Goal: Task Accomplishment & Management: Manage account settings

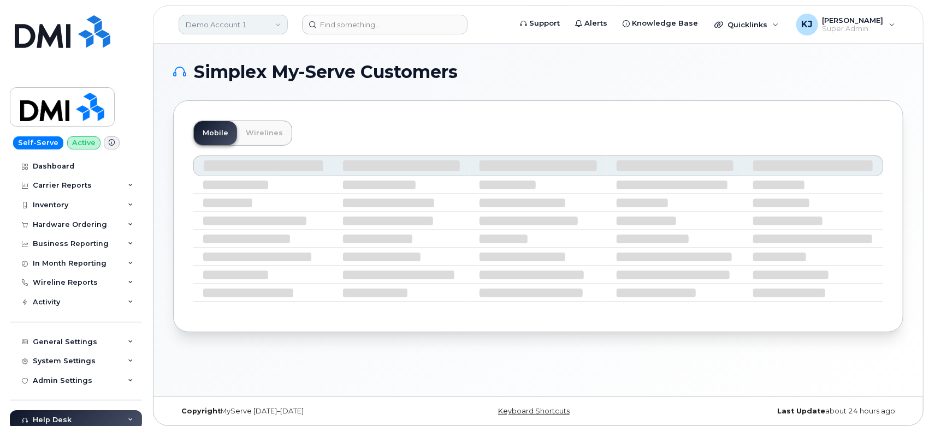
click at [211, 19] on link "Demo Account 1" at bounding box center [233, 25] width 109 height 20
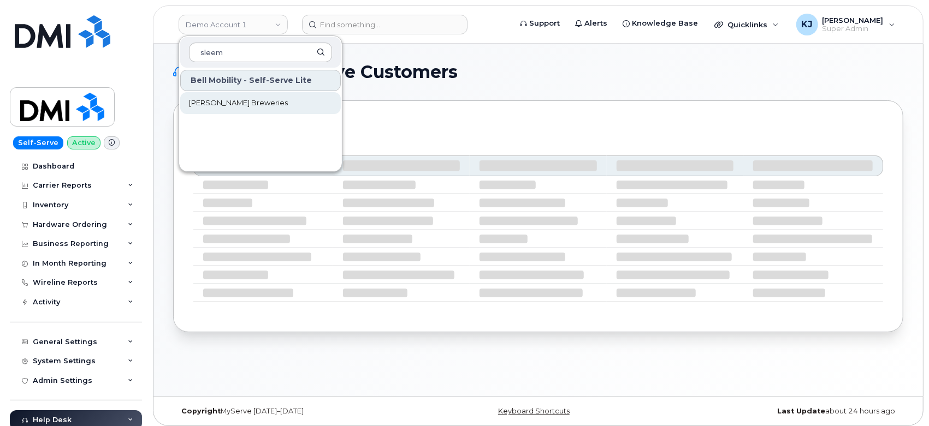
type input "sleem"
click at [226, 103] on span "[PERSON_NAME] Breweries" at bounding box center [238, 103] width 99 height 11
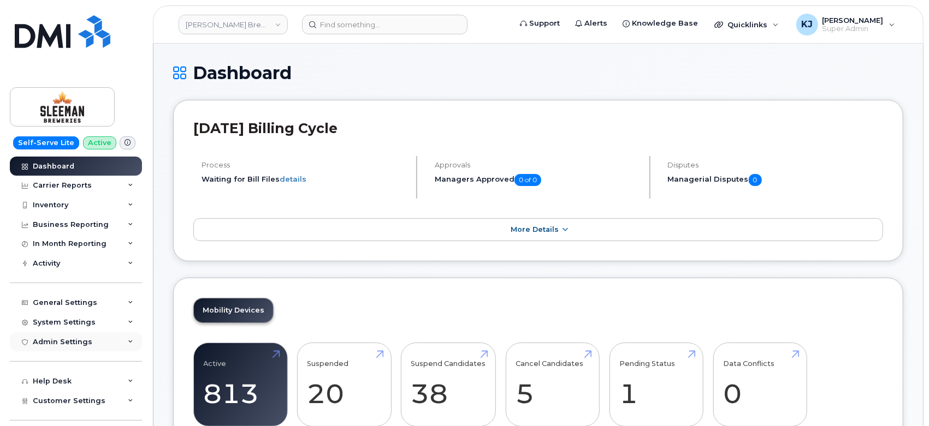
click at [109, 340] on div "Admin Settings" at bounding box center [76, 343] width 132 height 20
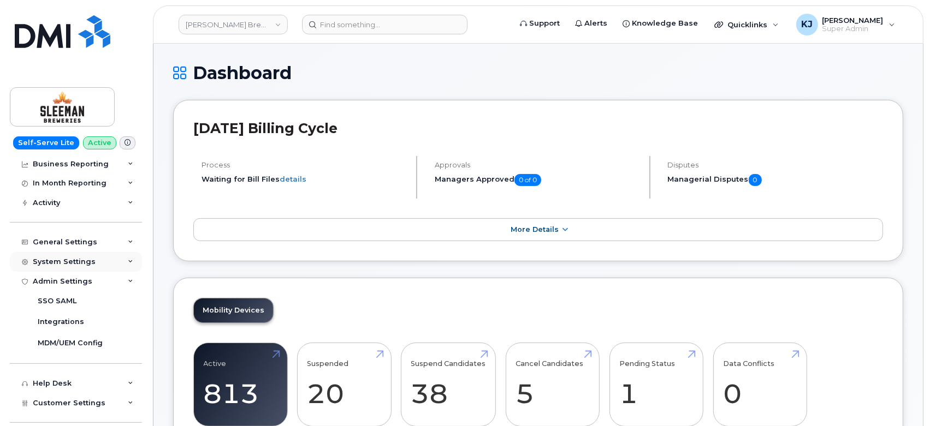
click at [92, 266] on div "System Settings" at bounding box center [76, 262] width 132 height 20
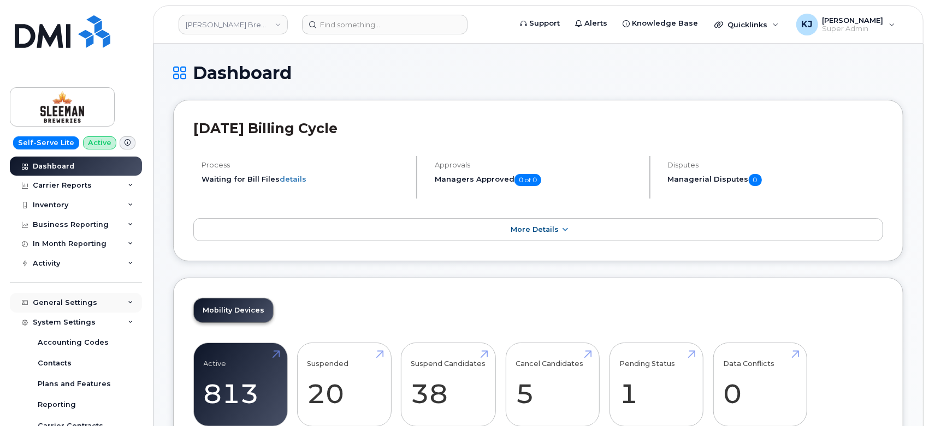
click at [100, 309] on div "General Settings" at bounding box center [76, 303] width 132 height 20
click at [96, 259] on div "Activity" at bounding box center [76, 264] width 132 height 20
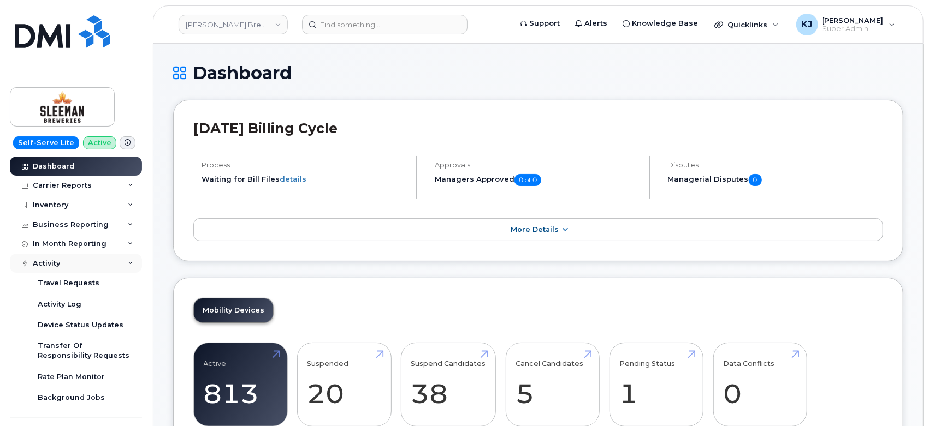
click at [96, 259] on div "Activity" at bounding box center [76, 264] width 132 height 20
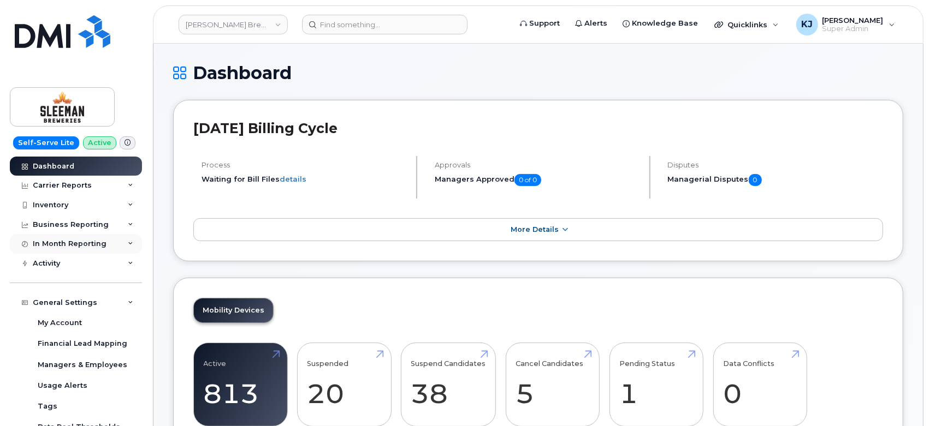
click at [100, 249] on div "In Month Reporting" at bounding box center [76, 244] width 132 height 20
click at [92, 224] on div "Business Reporting" at bounding box center [71, 225] width 76 height 9
click at [70, 201] on div "Inventory" at bounding box center [76, 205] width 132 height 20
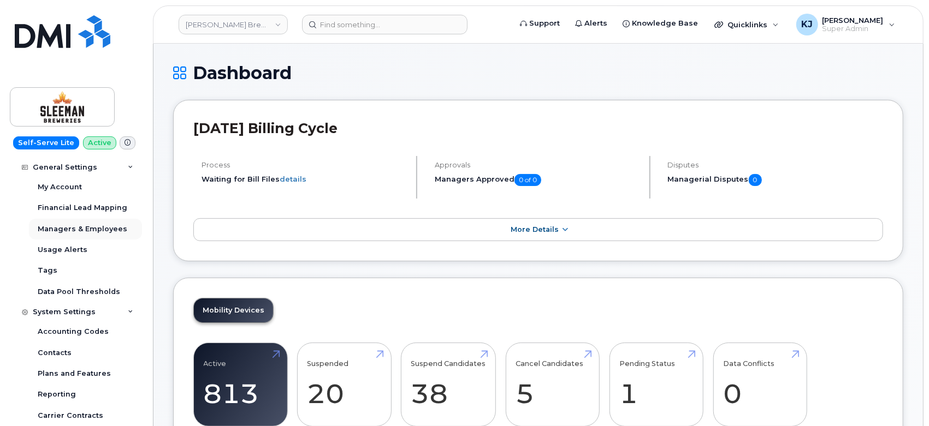
scroll to position [242, 0]
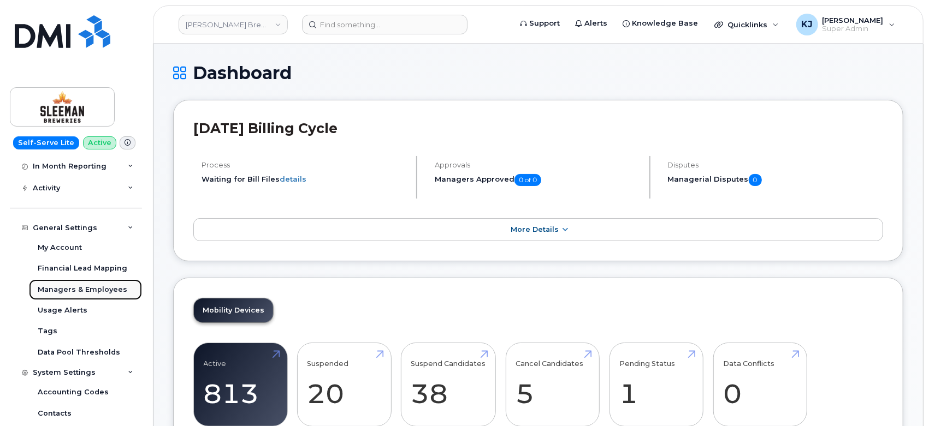
click at [82, 293] on div "Managers & Employees" at bounding box center [83, 290] width 90 height 10
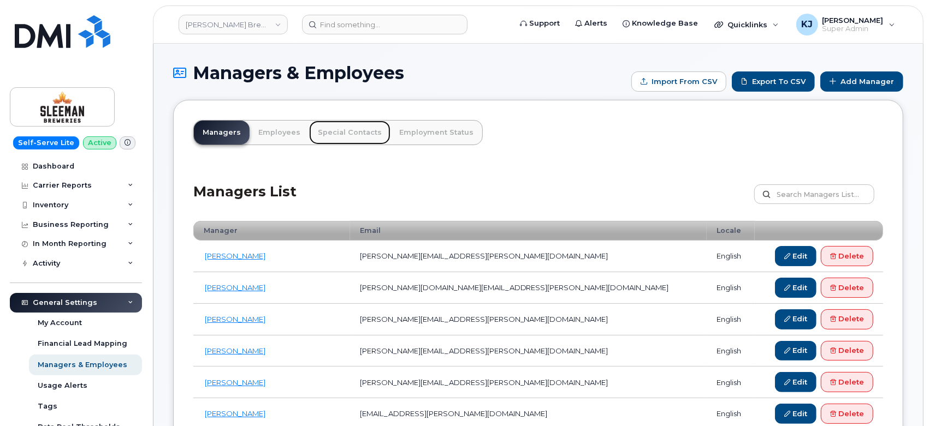
click at [329, 131] on link "Special Contacts" at bounding box center [349, 133] width 81 height 24
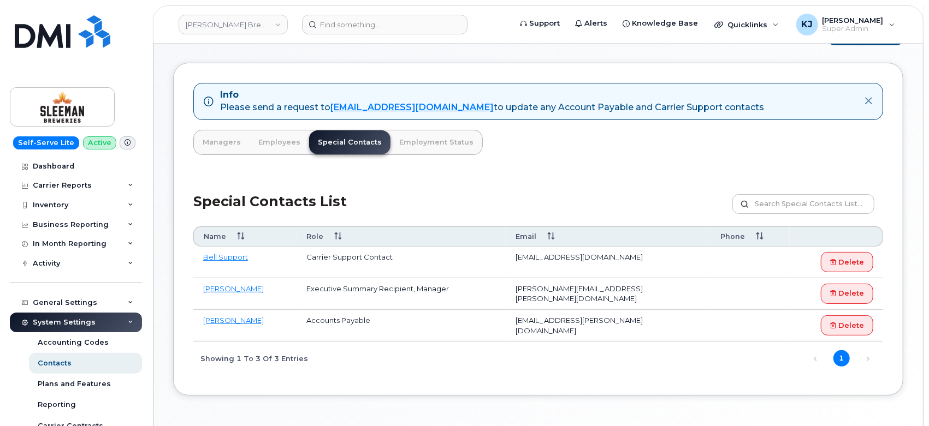
scroll to position [61, 0]
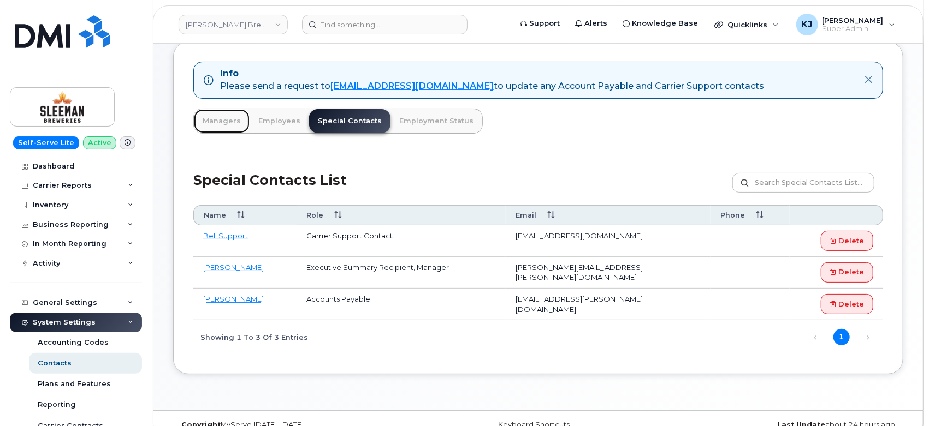
click at [212, 120] on link "Managers" at bounding box center [222, 121] width 56 height 24
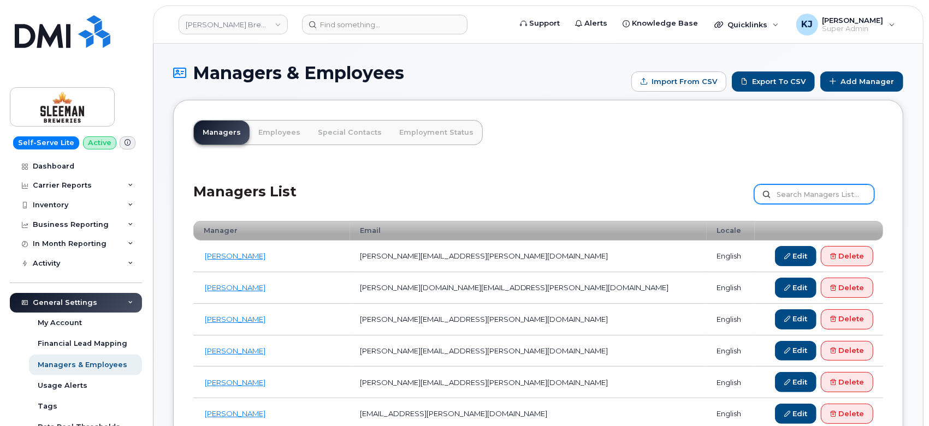
click at [841, 193] on input "text" at bounding box center [814, 195] width 120 height 20
paste input "[EMAIL_ADDRESS][PERSON_NAME][DOMAIN_NAME]"
type input "[EMAIL_ADDRESS][PERSON_NAME][DOMAIN_NAME]"
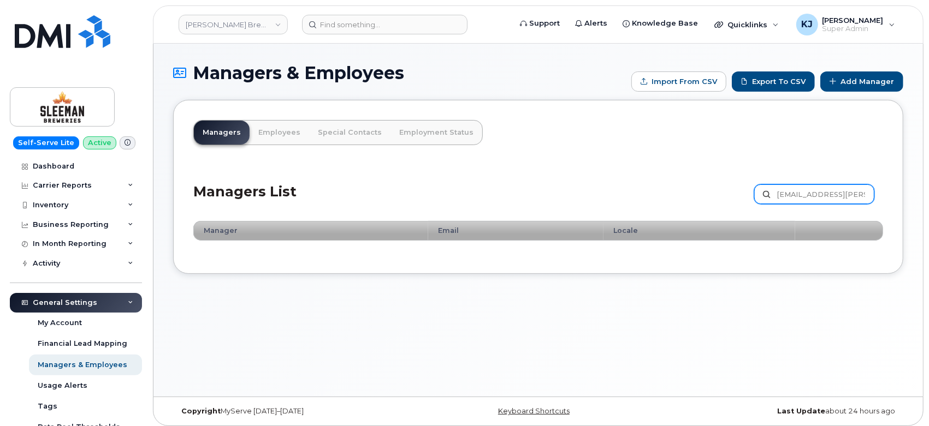
drag, startPoint x: 851, startPoint y: 191, endPoint x: 576, endPoint y: 173, distance: 275.2
click at [576, 173] on div "Managers List ap@sleeman.ca Customize Filter Refresh Export" at bounding box center [538, 191] width 690 height 52
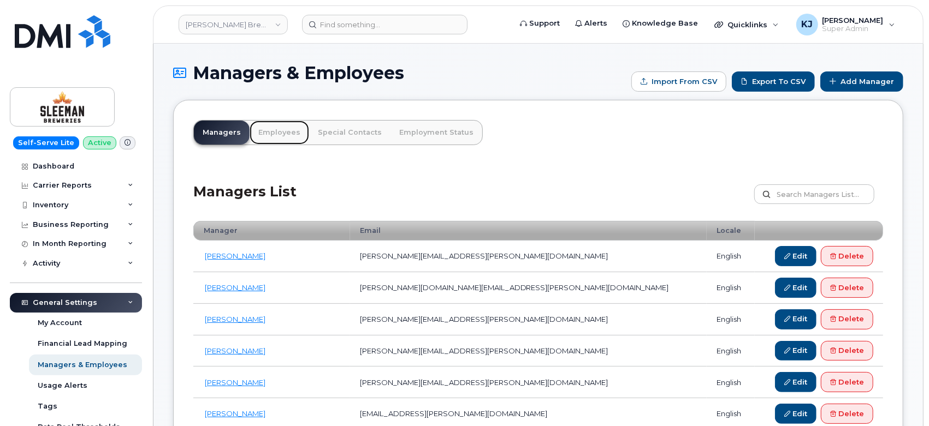
click at [283, 128] on link "Employees" at bounding box center [280, 133] width 60 height 24
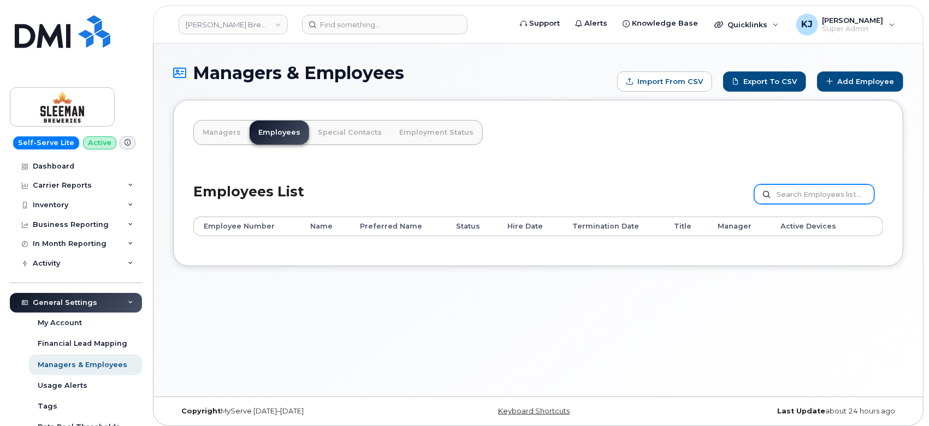
click at [808, 194] on input "text" at bounding box center [814, 195] width 120 height 20
paste input "[EMAIL_ADDRESS][PERSON_NAME][DOMAIN_NAME]"
type input "[EMAIL_ADDRESS][PERSON_NAME][DOMAIN_NAME]"
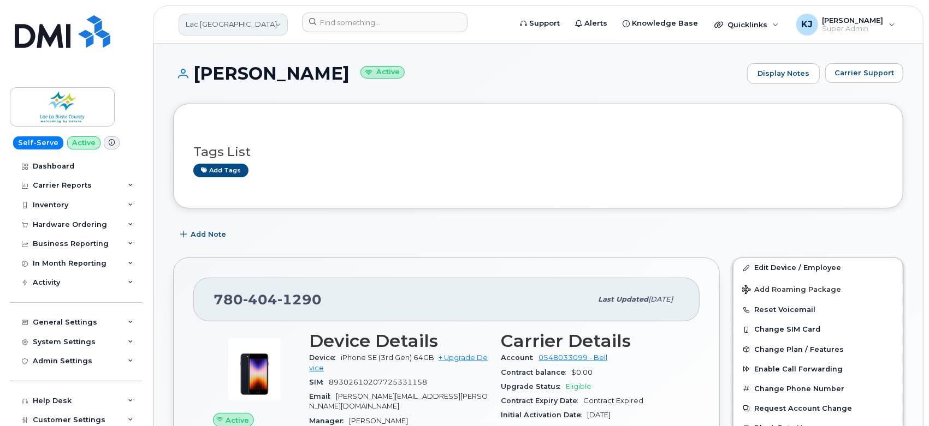
click at [235, 22] on link "Lac La Biche County" at bounding box center [233, 25] width 109 height 22
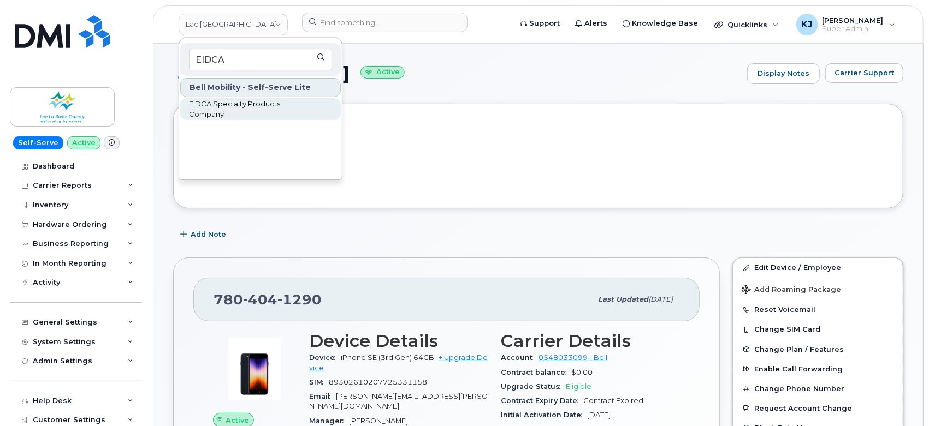
type input "EIDCA"
click at [235, 106] on span "EIDCA Specialty Products Company" at bounding box center [252, 109] width 126 height 21
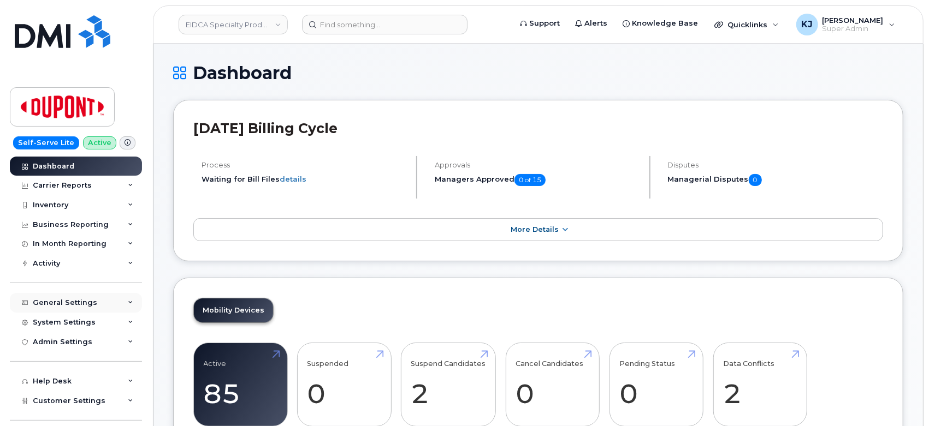
click at [114, 300] on div "General Settings" at bounding box center [76, 303] width 132 height 20
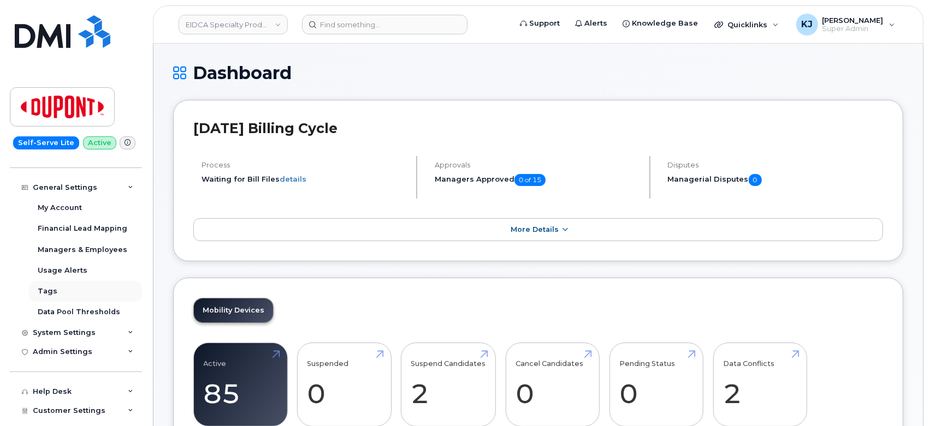
scroll to position [121, 0]
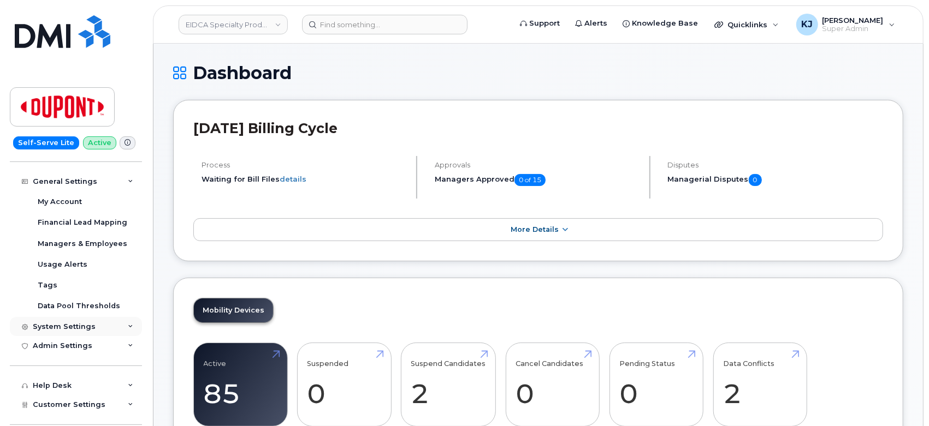
click at [99, 324] on div "System Settings" at bounding box center [76, 327] width 132 height 20
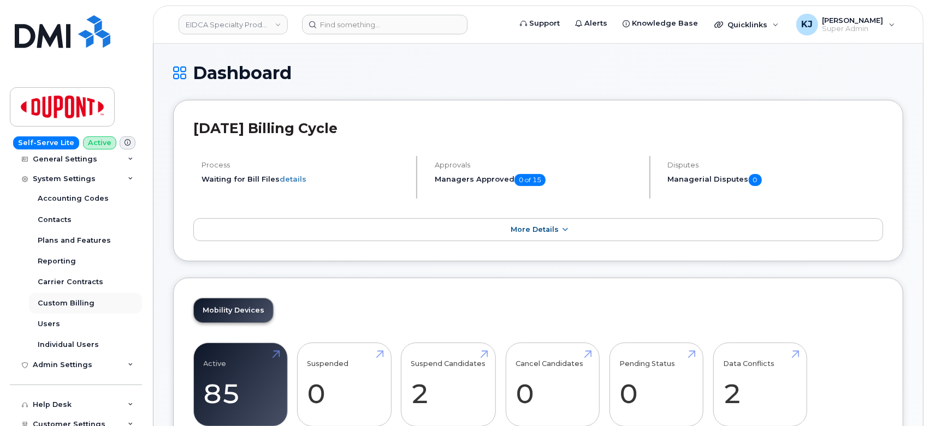
scroll to position [355, 0]
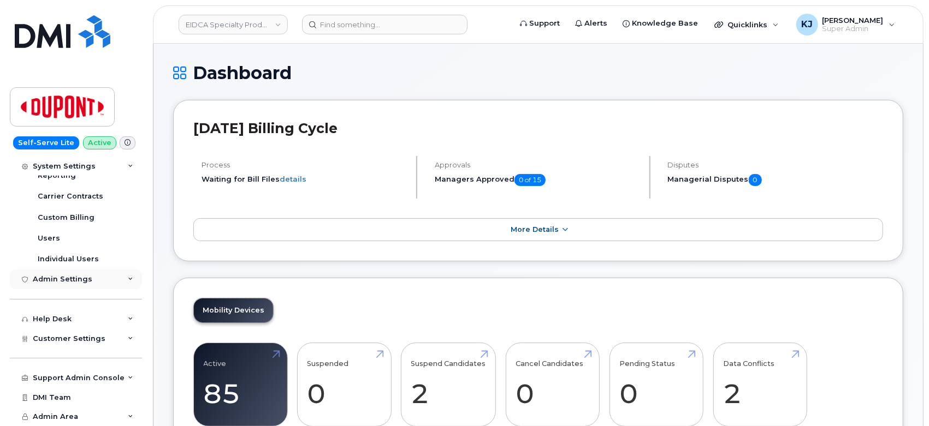
click at [88, 287] on div "Admin Settings" at bounding box center [76, 280] width 132 height 20
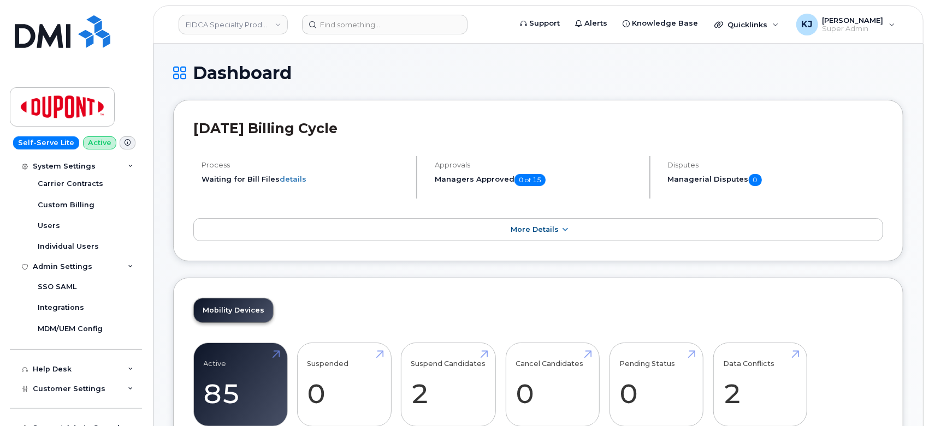
scroll to position [418, 0]
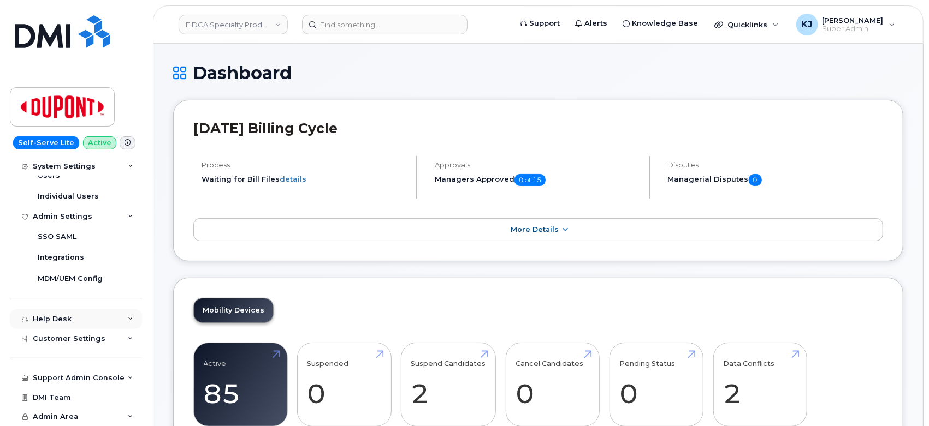
click at [100, 313] on div "Help Desk" at bounding box center [76, 320] width 132 height 20
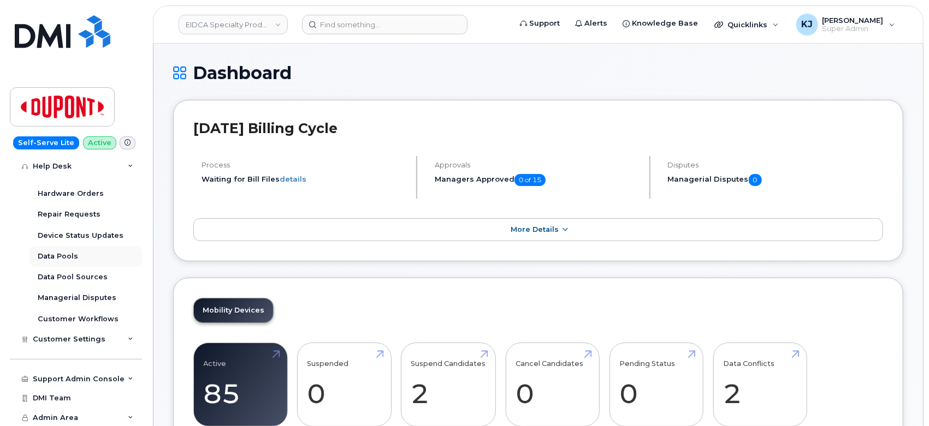
scroll to position [606, 0]
click at [108, 334] on div "Customer Settings" at bounding box center [76, 339] width 132 height 20
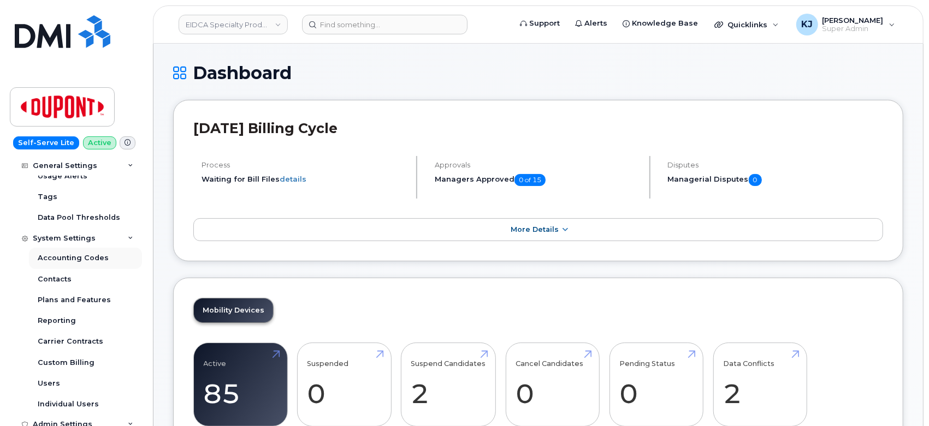
scroll to position [212, 0]
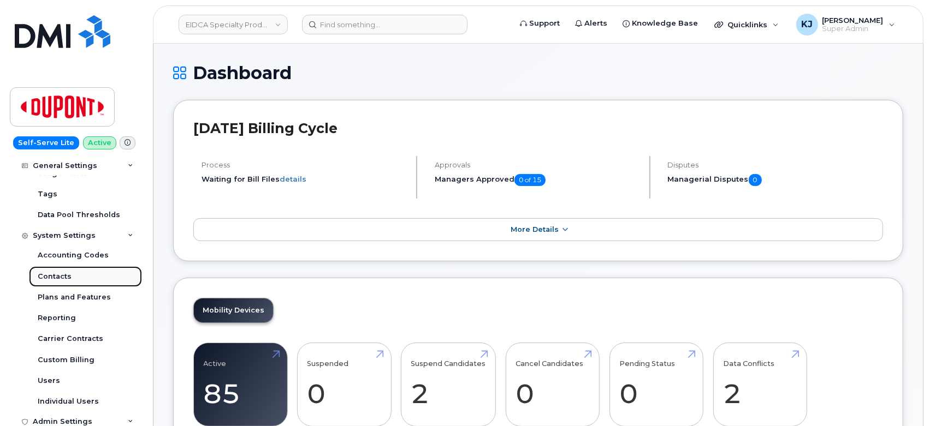
click at [74, 284] on link "Contacts" at bounding box center [85, 276] width 113 height 21
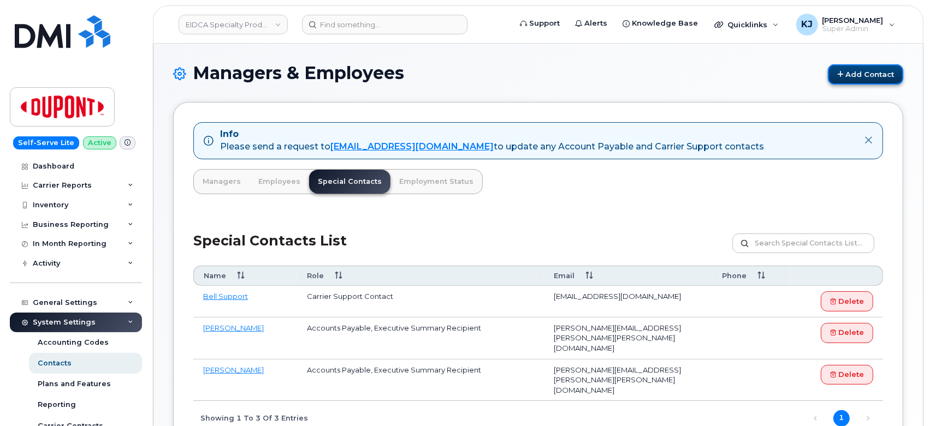
click at [854, 75] on link "Add Contact" at bounding box center [865, 74] width 75 height 20
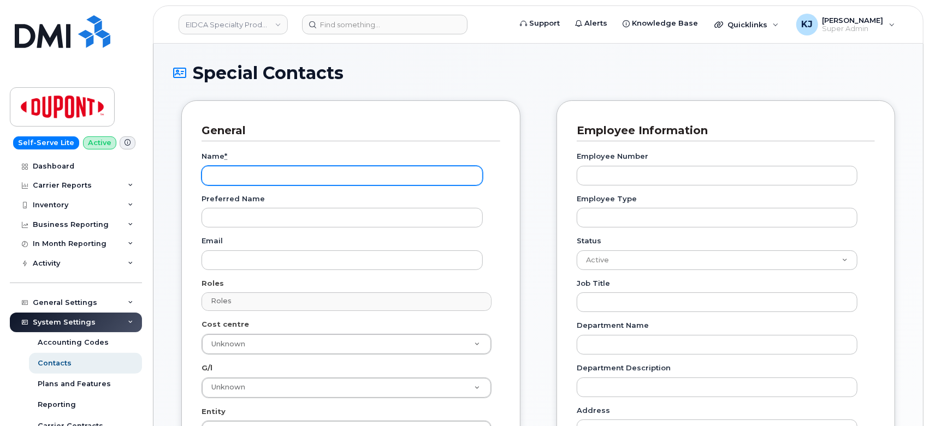
click at [402, 170] on input "Name *" at bounding box center [341, 176] width 281 height 20
paste input "June.V.Doucette"
click at [236, 175] on input "June.V.Doucette" at bounding box center [341, 176] width 281 height 20
click at [230, 176] on input "June.V Doucette" at bounding box center [341, 176] width 281 height 20
type input "June V Doucette"
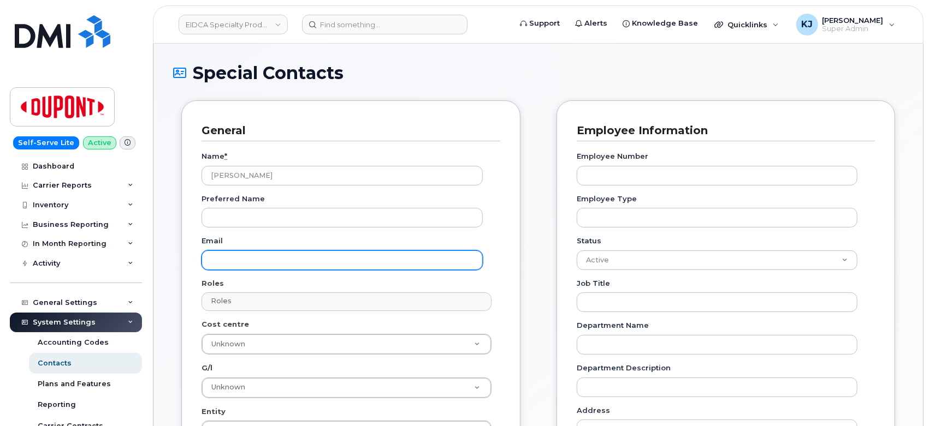
click at [236, 256] on input "Email" at bounding box center [341, 261] width 281 height 20
paste input "June.V.Doucette@dupont.com"
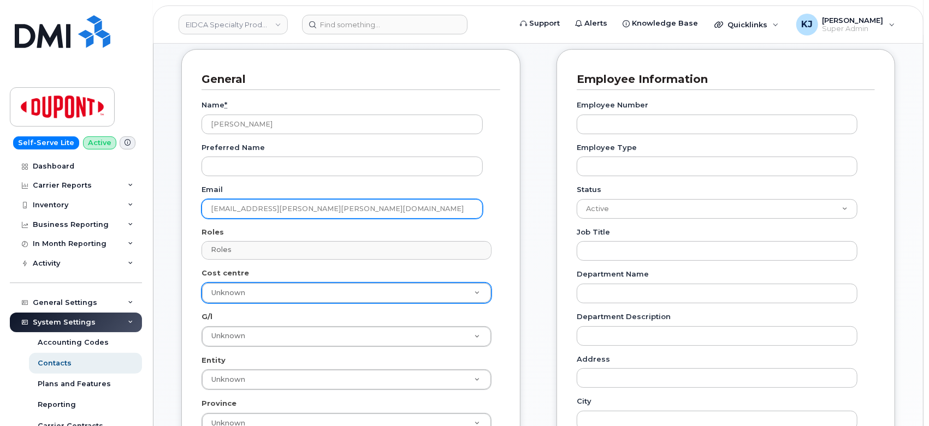
scroll to position [121, 0]
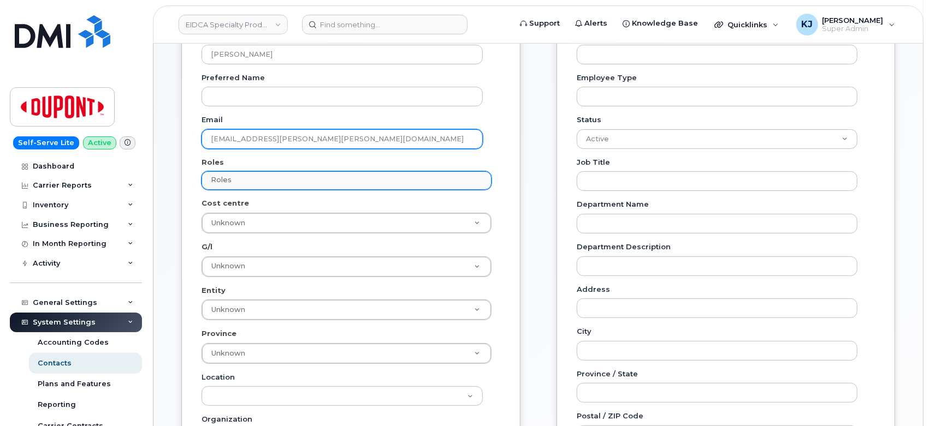
type input "June.V.Doucette@dupont.com"
click at [317, 180] on input "text" at bounding box center [348, 180] width 280 height 15
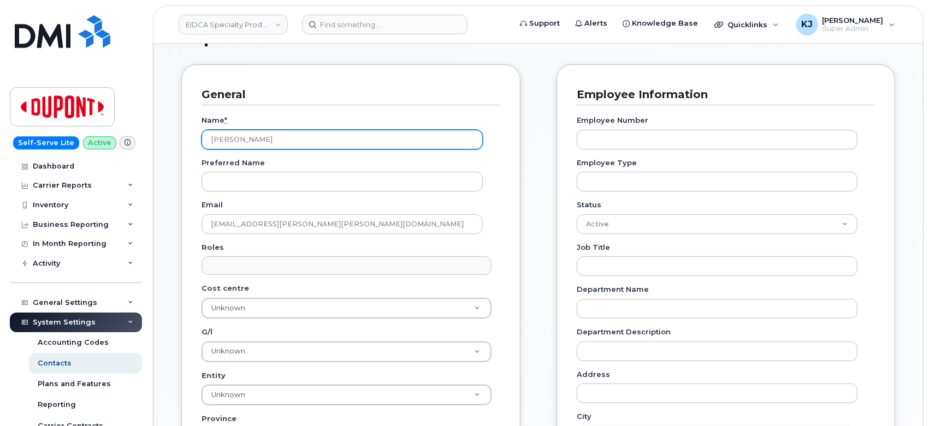
scroll to position [0, 0]
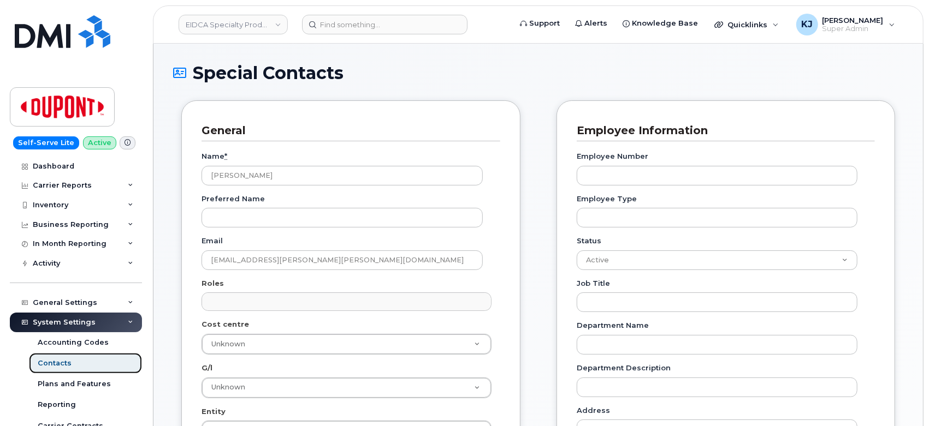
type input "Roles"
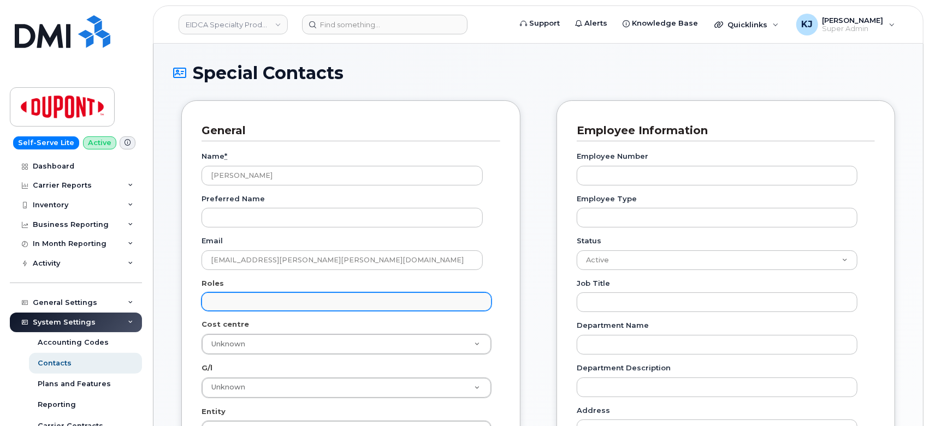
click at [267, 304] on input "text" at bounding box center [348, 301] width 280 height 15
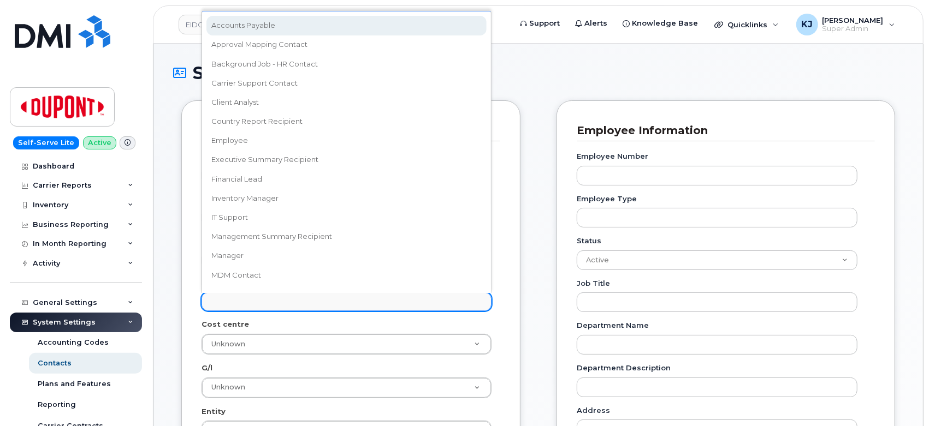
select select "5"
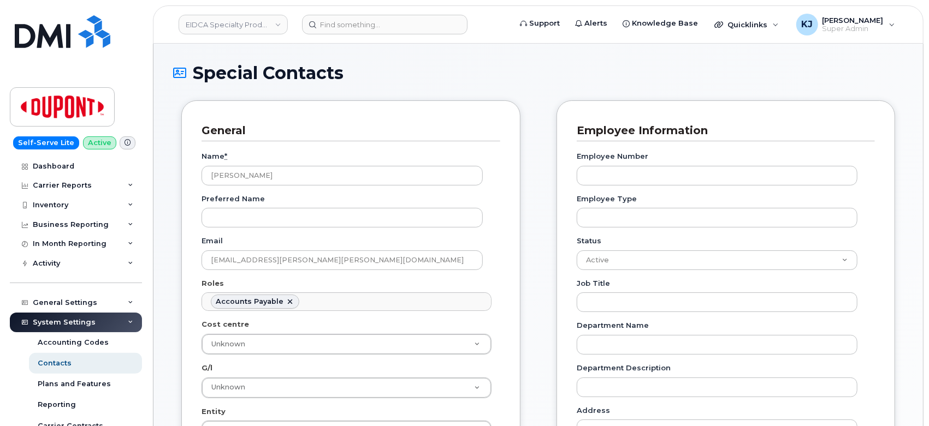
scroll to position [8, 0]
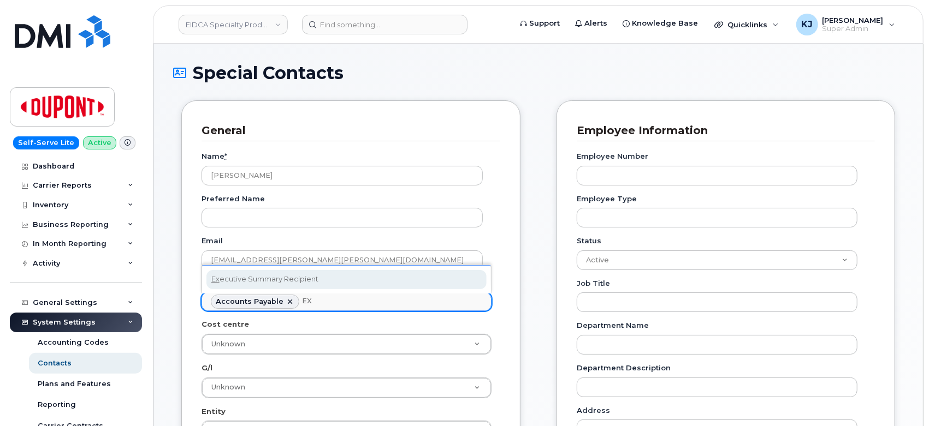
type input "EX"
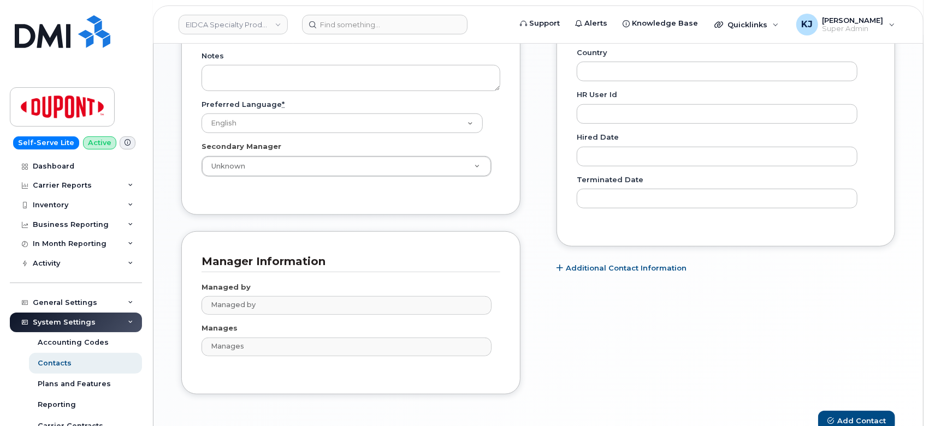
scroll to position [585, 0]
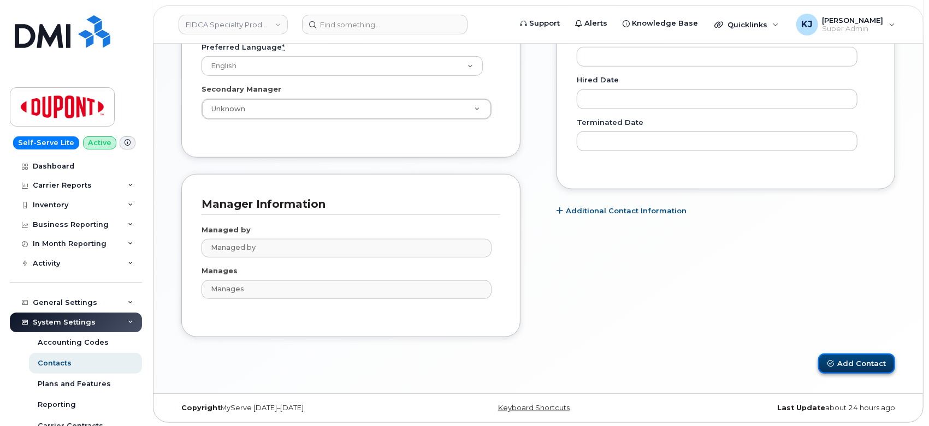
click at [856, 361] on button "Add Contact" at bounding box center [856, 364] width 77 height 20
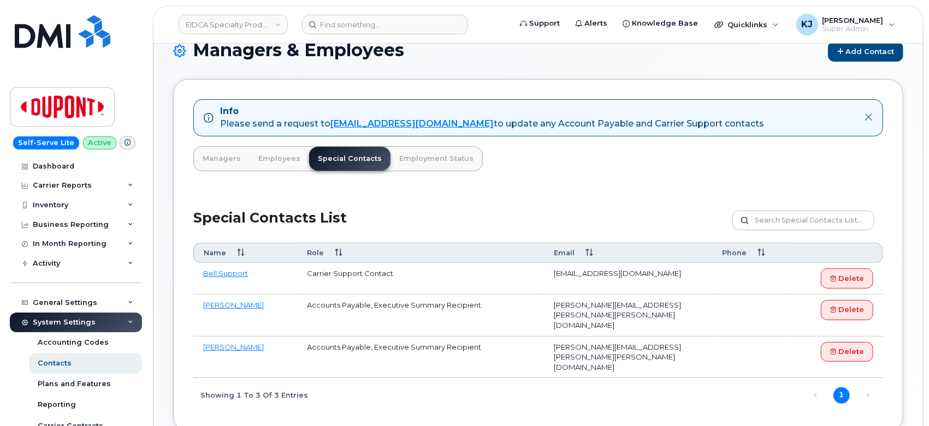
scroll to position [61, 0]
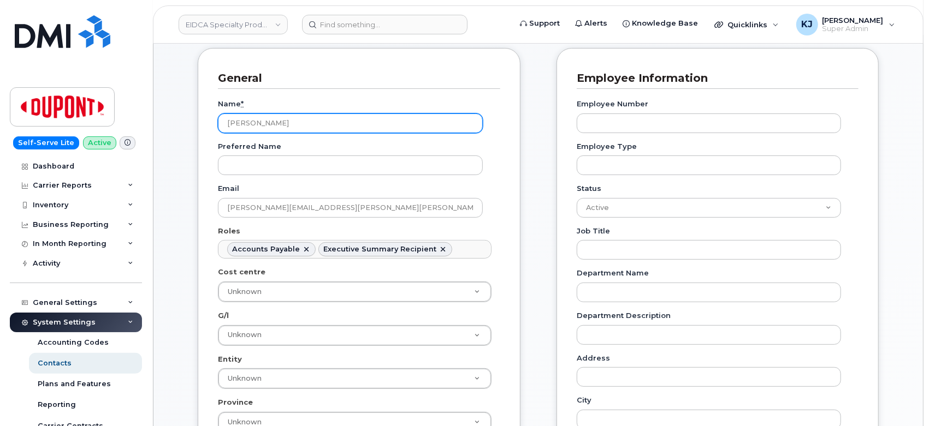
scroll to position [121, 0]
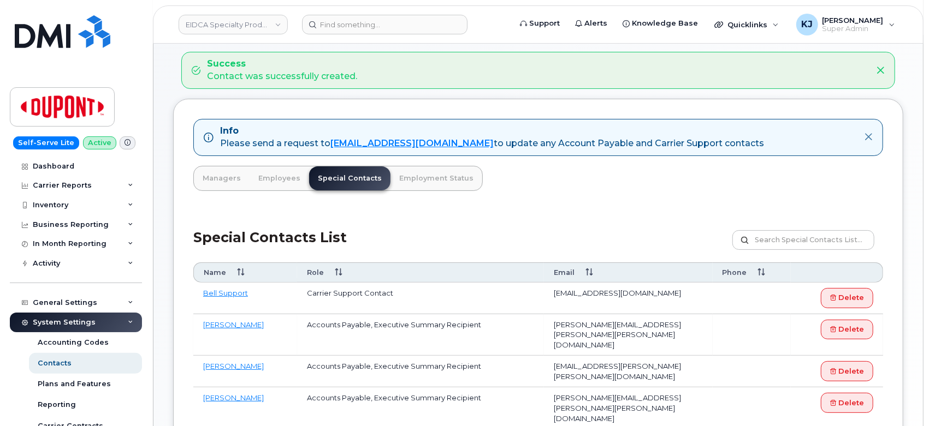
scroll to position [121, 0]
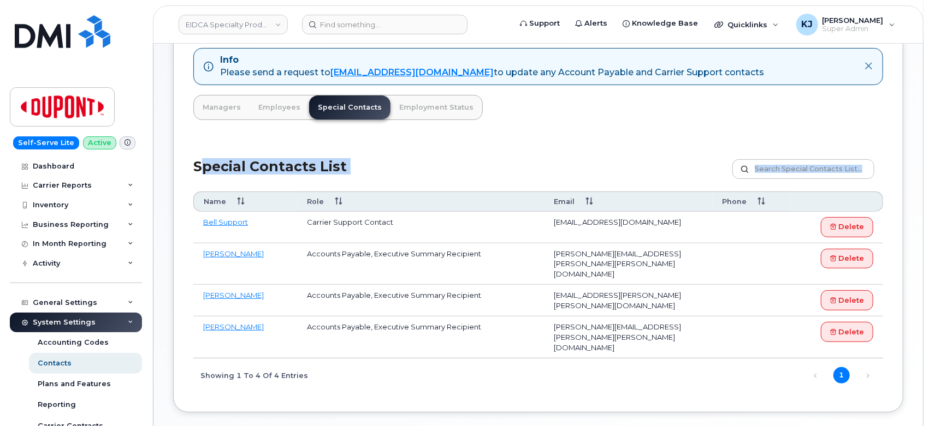
drag, startPoint x: 195, startPoint y: 161, endPoint x: 697, endPoint y: 341, distance: 533.9
click at [697, 341] on div "Special Contacts List Customize Filter Refresh Export Name Role Email Phone Bel…" at bounding box center [538, 266] width 690 height 253
copy div "Special Contacts List Customize Filter Refresh Export"
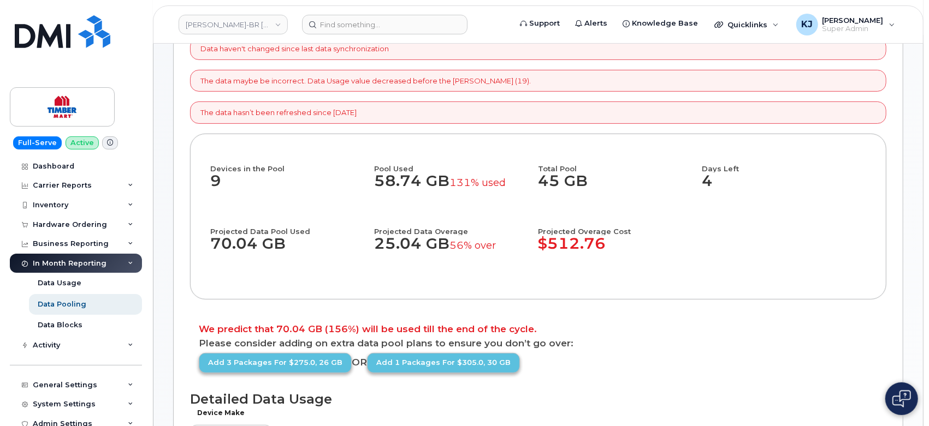
scroll to position [303, 0]
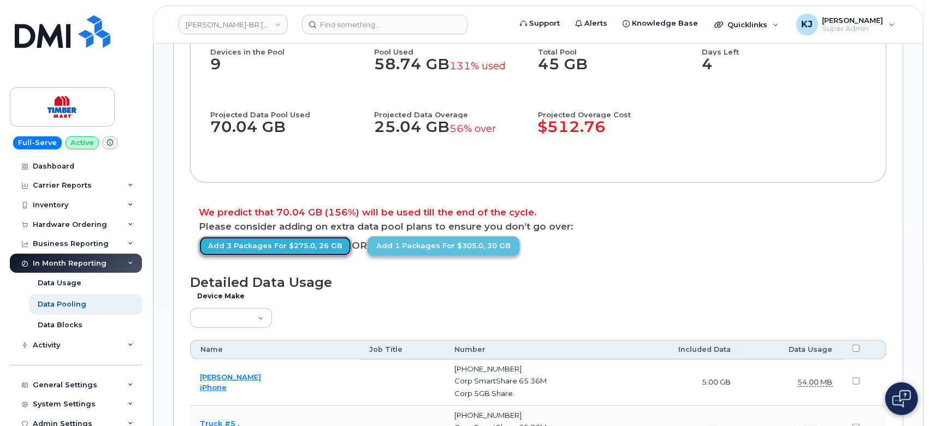
click at [322, 257] on link "Add 3 packages for $275.0, 26 GB" at bounding box center [275, 246] width 153 height 20
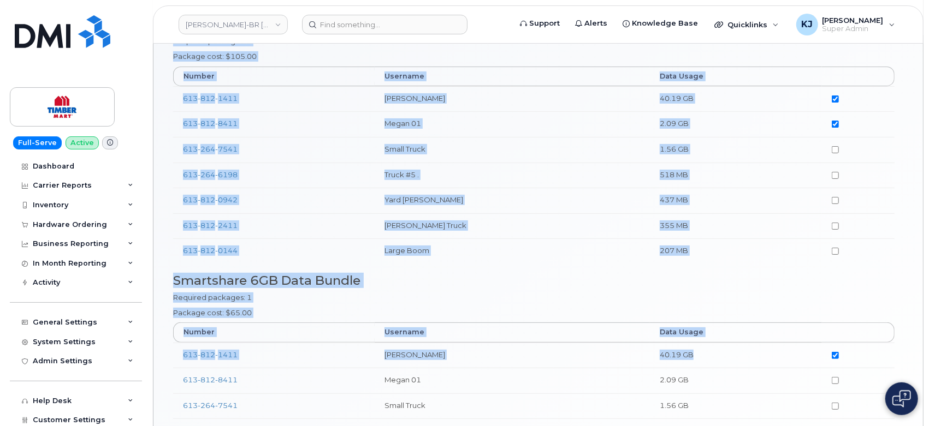
scroll to position [249, 0]
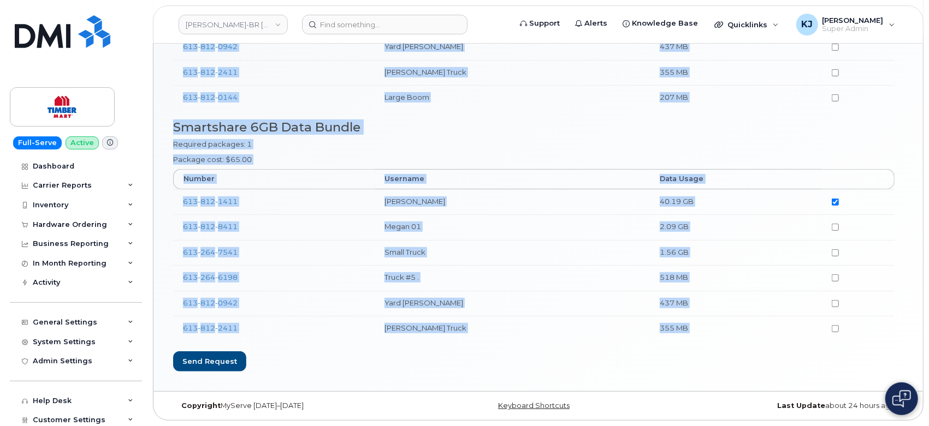
drag, startPoint x: 174, startPoint y: 72, endPoint x: 839, endPoint y: 366, distance: 726.5
click at [839, 366] on div "Carrier Features Assignment (0532568974) Smartshare 10GB Data Bundle Required p…" at bounding box center [537, 95] width 769 height 594
click at [204, 368] on div "Send request" at bounding box center [209, 362] width 73 height 20
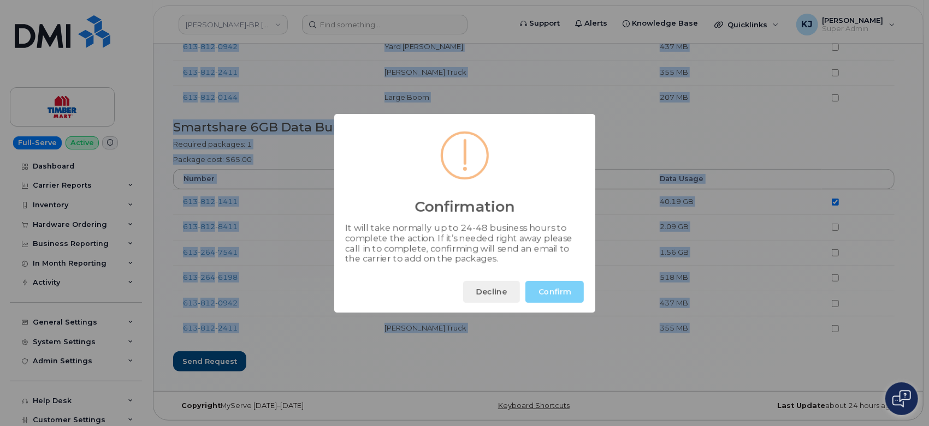
click at [568, 284] on button "Confirm" at bounding box center [554, 292] width 58 height 22
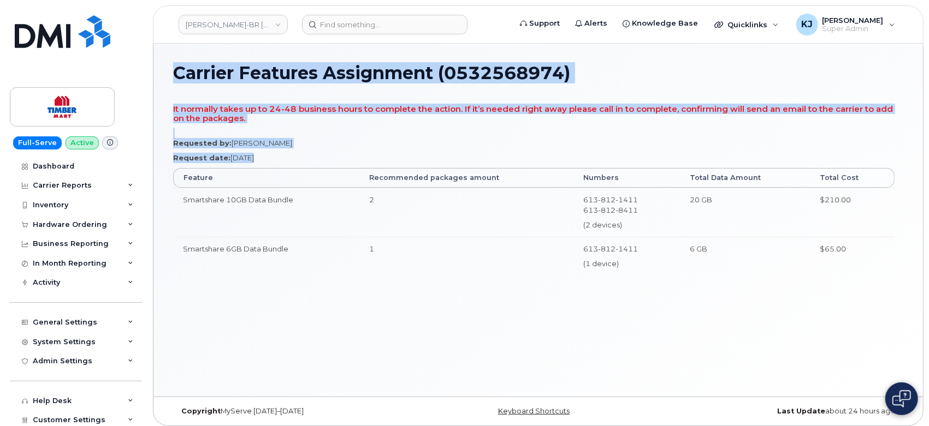
drag, startPoint x: 173, startPoint y: 68, endPoint x: 931, endPoint y: 305, distance: 794.1
click at [928, 305] on html "TIM-BR Marts Ltd Support Alerts Knowledge Base Quicklinks Suspend / Cancel Devi…" at bounding box center [464, 216] width 929 height 432
copy div "Carrier Features Assignment (0532568974) It normally takes up to 24-48 business…"
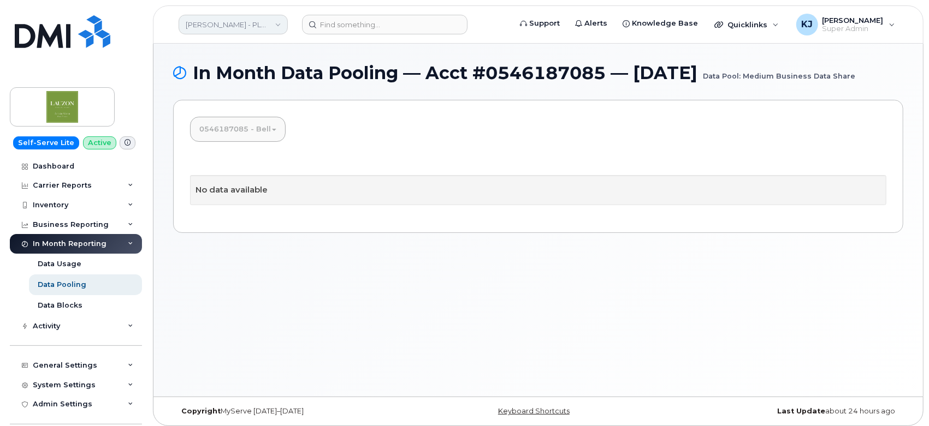
click at [230, 24] on link "[PERSON_NAME] - PLANCHERS DE BOIS EXCLUSIFS INC." at bounding box center [233, 25] width 109 height 20
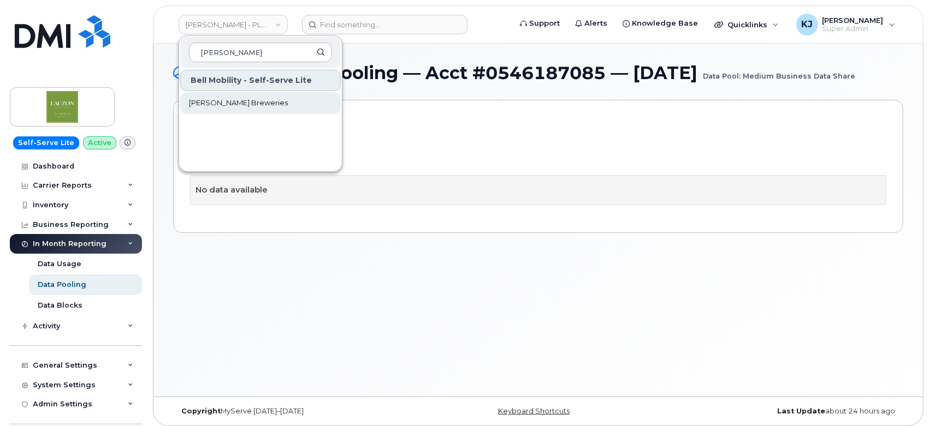
type input "[PERSON_NAME]"
click at [259, 111] on link "[PERSON_NAME] Breweries" at bounding box center [260, 103] width 161 height 22
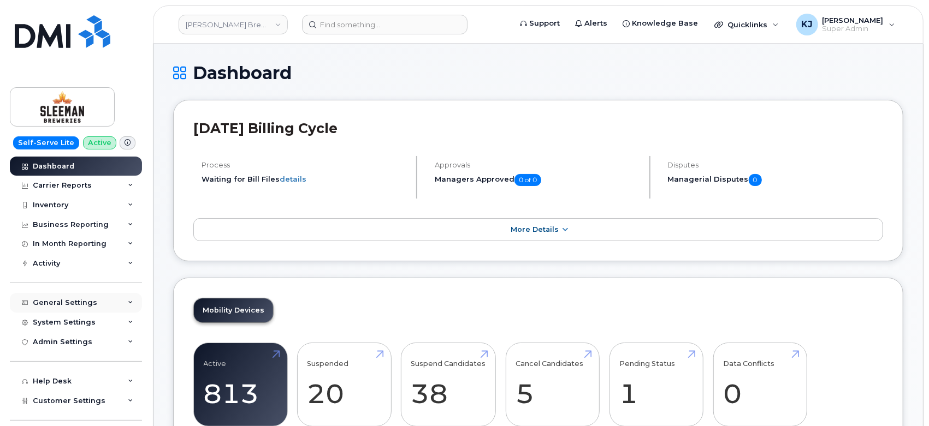
click at [99, 305] on div "General Settings" at bounding box center [76, 303] width 132 height 20
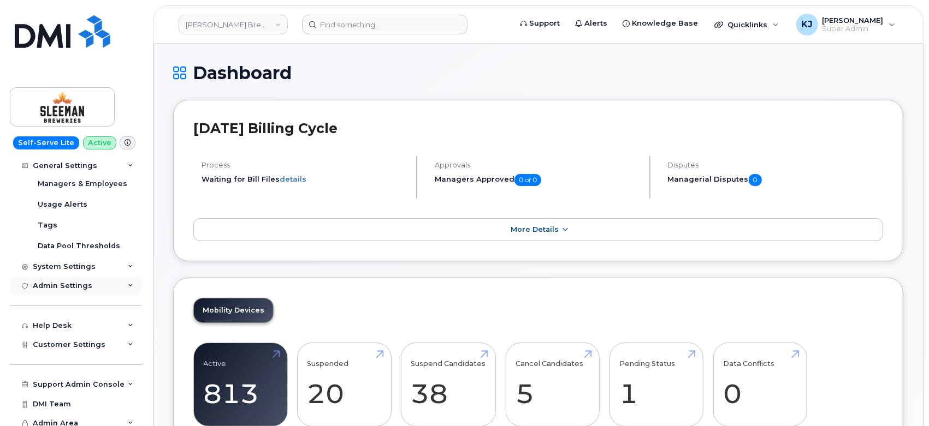
scroll to position [182, 0]
click at [88, 270] on div "System Settings" at bounding box center [64, 266] width 63 height 9
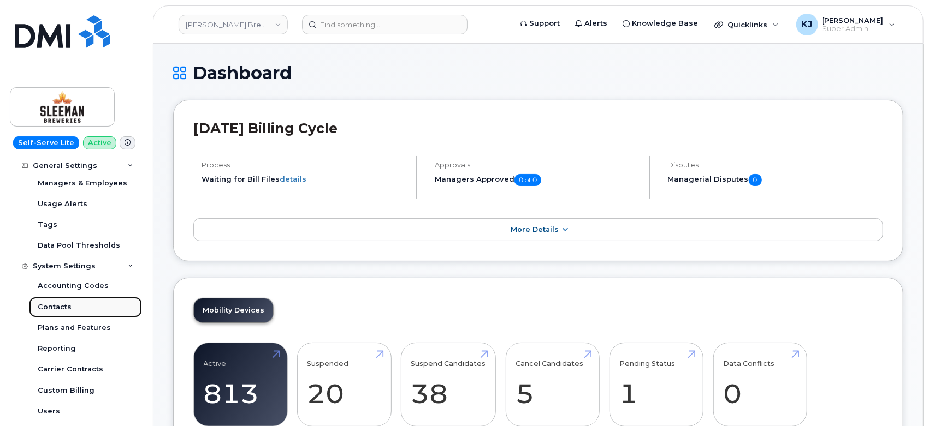
click at [71, 307] on link "Contacts" at bounding box center [85, 307] width 113 height 21
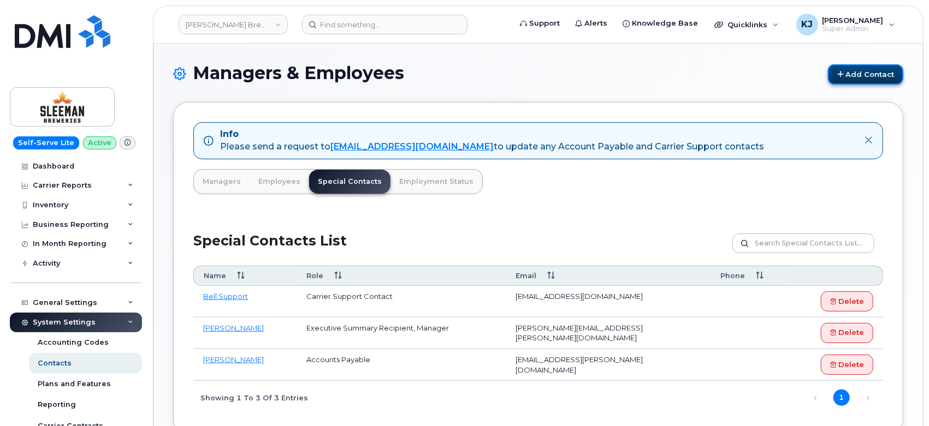
click at [865, 73] on link "Add Contact" at bounding box center [865, 74] width 75 height 20
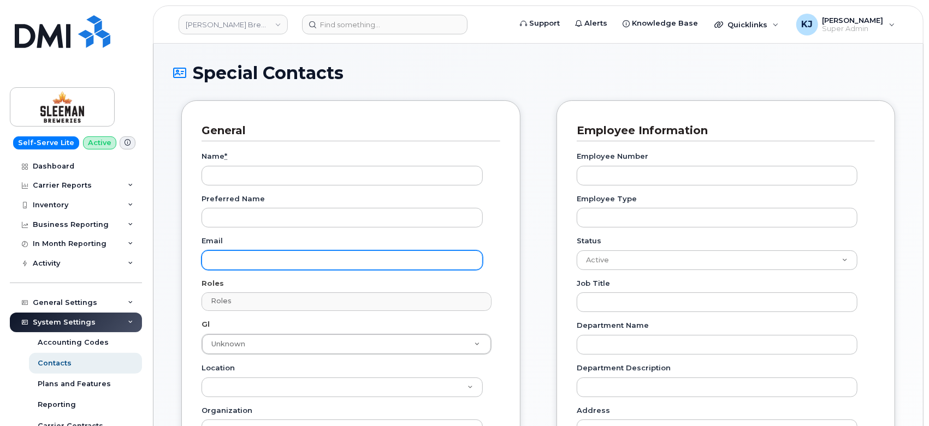
click at [244, 257] on input "Email" at bounding box center [341, 261] width 281 height 20
paste input "ap.user@sleemanbreweries.ca"
type input "ap.user@sleemanbreweries.ca"
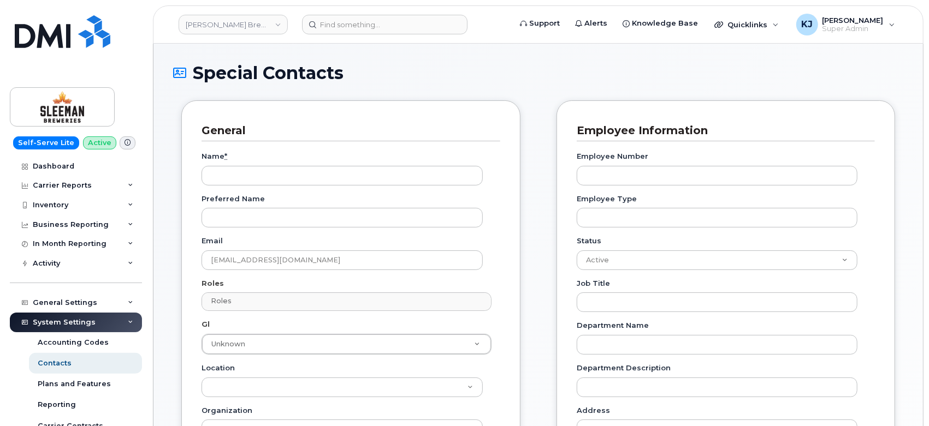
click at [257, 143] on div "Name * Preferred Name Email ap.user@sleemanbreweries.ca Roles Roles No matches …" at bounding box center [350, 366] width 299 height 450
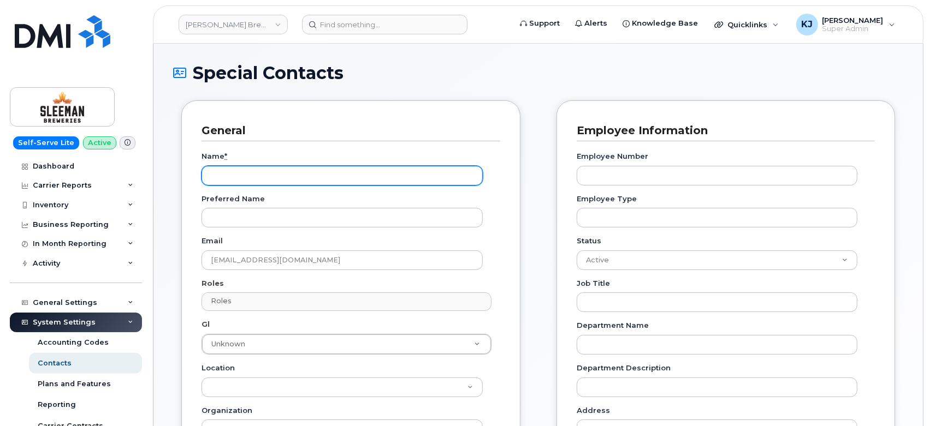
click at [259, 176] on input "Name *" at bounding box center [341, 176] width 281 height 20
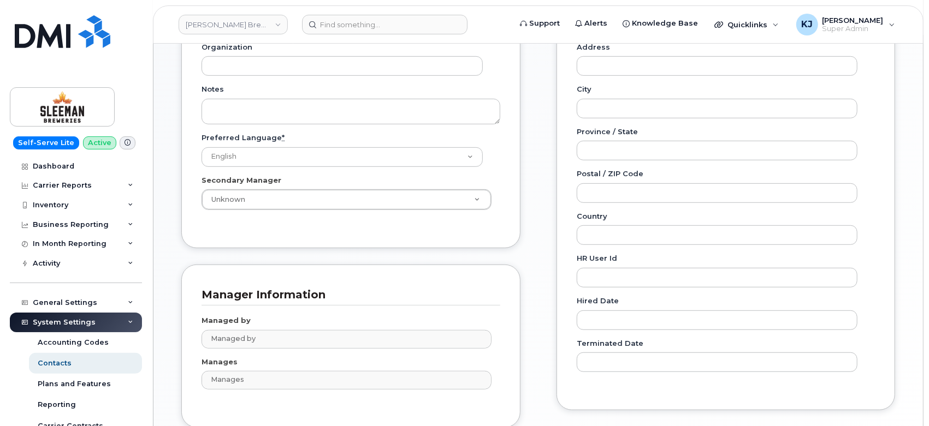
scroll to position [121, 0]
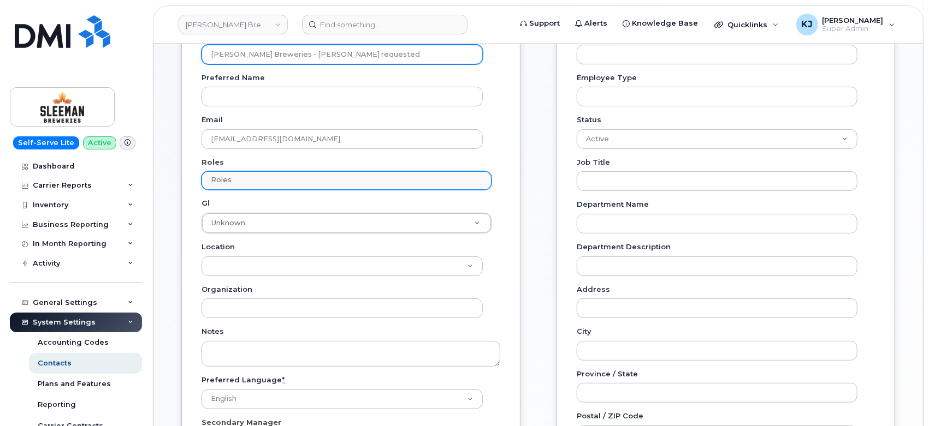
type input "Sleeman Breweries - Karen Rogers requested"
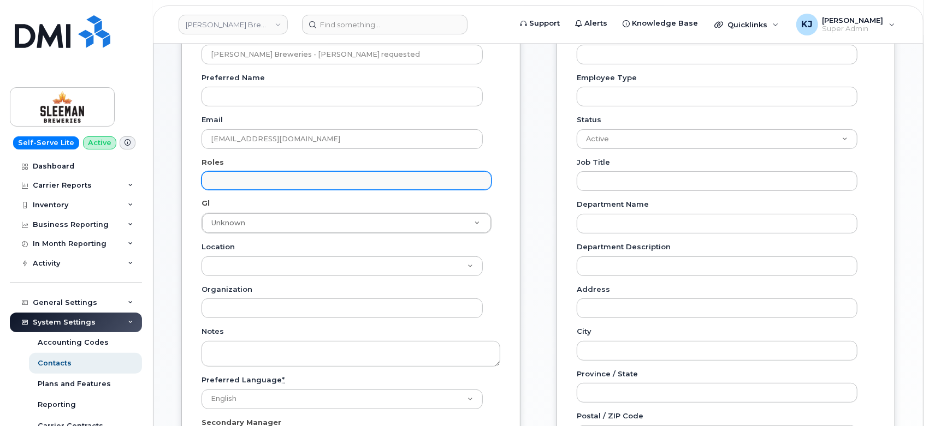
click at [298, 183] on input "text" at bounding box center [348, 180] width 280 height 15
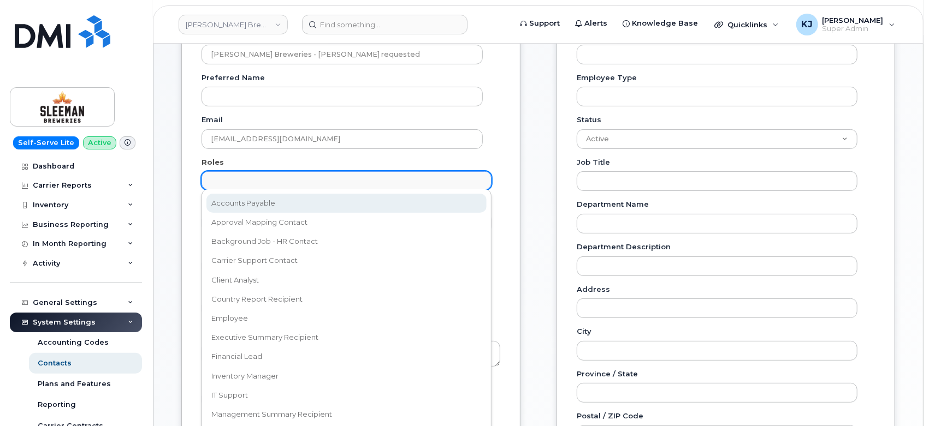
select select "5"
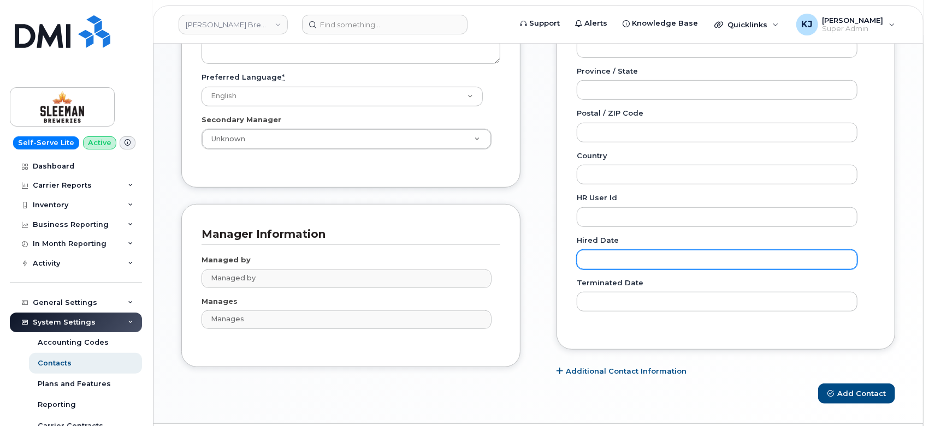
scroll to position [454, 0]
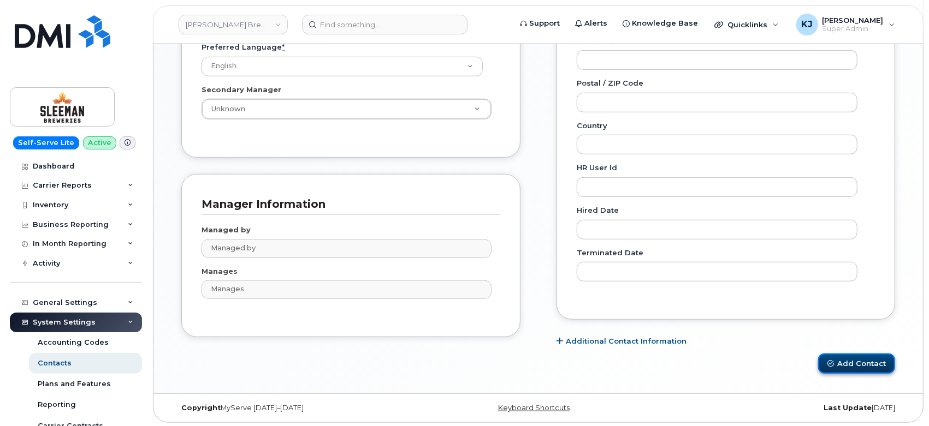
click at [851, 367] on button "Add Contact" at bounding box center [856, 364] width 77 height 20
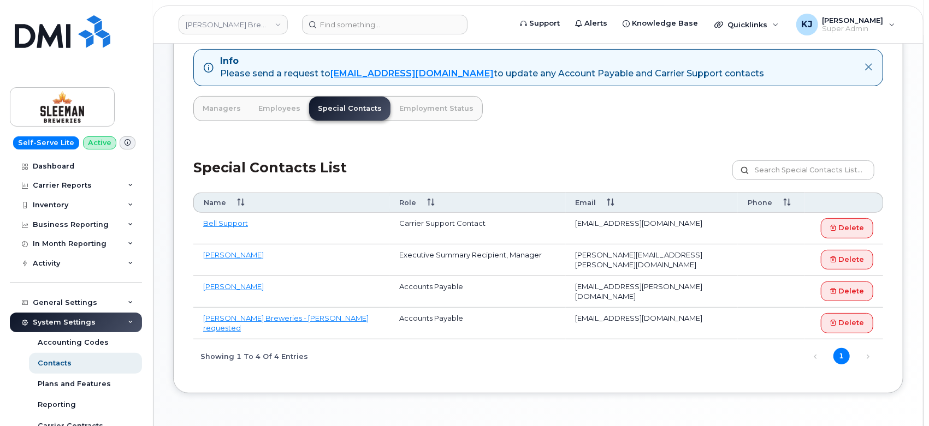
scroll to position [121, 0]
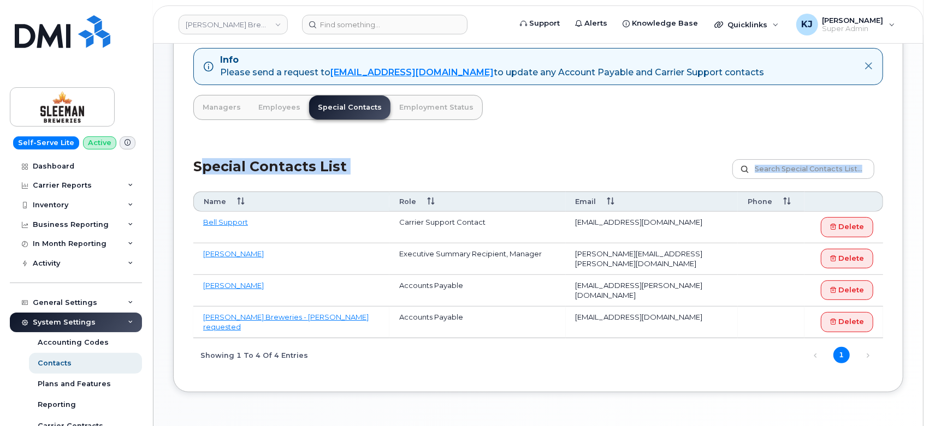
drag, startPoint x: 192, startPoint y: 164, endPoint x: 805, endPoint y: 327, distance: 634.4
click at [805, 327] on div "Info Please send a request to mobilitysupport@dminc.com to update any Account P…" at bounding box center [538, 210] width 730 height 365
copy div "Special Contacts List Customize Filter Refresh Export"
click at [218, 389] on div "Info Please send a request to mobilitysupport@dminc.com to update any Account P…" at bounding box center [538, 210] width 730 height 365
click at [845, 287] on link "Delete" at bounding box center [847, 291] width 52 height 20
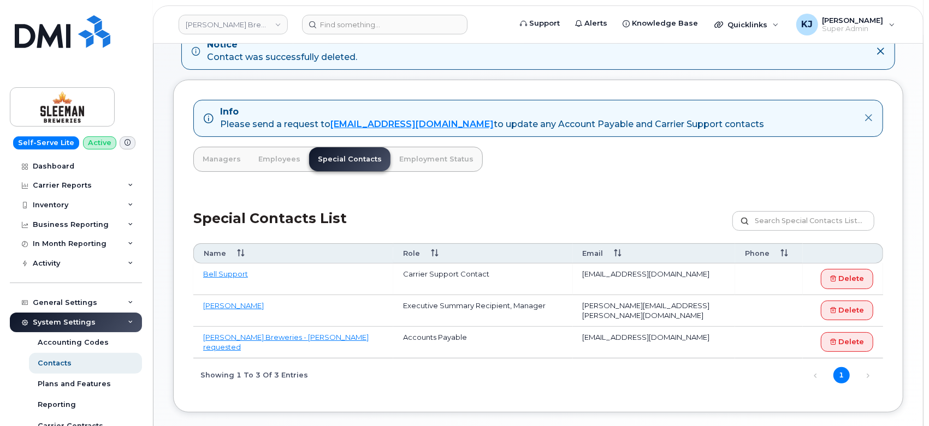
scroll to position [121, 0]
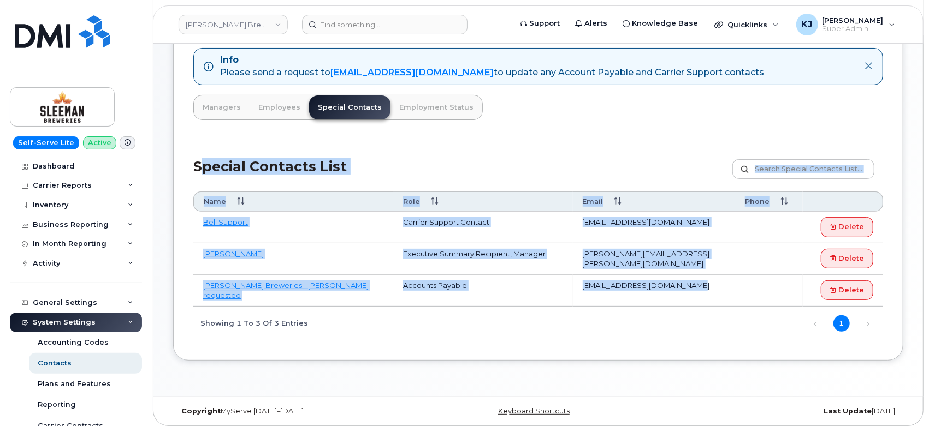
drag, startPoint x: 193, startPoint y: 161, endPoint x: 734, endPoint y: 304, distance: 559.7
click at [734, 304] on div "Special Contacts List Customize Filter Refresh Export Name Role Email Phone Bel…" at bounding box center [538, 240] width 690 height 201
copy div "Special Contacts List Customize Filter Refresh Export Name Role Email Phone Bel…"
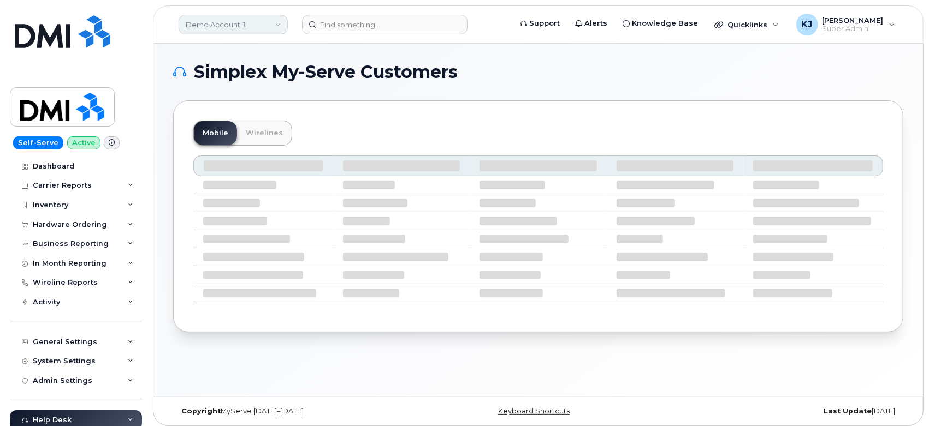
click at [214, 28] on link "Demo Account 1" at bounding box center [233, 25] width 109 height 20
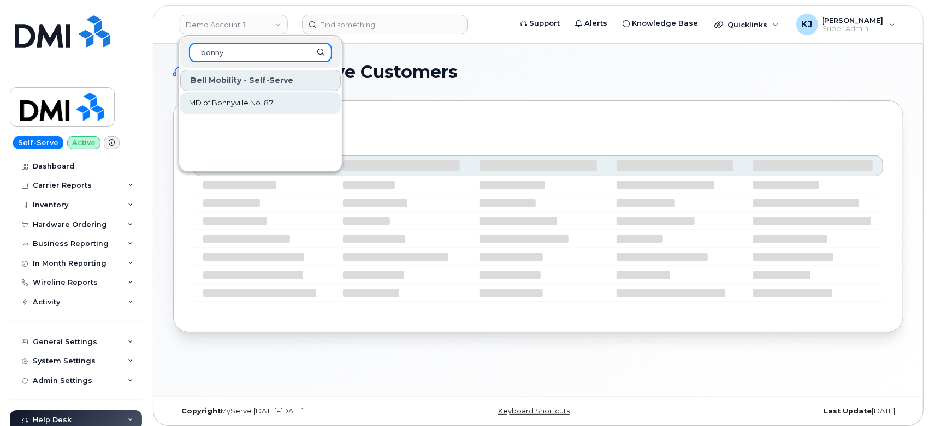
type input "bonny"
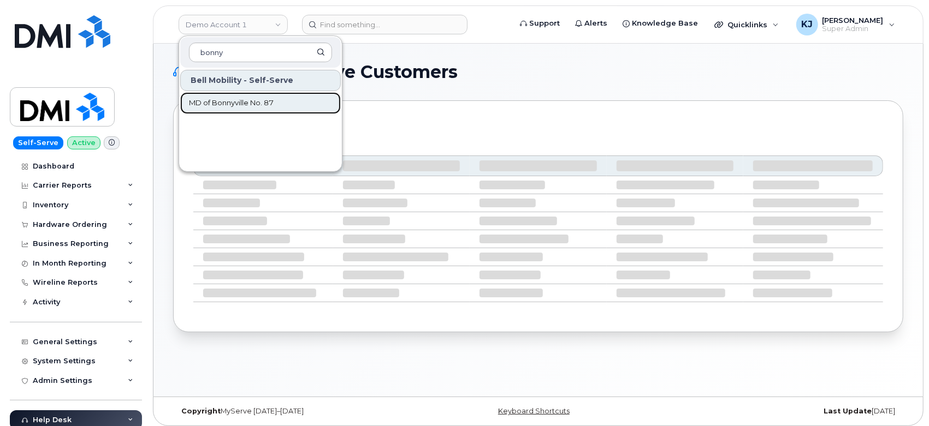
click at [263, 102] on span "MD of Bonnyville No. 87" at bounding box center [231, 103] width 85 height 11
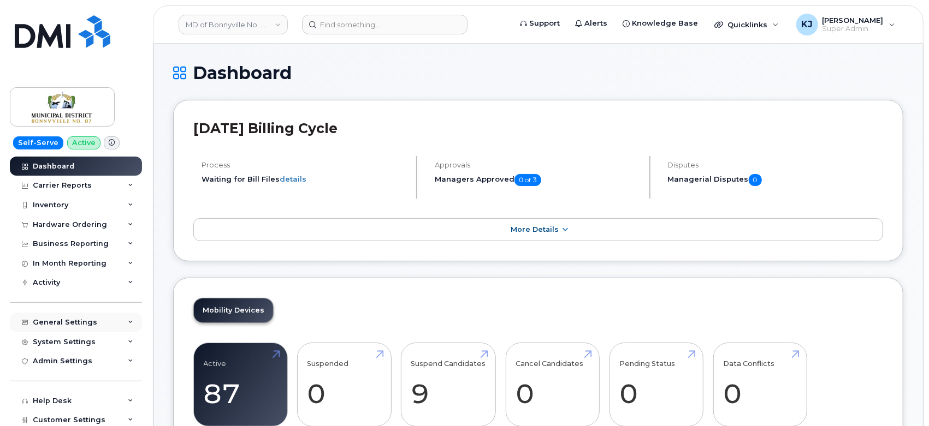
click at [92, 325] on div "General Settings" at bounding box center [65, 322] width 64 height 9
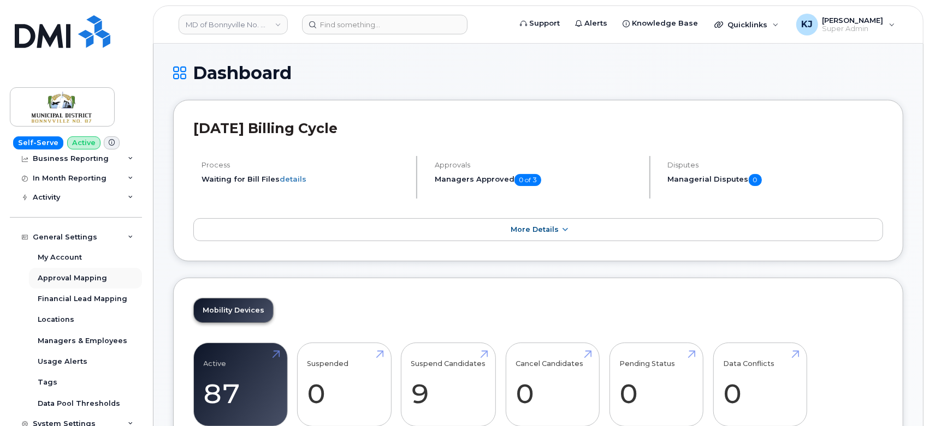
scroll to position [121, 0]
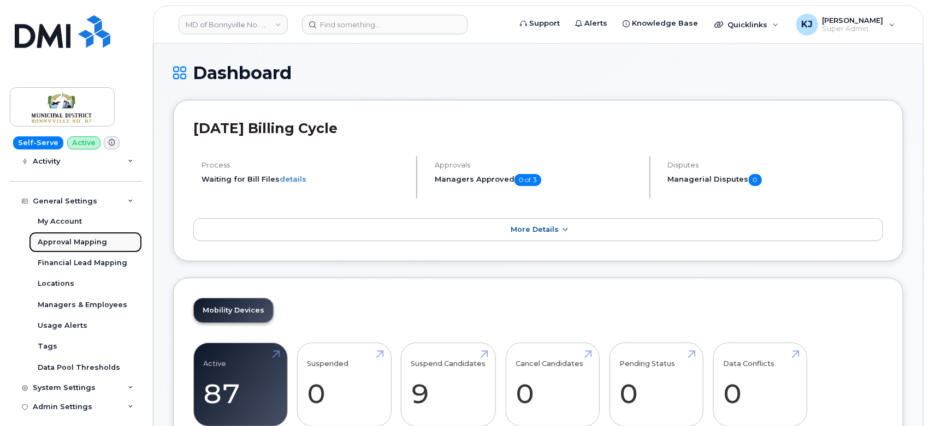
click at [80, 247] on div "Approval Mapping" at bounding box center [72, 243] width 69 height 10
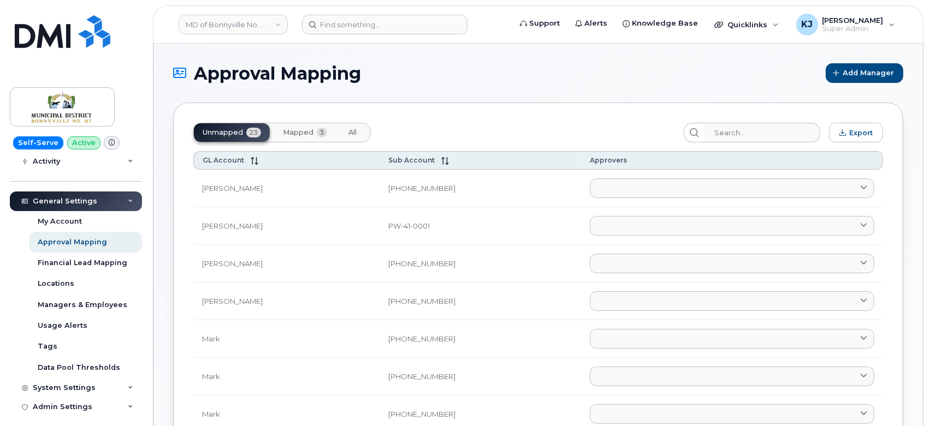
click at [306, 133] on span "Mapped" at bounding box center [298, 132] width 31 height 9
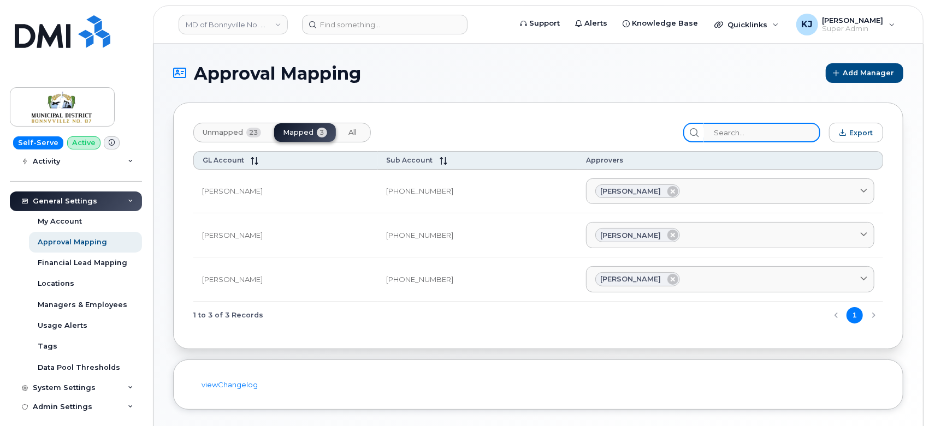
click at [744, 134] on input "search" at bounding box center [762, 133] width 116 height 20
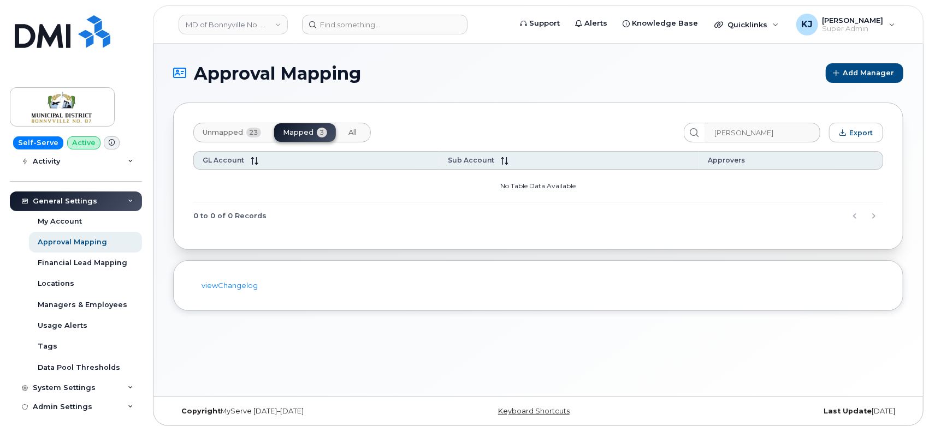
click at [340, 132] on button "Unmapped 23" at bounding box center [353, 132] width 26 height 19
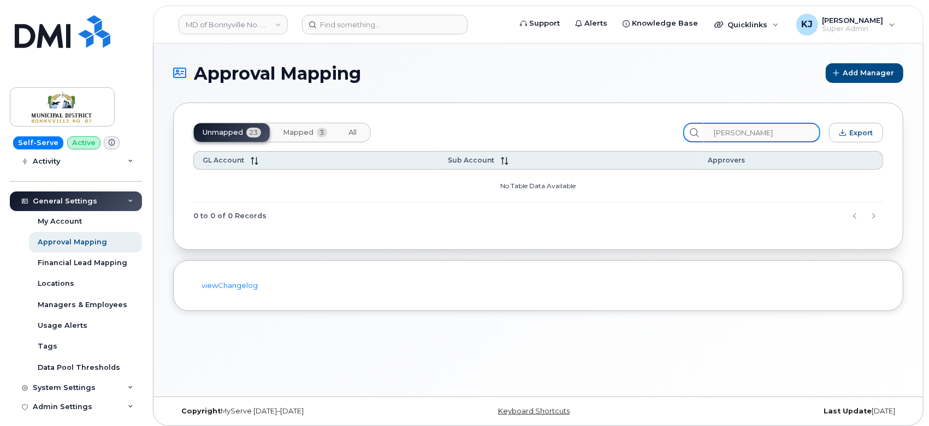
click at [559, 102] on section "Approval Mapping Add Manager Unmapped 23 Mapped 3 All bryan Export GL Account S…" at bounding box center [538, 187] width 730 height 248
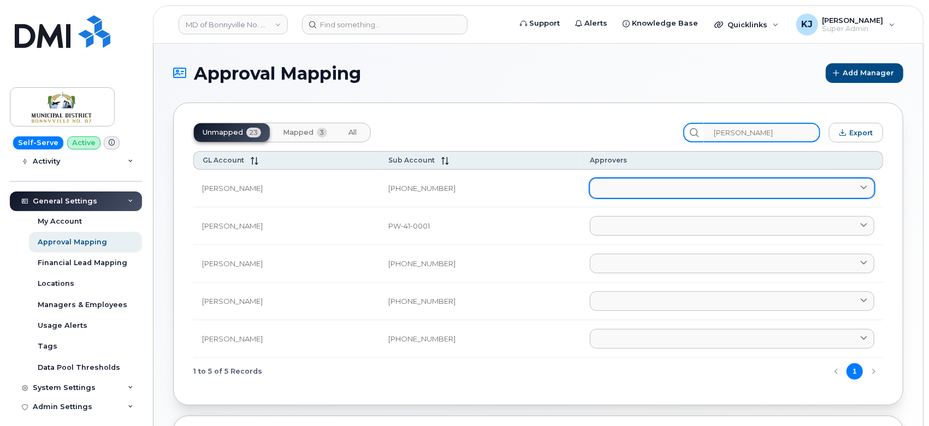
type input "Monty"
click at [602, 195] on link at bounding box center [732, 189] width 284 height 20
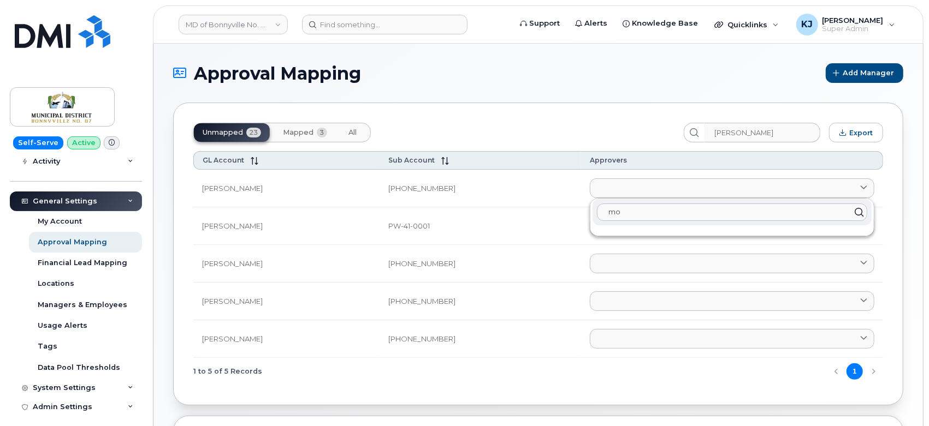
type input "m"
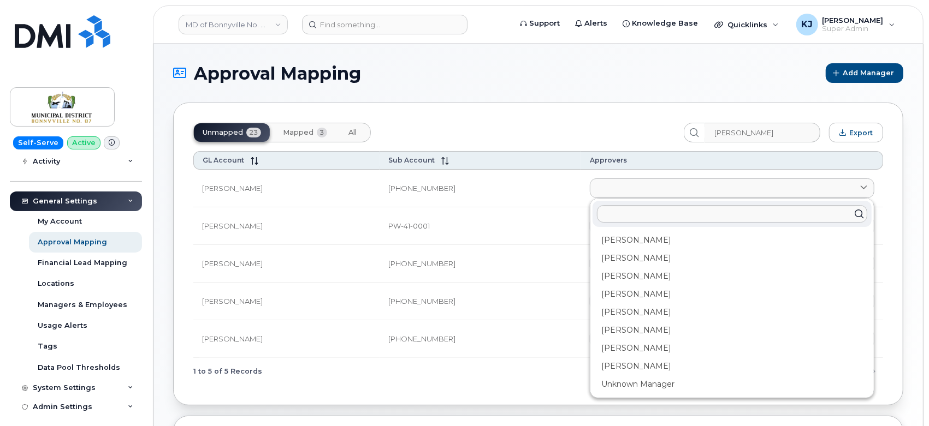
click at [470, 394] on div "Unmapped 23 Mapped 3 All Monty Export GL Account Sub Account Approvers Monty 22…" at bounding box center [538, 254] width 730 height 303
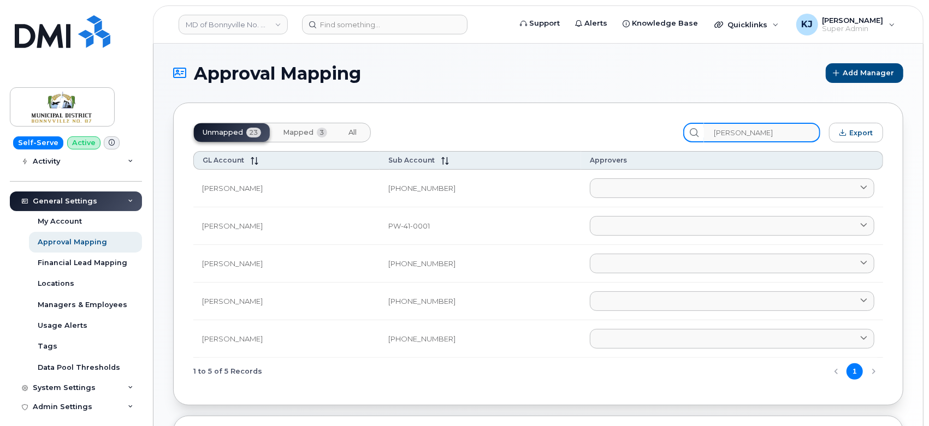
drag, startPoint x: 753, startPoint y: 134, endPoint x: 559, endPoint y: 126, distance: 194.6
click at [548, 130] on div "Unmapped 23 Mapped 3 All Monty Export" at bounding box center [538, 133] width 690 height 20
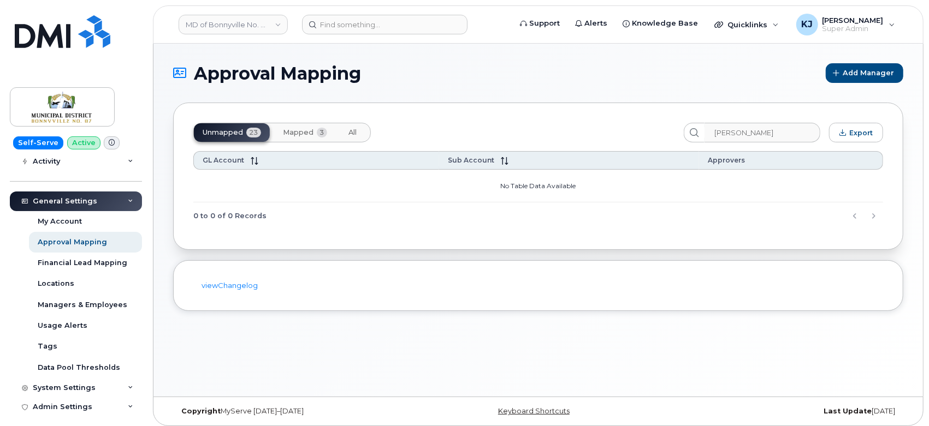
click at [293, 140] on button "Mapped 3" at bounding box center [305, 132] width 62 height 19
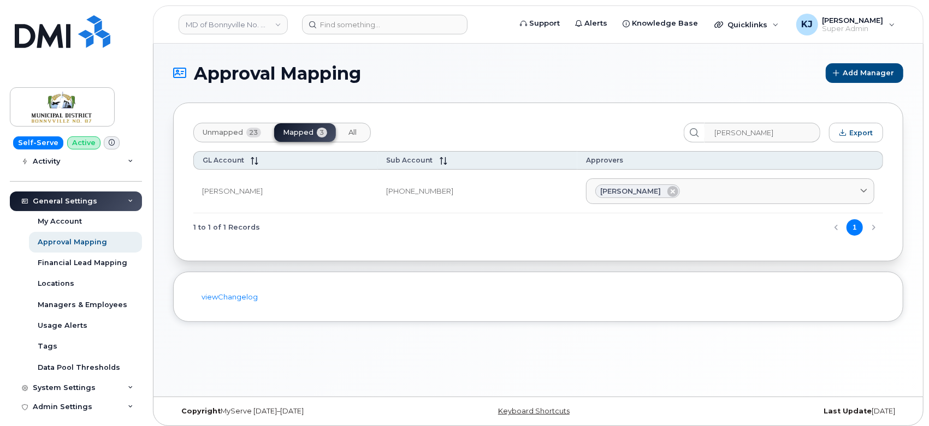
click at [241, 130] on span "Unmapped" at bounding box center [223, 132] width 40 height 9
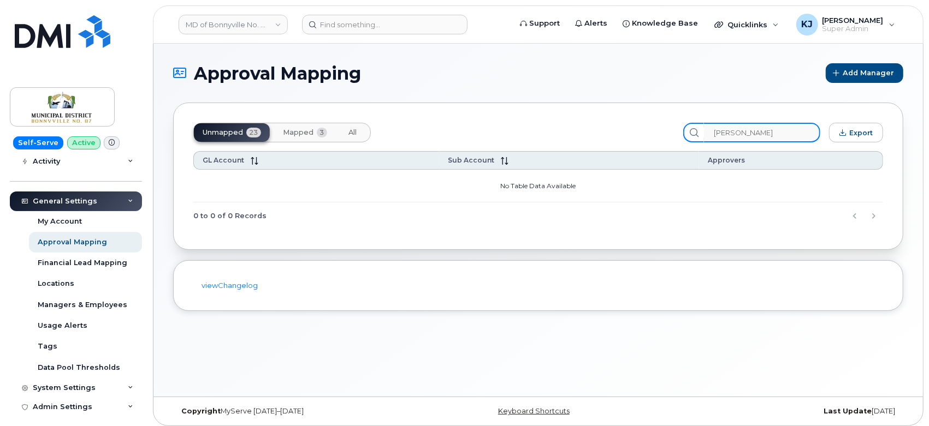
drag, startPoint x: 763, startPoint y: 130, endPoint x: 458, endPoint y: 129, distance: 305.2
click at [458, 129] on div "Unmapped 23 Mapped 3 All Glenn Export" at bounding box center [538, 133] width 690 height 20
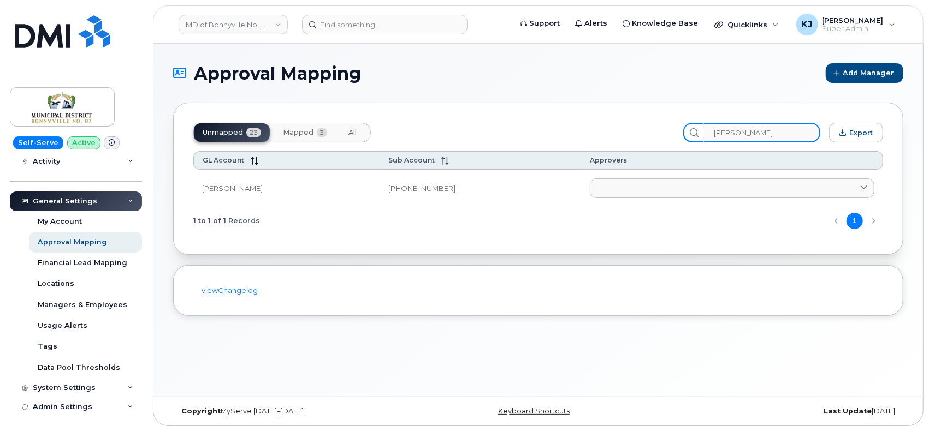
type input "Ian"
click at [304, 133] on span "Mapped" at bounding box center [298, 132] width 31 height 9
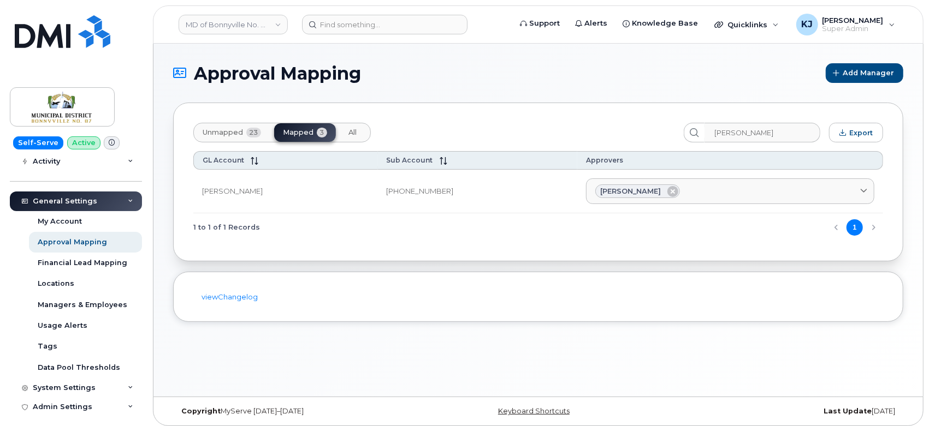
click at [251, 130] on span "23" at bounding box center [253, 133] width 15 height 10
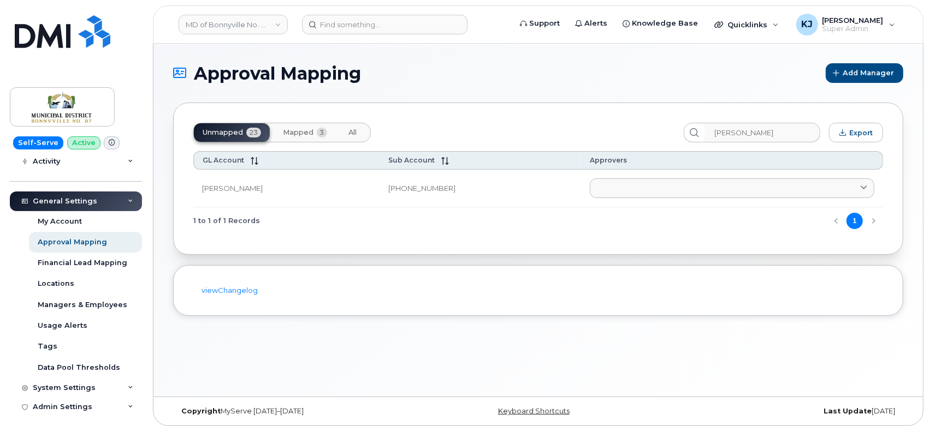
drag, startPoint x: 191, startPoint y: 164, endPoint x: 511, endPoint y: 209, distance: 323.2
click at [511, 209] on div "1 to 1 of 1 Records 1" at bounding box center [538, 221] width 690 height 28
click at [308, 133] on span "Mapped" at bounding box center [298, 132] width 31 height 9
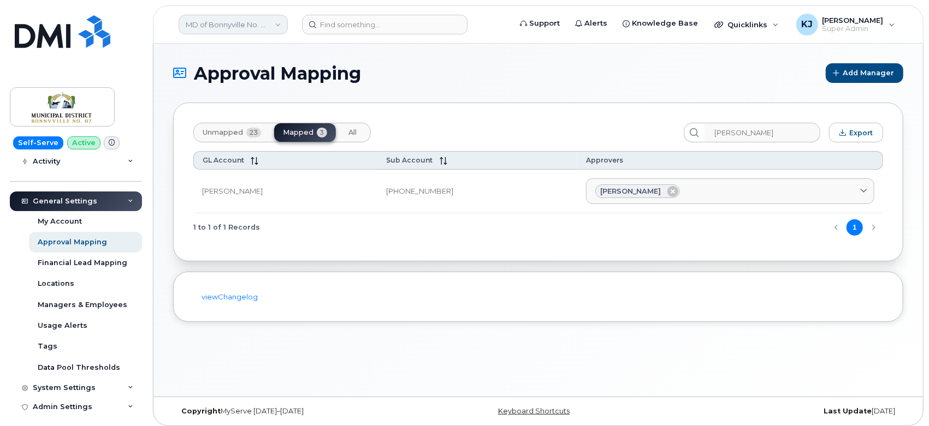
click at [235, 20] on link "MD of Bonnyville No. 87" at bounding box center [233, 25] width 109 height 20
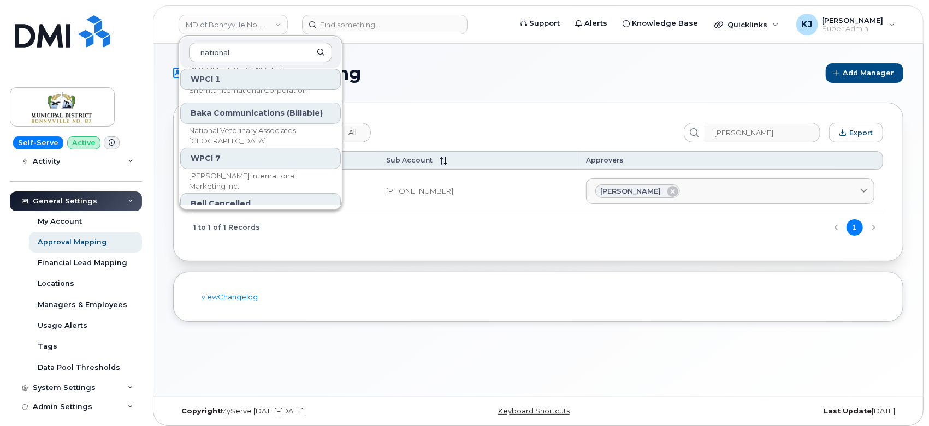
scroll to position [242, 0]
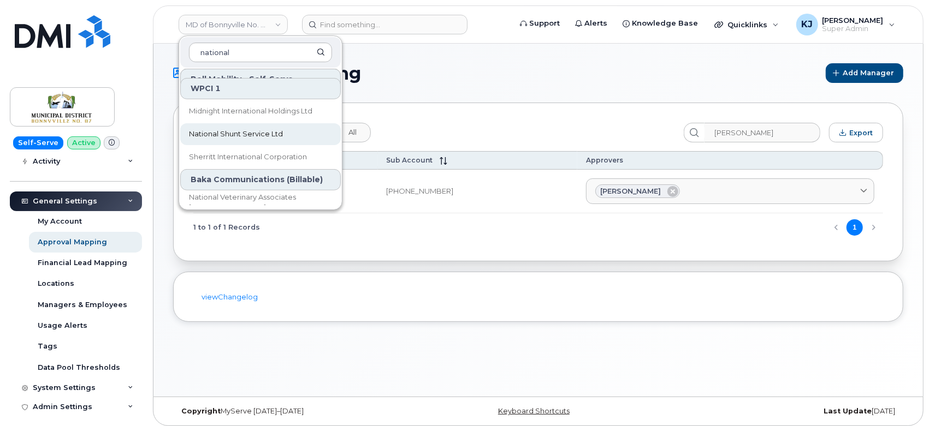
type input "national"
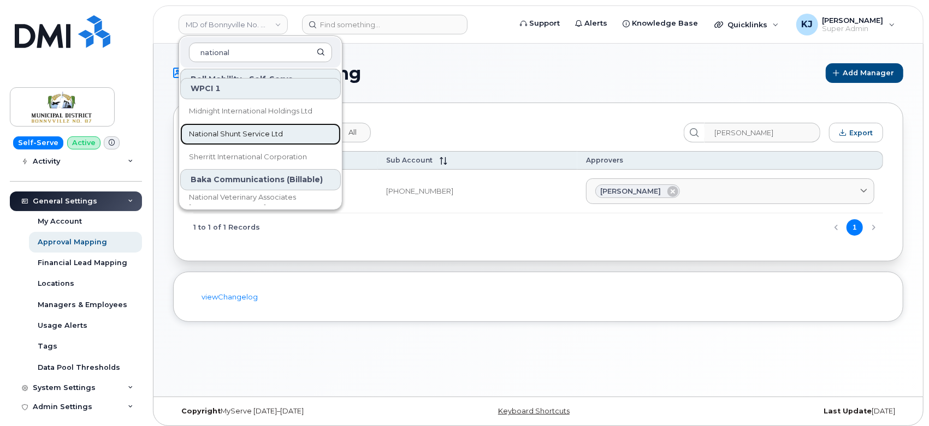
click at [267, 138] on span "National Shunt Service Ltd" at bounding box center [236, 134] width 94 height 11
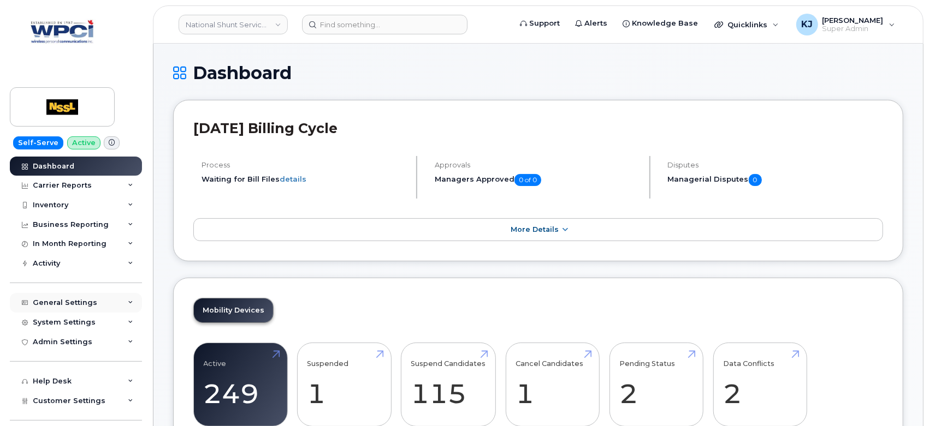
click at [108, 302] on div "General Settings" at bounding box center [76, 303] width 132 height 20
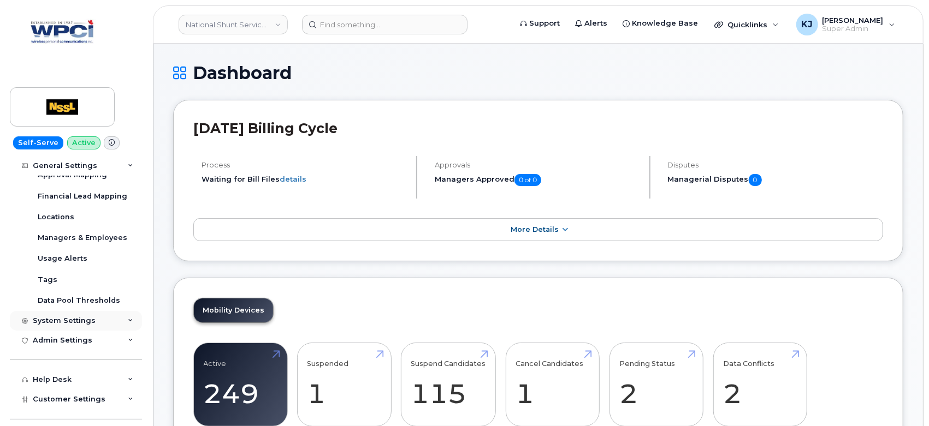
click at [92, 324] on div "System Settings" at bounding box center [76, 321] width 132 height 20
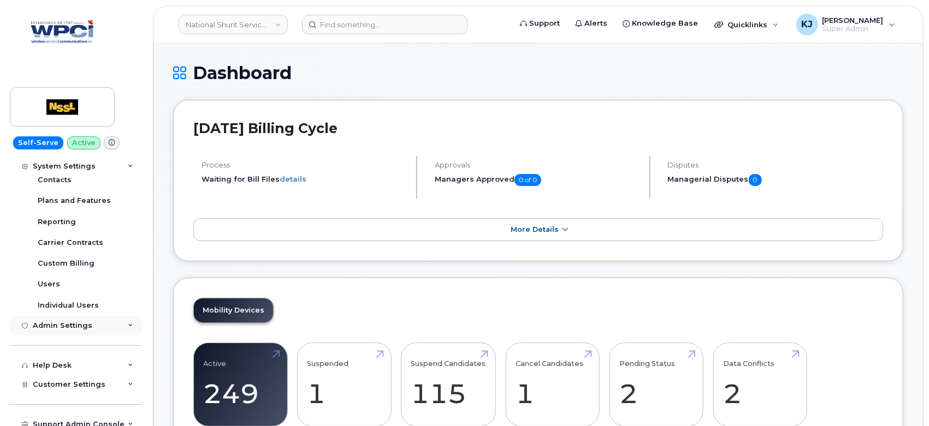
click at [84, 325] on div "Admin Settings" at bounding box center [63, 326] width 60 height 9
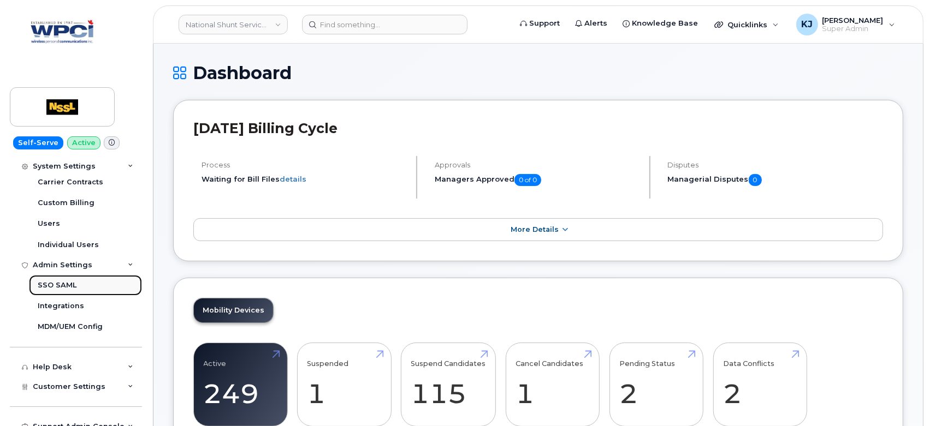
click at [75, 288] on link "SSO SAML" at bounding box center [85, 285] width 113 height 21
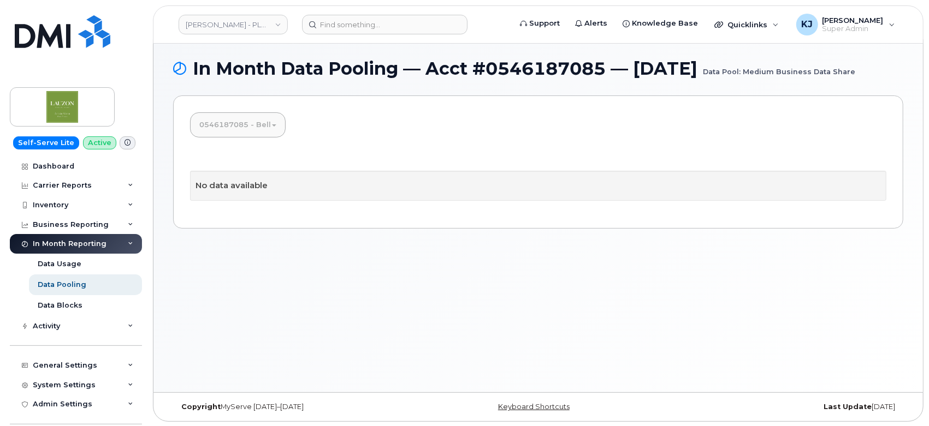
scroll to position [5, 0]
drag, startPoint x: 227, startPoint y: 24, endPoint x: 209, endPoint y: 2, distance: 28.7
click at [226, 28] on link "[PERSON_NAME] - PLANCHERS DE BOIS EXCLUSIFS INC." at bounding box center [233, 25] width 109 height 20
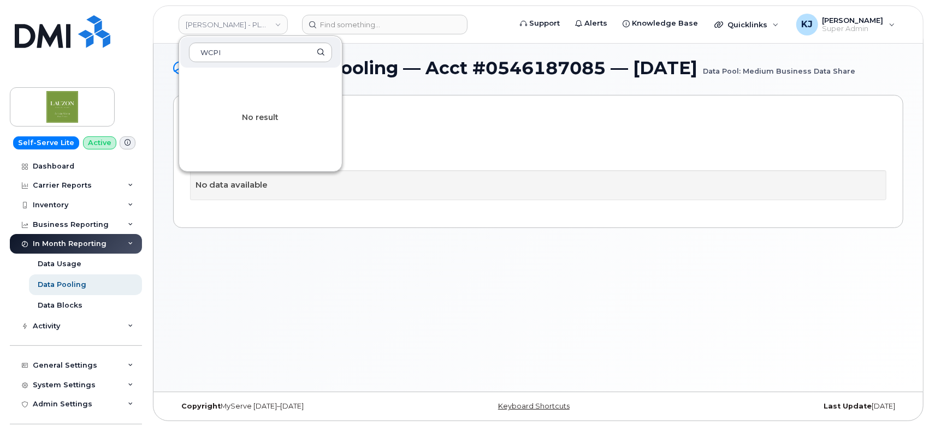
type input "WCPI"
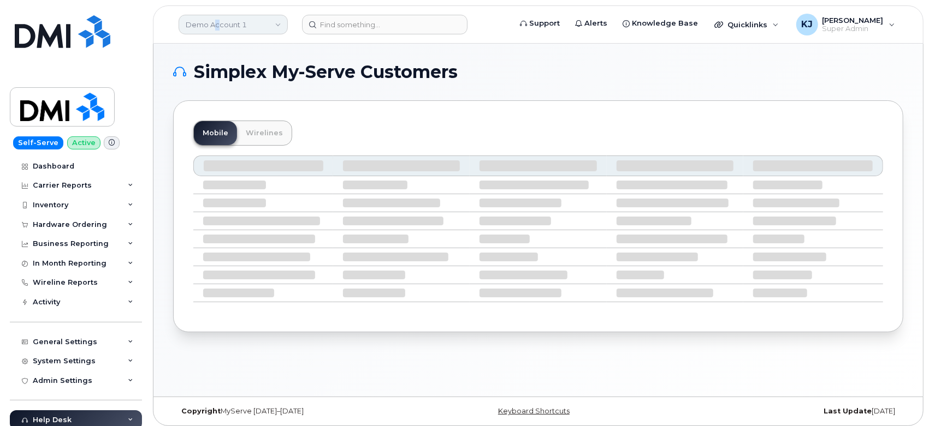
click at [215, 28] on link "Demo Account 1" at bounding box center [233, 25] width 109 height 20
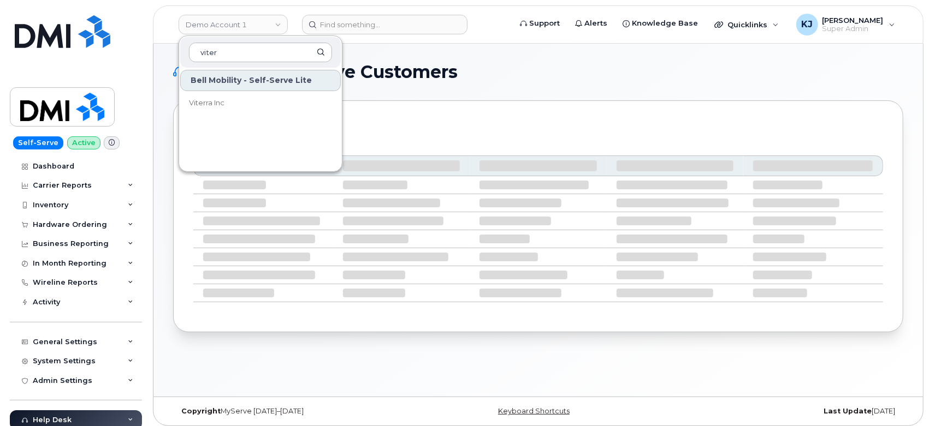
type input "viter"
click at [234, 124] on div "Bell Mobility - Self-Serve Lite Viterra Inc" at bounding box center [260, 118] width 163 height 98
click at [248, 111] on link "Viterra Inc" at bounding box center [260, 103] width 161 height 22
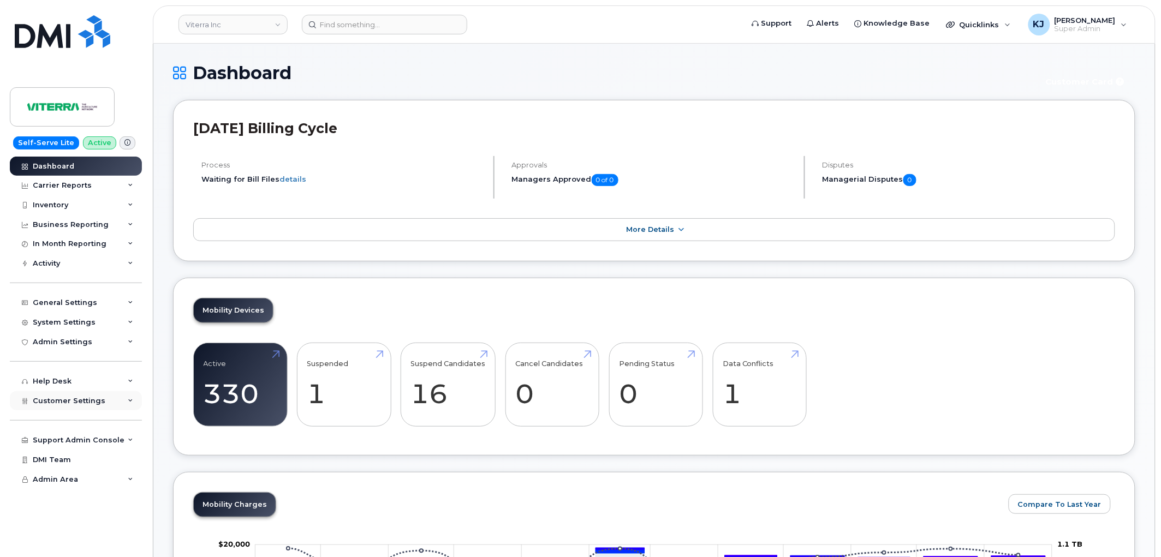
click at [77, 407] on div "Customer Settings" at bounding box center [76, 401] width 132 height 20
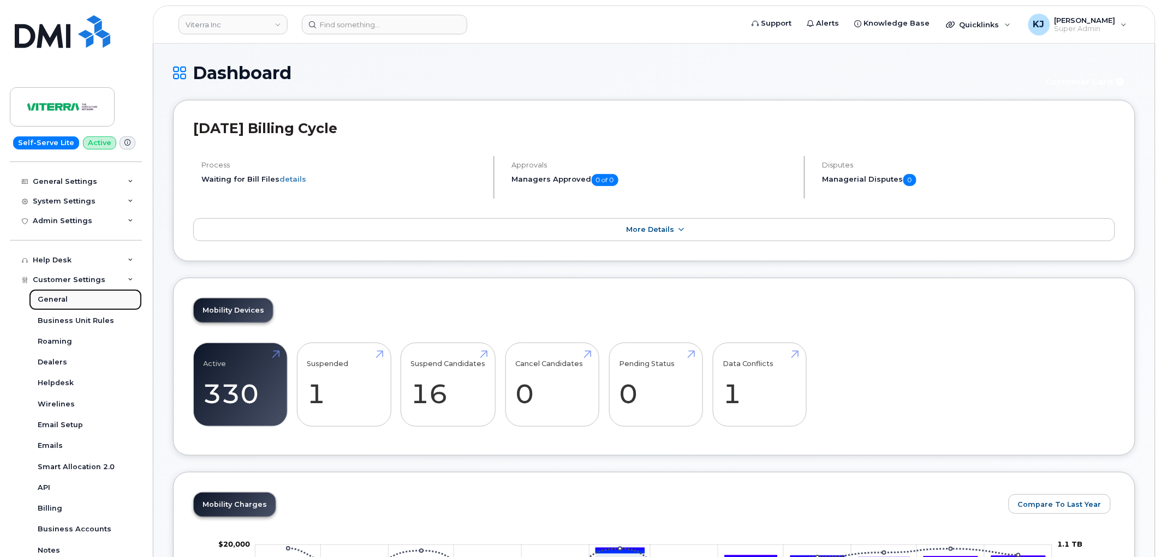
click at [62, 298] on div "General" at bounding box center [53, 300] width 30 height 10
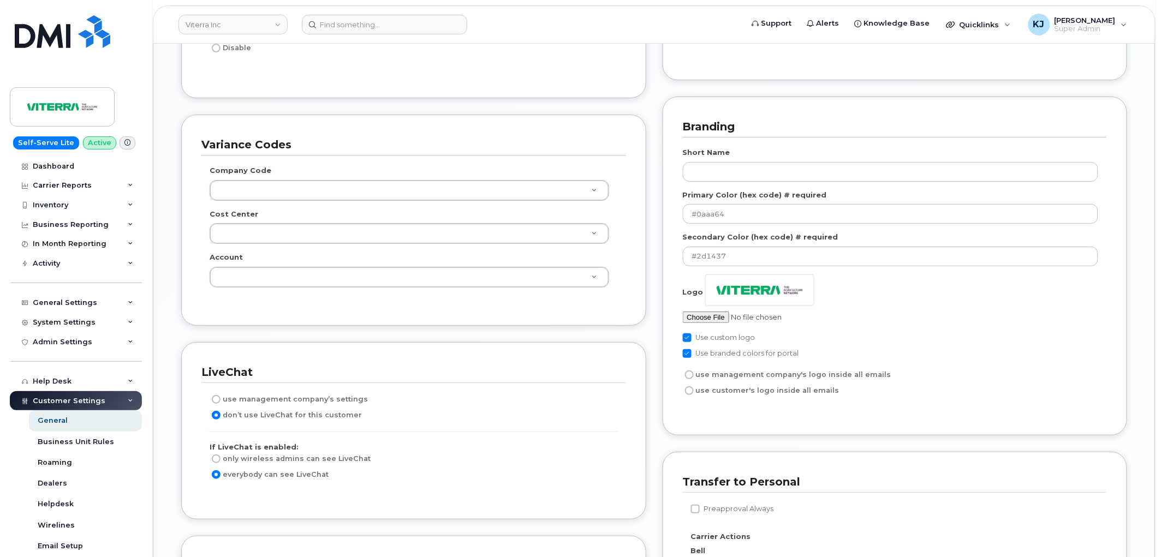
scroll to position [1456, 0]
click at [717, 315] on input "file" at bounding box center [766, 315] width 167 height 11
type input "C:\fakepath\Bunge Logo.png"
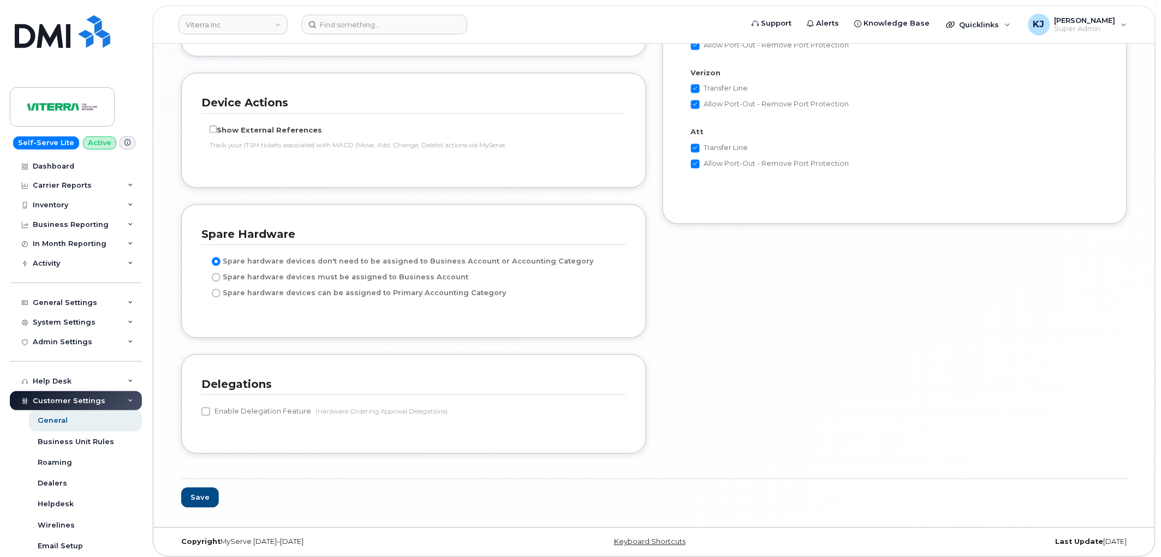
scroll to position [2268, 0]
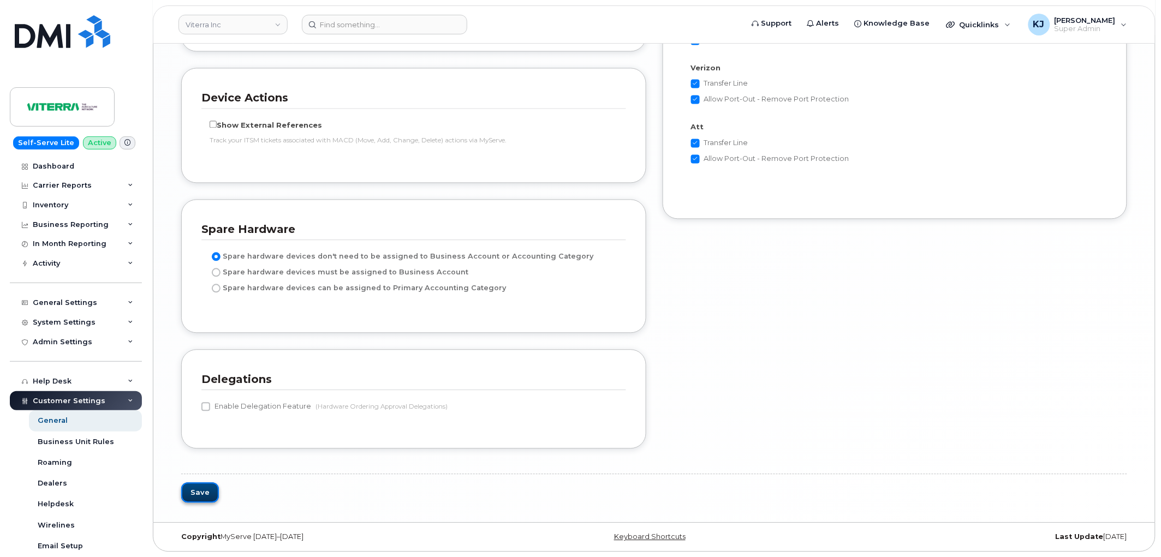
click at [208, 486] on button "Save" at bounding box center [200, 493] width 38 height 20
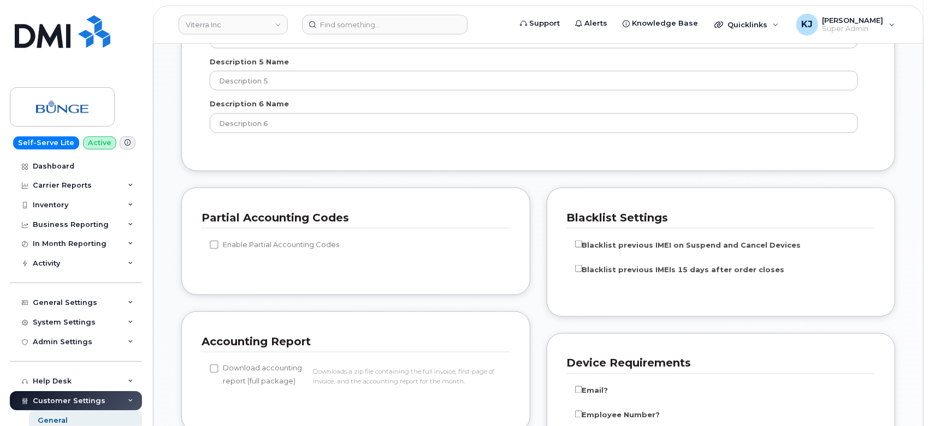
scroll to position [788, 0]
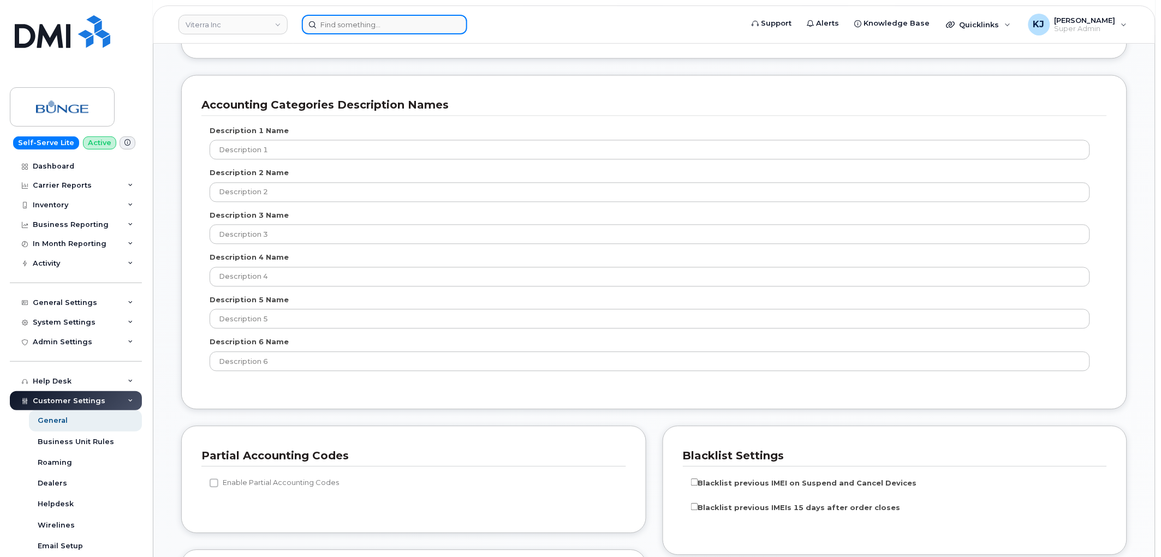
click at [412, 28] on input at bounding box center [384, 25] width 165 height 20
paste input "CS0773387"
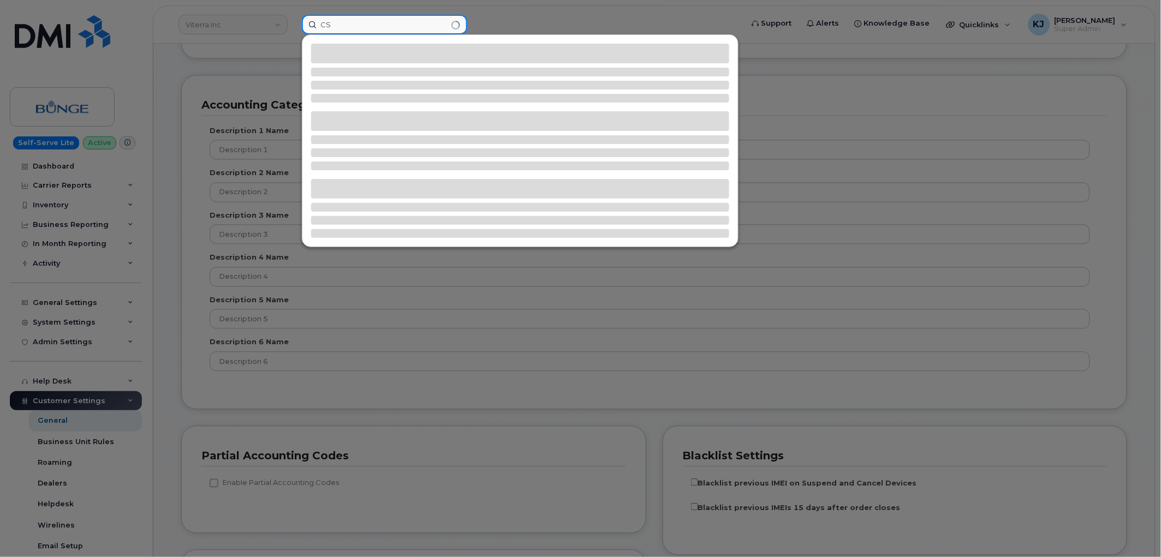
type input "C"
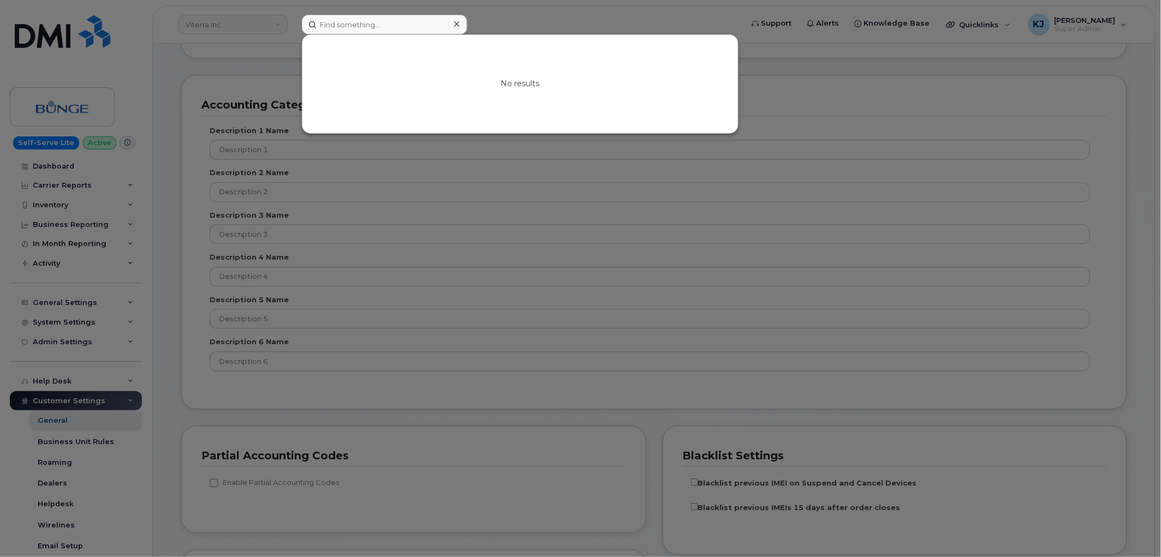
click at [739, 180] on div at bounding box center [580, 278] width 1161 height 557
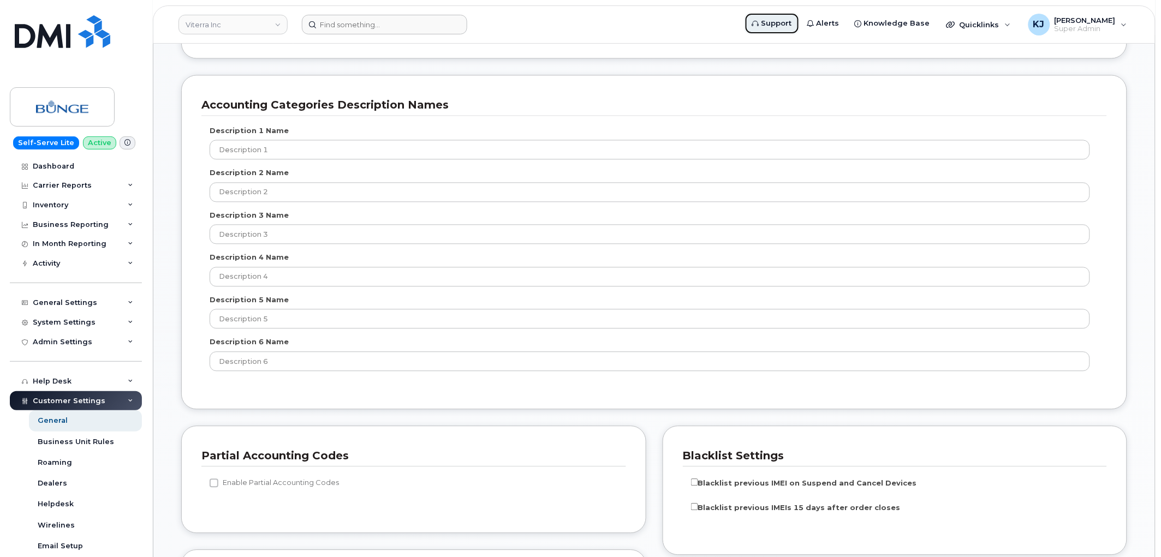
click at [792, 21] on span "Support" at bounding box center [777, 23] width 31 height 11
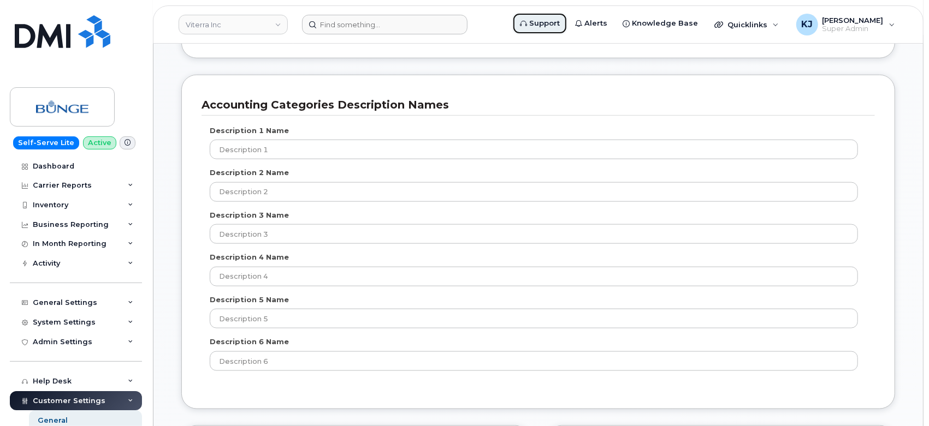
click at [560, 26] on span "Support" at bounding box center [544, 23] width 31 height 11
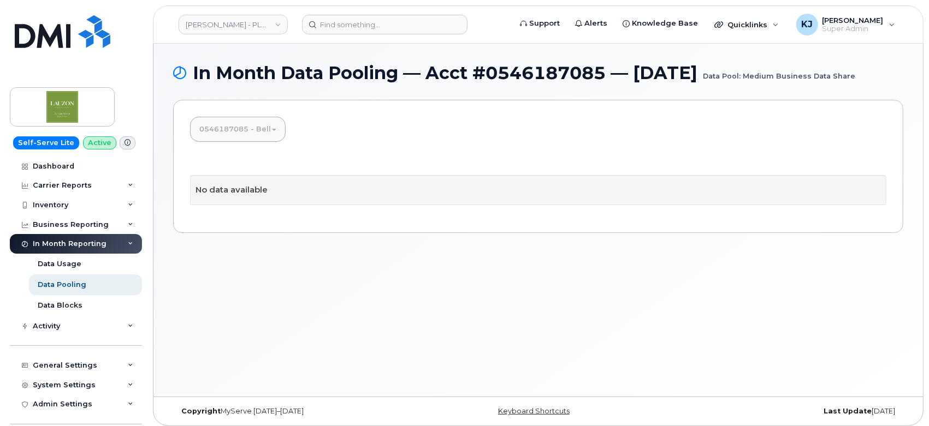
click at [271, 141] on link "0546187085 - Bell" at bounding box center [238, 129] width 94 height 24
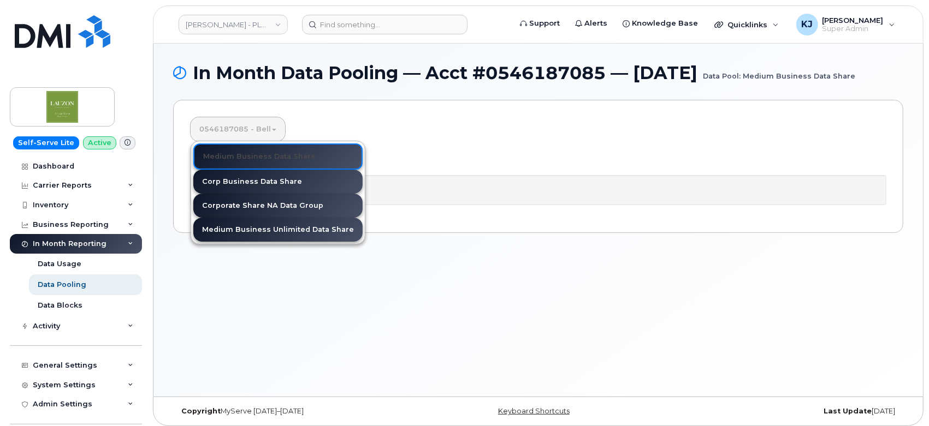
click at [432, 156] on div "0546187085 - Bell Medium Business Data Share Corp Business Data Share Corporate…" at bounding box center [538, 166] width 730 height 133
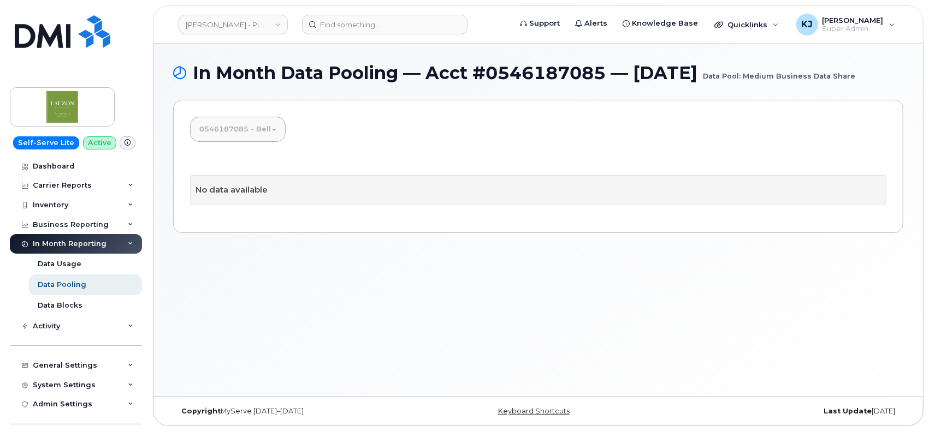
click at [265, 141] on link "0546187085 - Bell" at bounding box center [238, 129] width 94 height 24
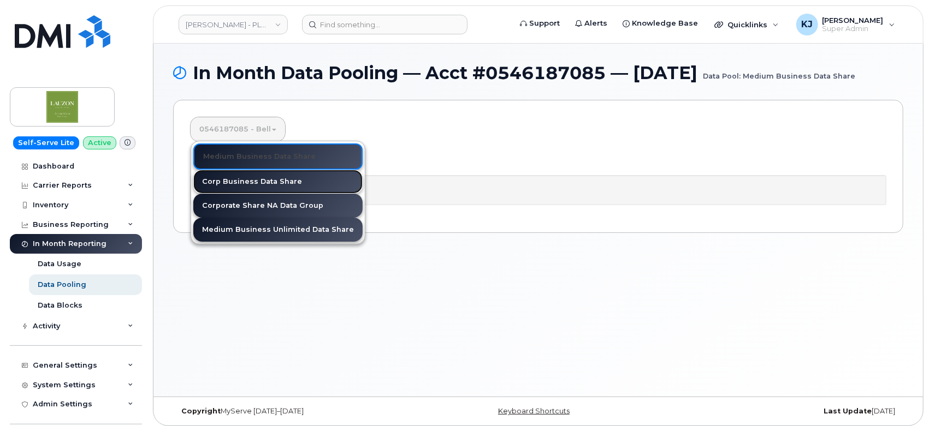
click at [257, 194] on link "Corp Business Data Share" at bounding box center [277, 182] width 169 height 24
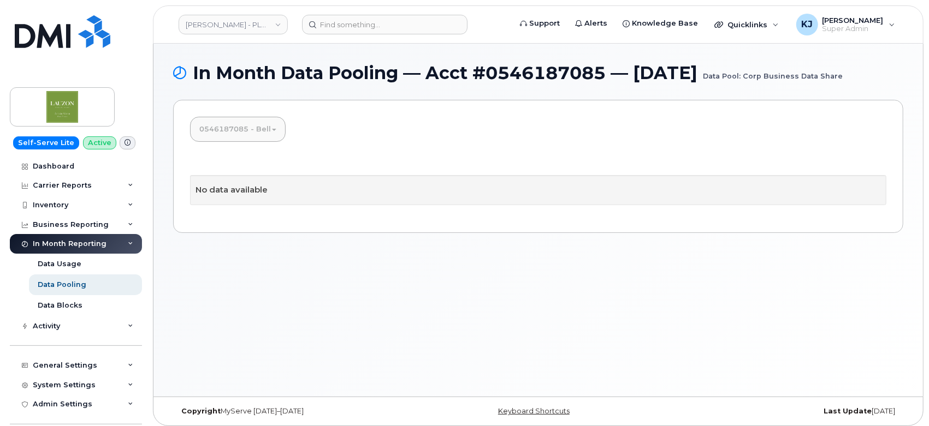
click at [262, 130] on link "0546187085 - Bell" at bounding box center [238, 129] width 94 height 24
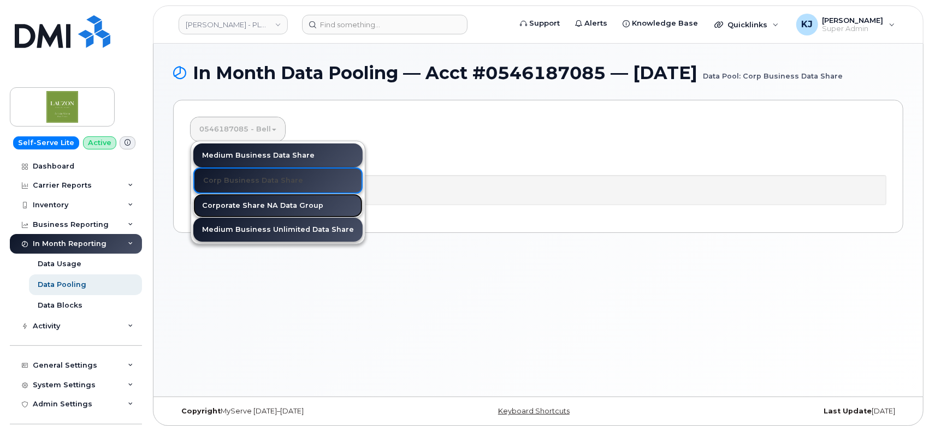
click at [262, 200] on link "Corporate Share NA Data Group" at bounding box center [277, 206] width 169 height 24
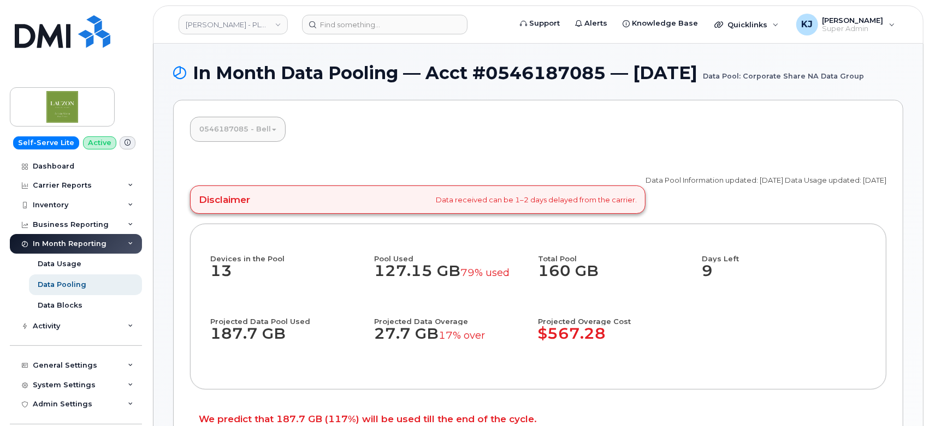
click at [253, 141] on link "0546187085 - Bell" at bounding box center [238, 129] width 94 height 24
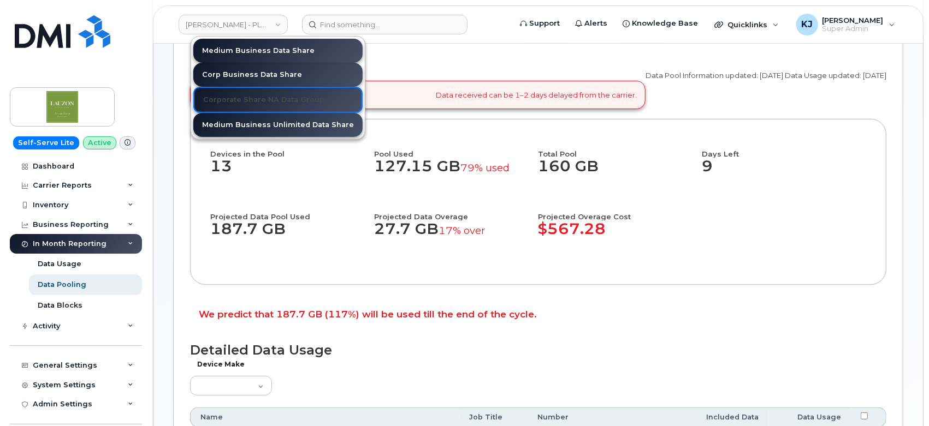
scroll to position [61, 0]
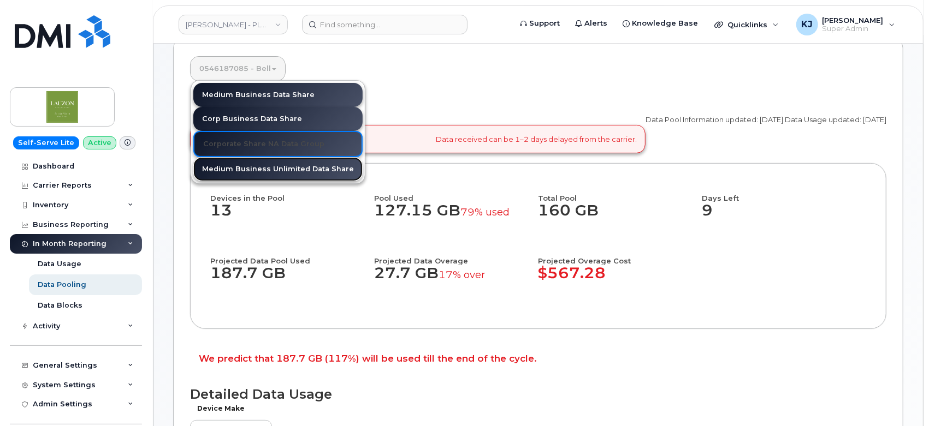
click at [258, 181] on link "Medium Business Unlimited Data Share" at bounding box center [277, 169] width 169 height 24
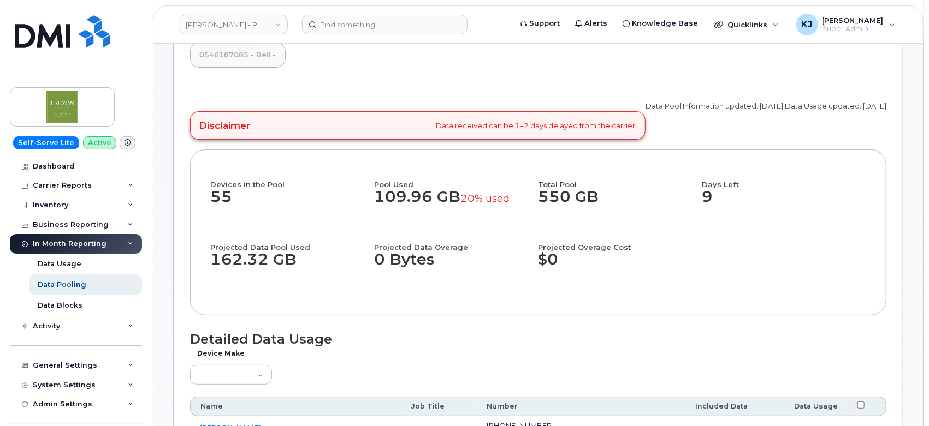
scroll to position [61, 0]
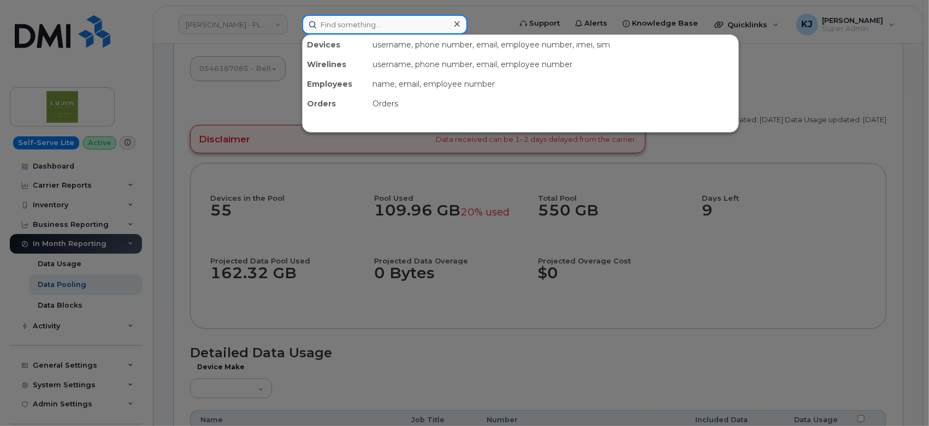
click at [338, 19] on input at bounding box center [384, 25] width 165 height 20
paste input "John Stewart"
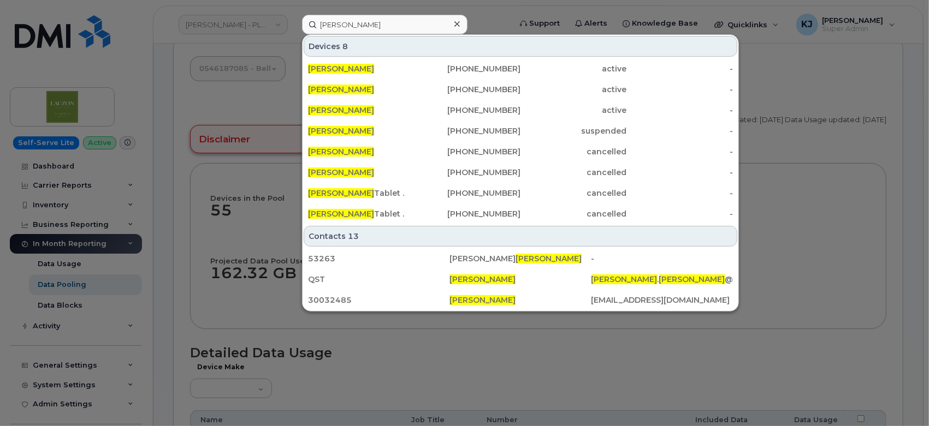
click at [407, 372] on div at bounding box center [464, 213] width 929 height 426
drag, startPoint x: 418, startPoint y: 34, endPoint x: 39, endPoint y: 12, distance: 379.0
click at [293, 15] on div "John Stewart Devices 8 John Stewart 780-933-0904 active - JOHN STEWART 816-534-…" at bounding box center [402, 25] width 219 height 20
paste input "[PERSON_NAME]"
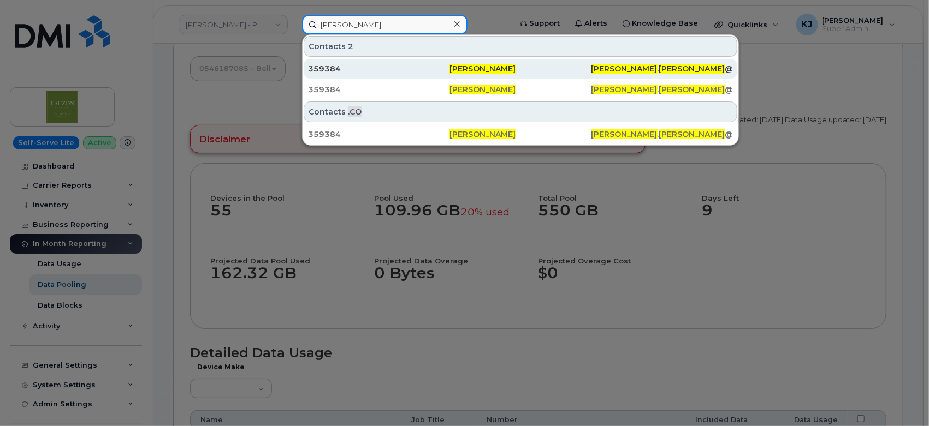
type input "[PERSON_NAME]"
click at [453, 69] on span "[PERSON_NAME]" at bounding box center [482, 69] width 66 height 10
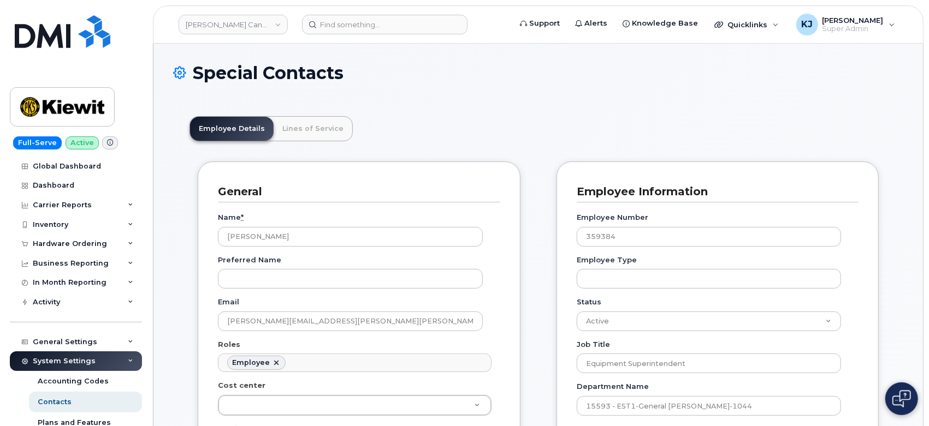
scroll to position [37, 0]
click at [308, 126] on link "Lines of Service" at bounding box center [313, 129] width 79 height 24
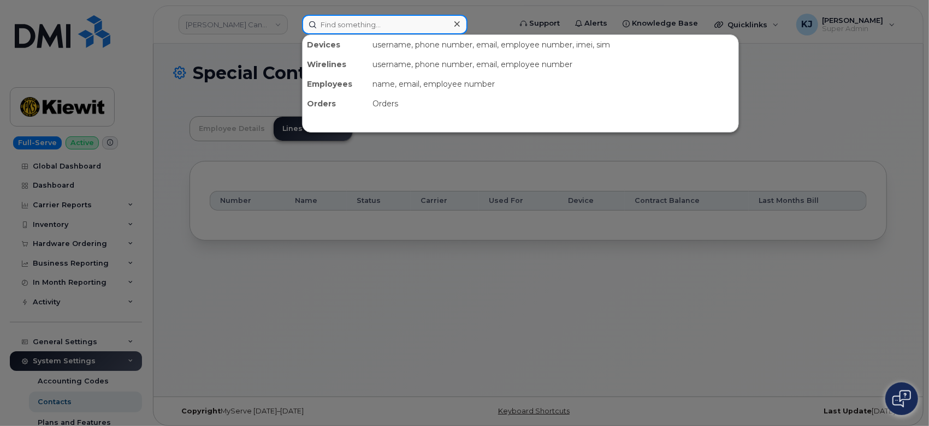
click at [353, 25] on input at bounding box center [384, 25] width 165 height 20
paste input "[PERSON_NAME]"
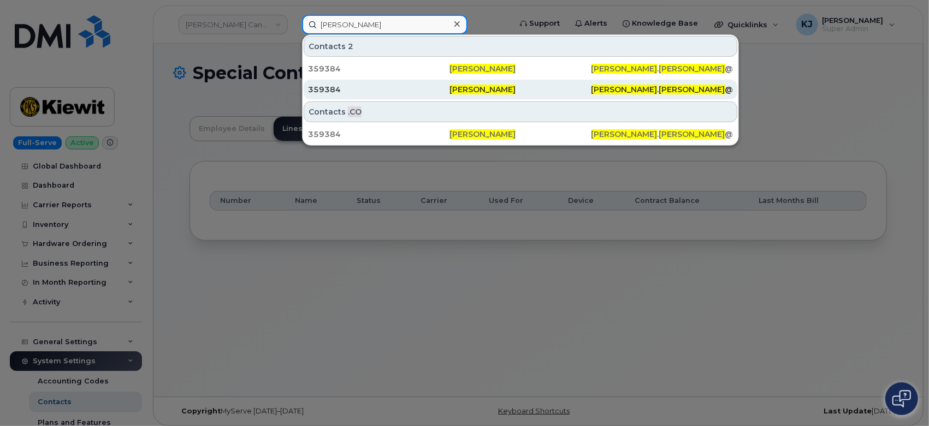
type input "[PERSON_NAME]"
click at [409, 92] on div "359384" at bounding box center [378, 89] width 141 height 11
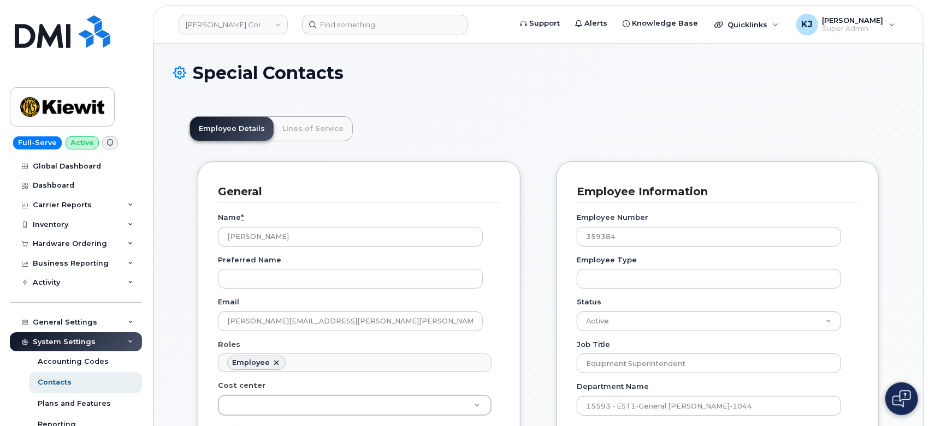
scroll to position [34, 0]
click at [310, 128] on link "Lines of Service" at bounding box center [313, 129] width 79 height 24
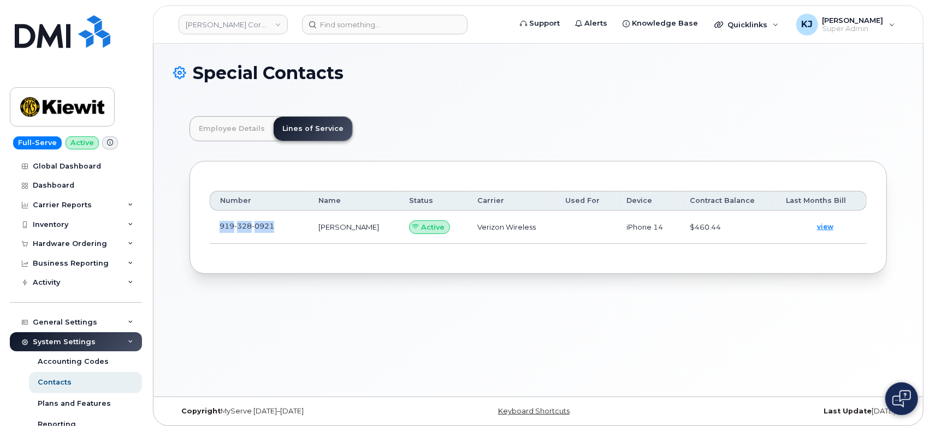
drag, startPoint x: 219, startPoint y: 226, endPoint x: 276, endPoint y: 230, distance: 56.9
click at [276, 230] on td "919 328 0921" at bounding box center [259, 227] width 99 height 33
copy span "919 328 0921"
click at [402, 18] on input at bounding box center [384, 25] width 165 height 20
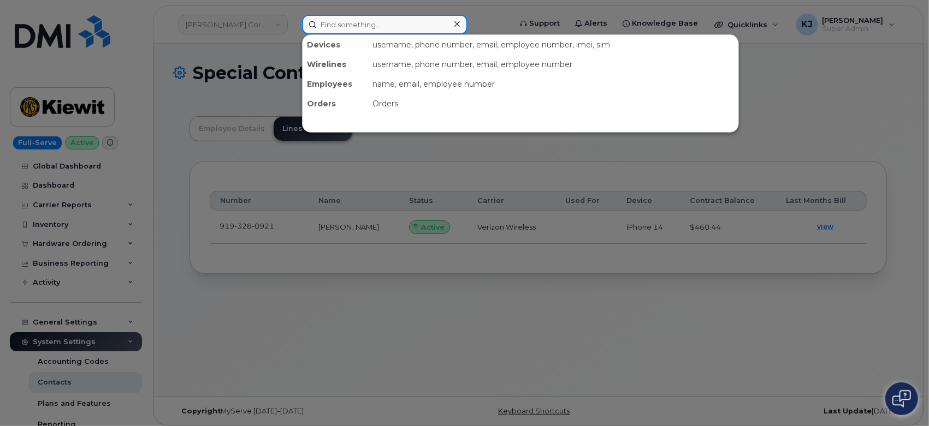
paste input "9193280921"
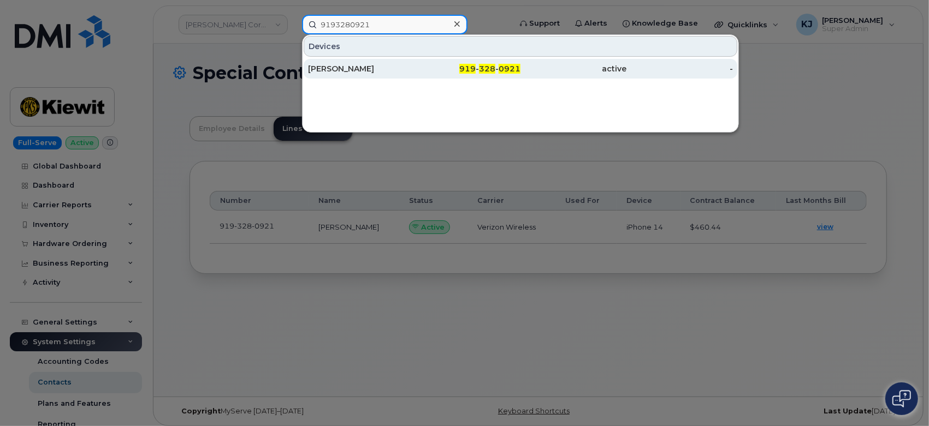
type input "9193280921"
click at [393, 69] on div "SAM KNISS" at bounding box center [361, 68] width 106 height 11
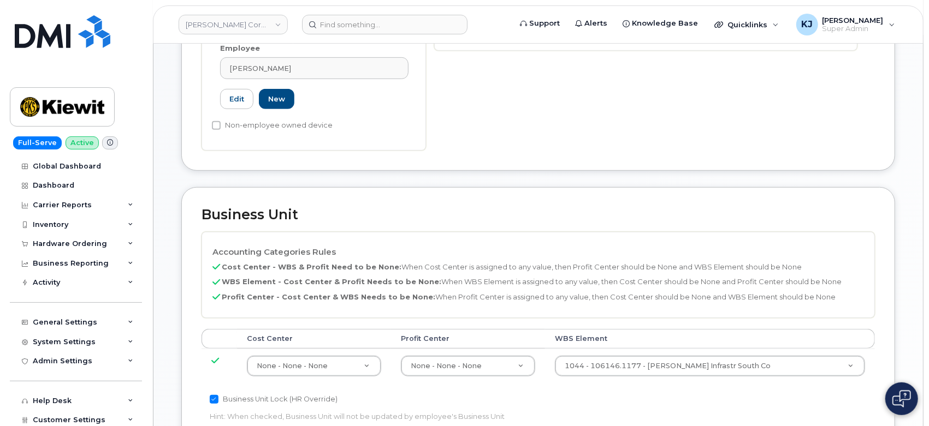
scroll to position [485, 0]
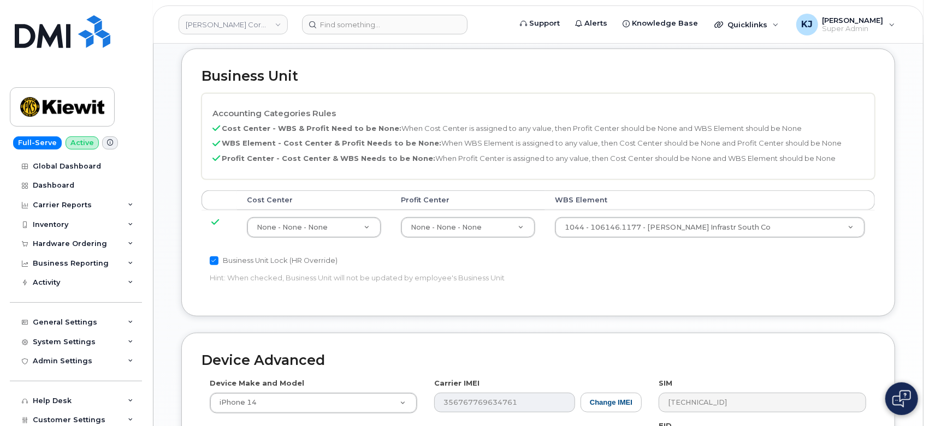
click at [728, 215] on td "1044 - 106146.1177 - Kiewit Infrastr South Co 33450862" at bounding box center [710, 227] width 330 height 34
type input "15593"
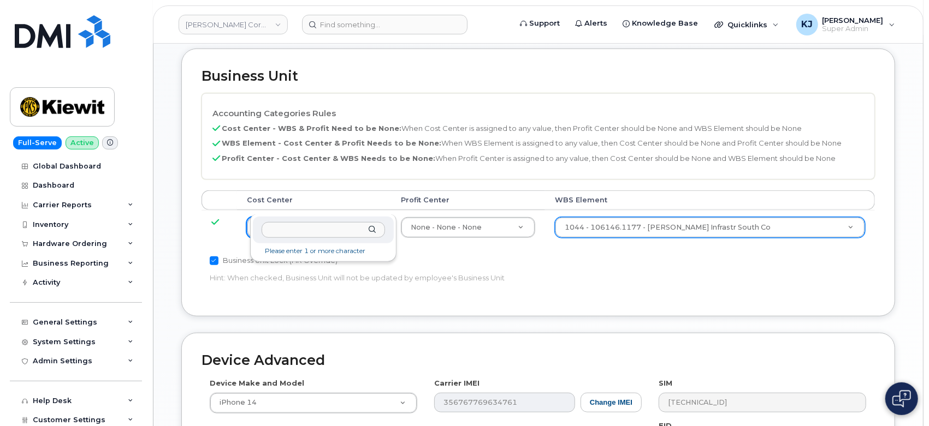
type input "15593"
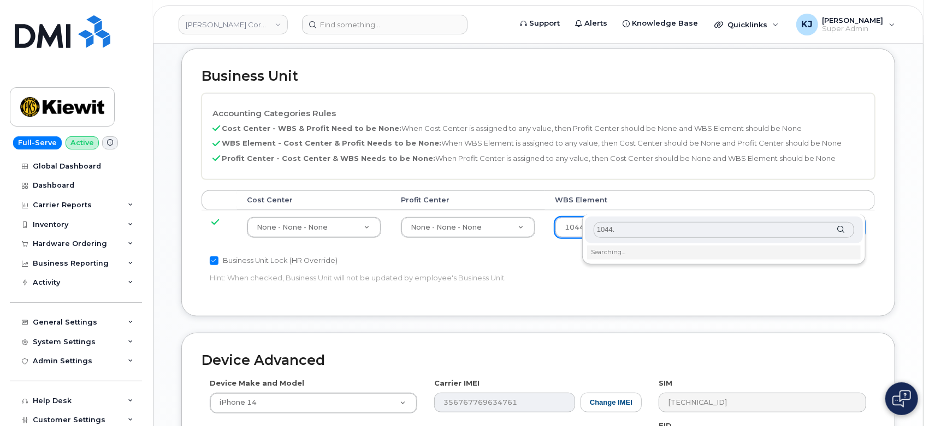
type input "1044.15593"
drag, startPoint x: 655, startPoint y: 228, endPoint x: 430, endPoint y: 227, distance: 225.0
click at [432, 227] on body "Kiewit Corporation Support Alerts Knowledge Base Quicklinks Suspend / Cancel De…" at bounding box center [464, 87] width 929 height 1144
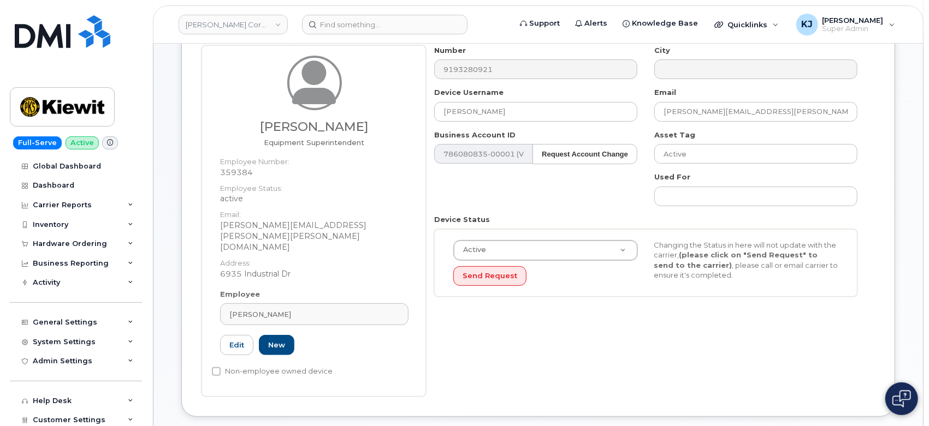
scroll to position [0, 0]
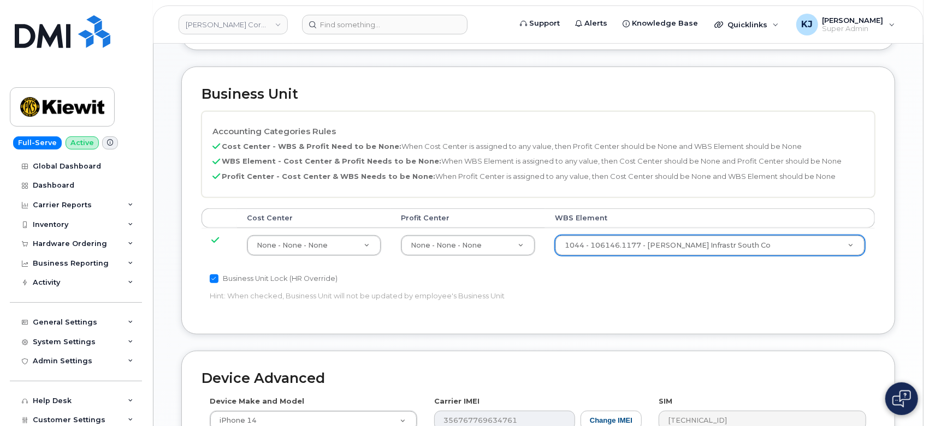
drag, startPoint x: 381, startPoint y: 165, endPoint x: 371, endPoint y: 165, distance: 9.8
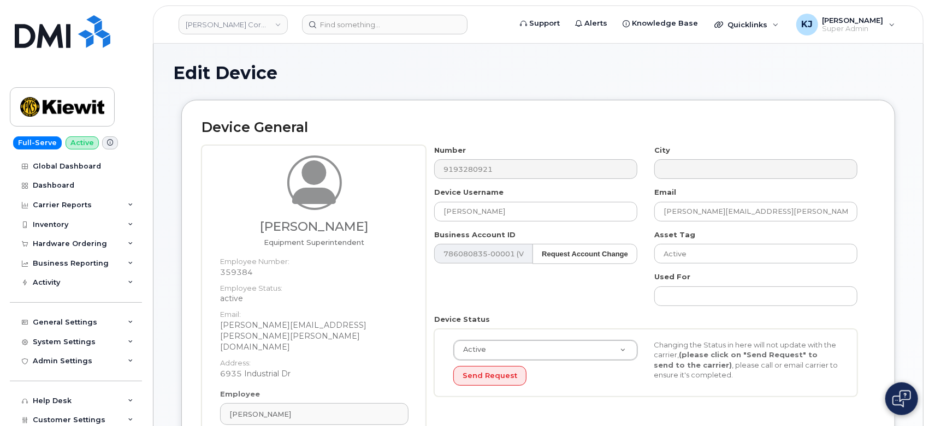
click at [371, 165] on div "Samuel Kniss Equipment Superintendent Employee Number: 359384 Employee Status: …" at bounding box center [537, 321] width 673 height 352
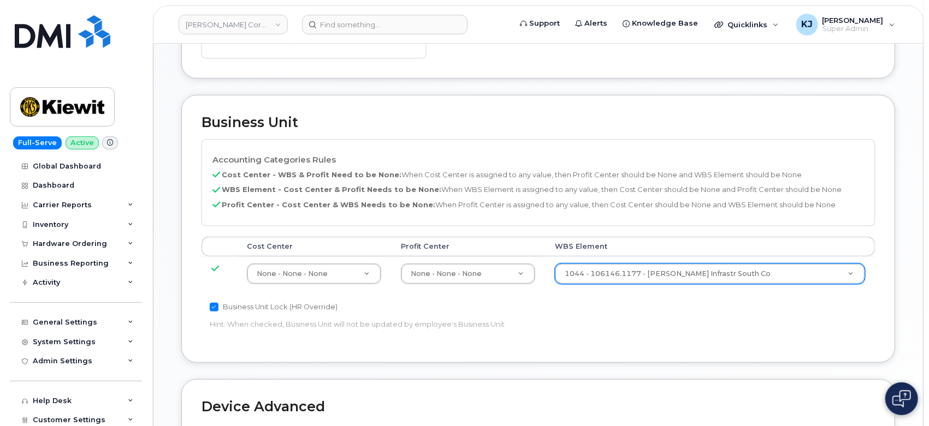
scroll to position [485, 0]
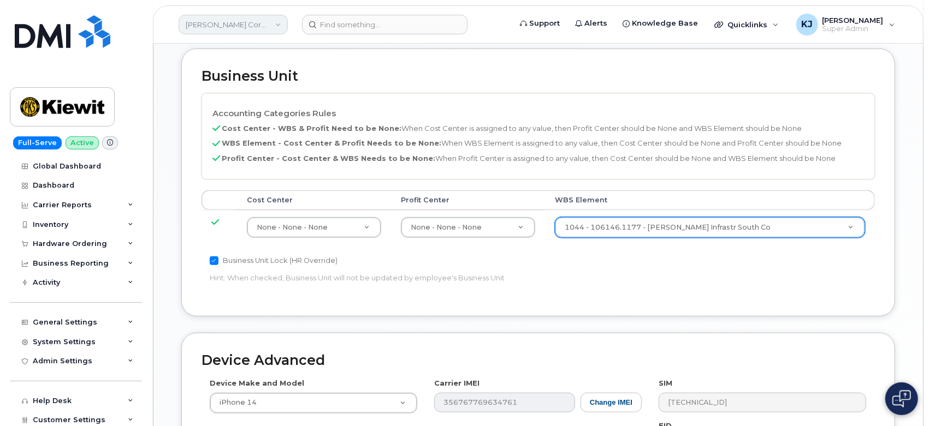
click at [217, 29] on link "Kiewit Corporation" at bounding box center [233, 25] width 109 height 20
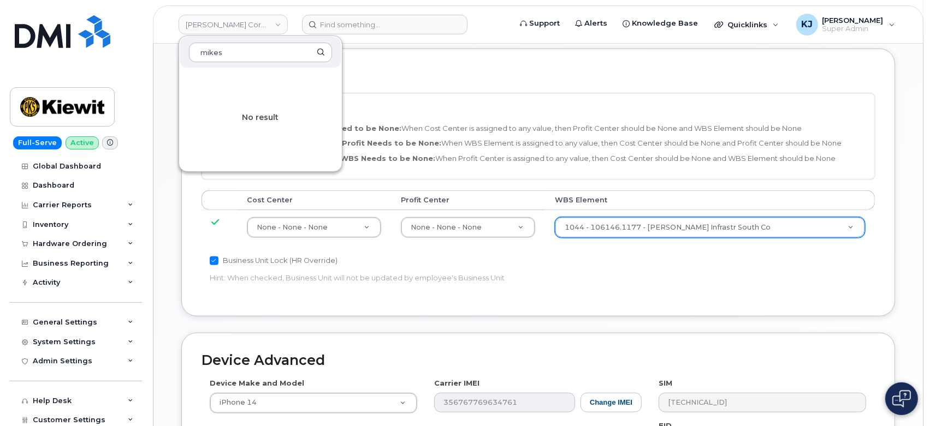
type input "mikes"
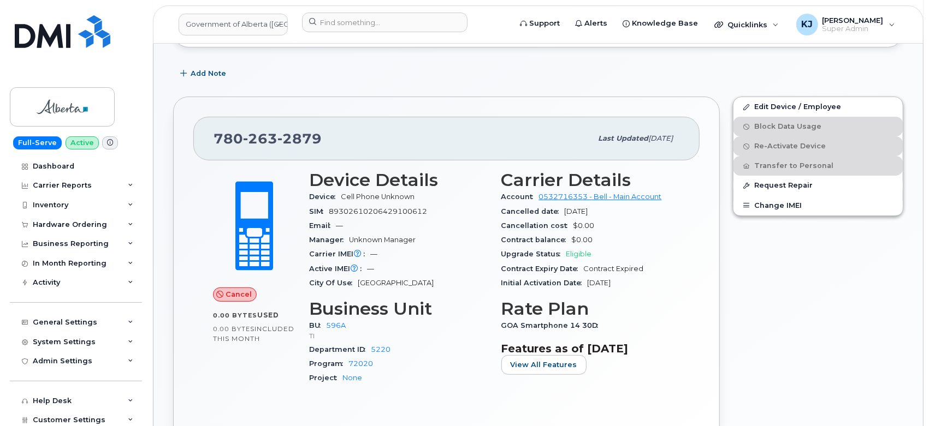
scroll to position [182, 0]
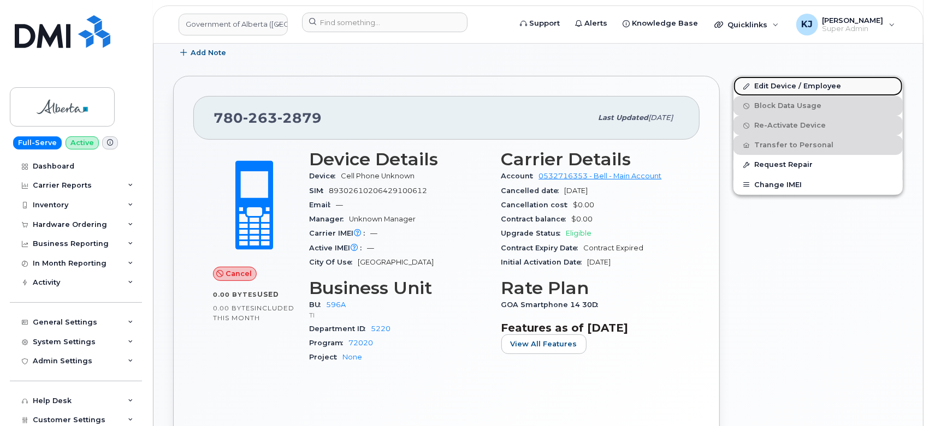
click at [796, 86] on link "Edit Device / Employee" at bounding box center [817, 86] width 169 height 20
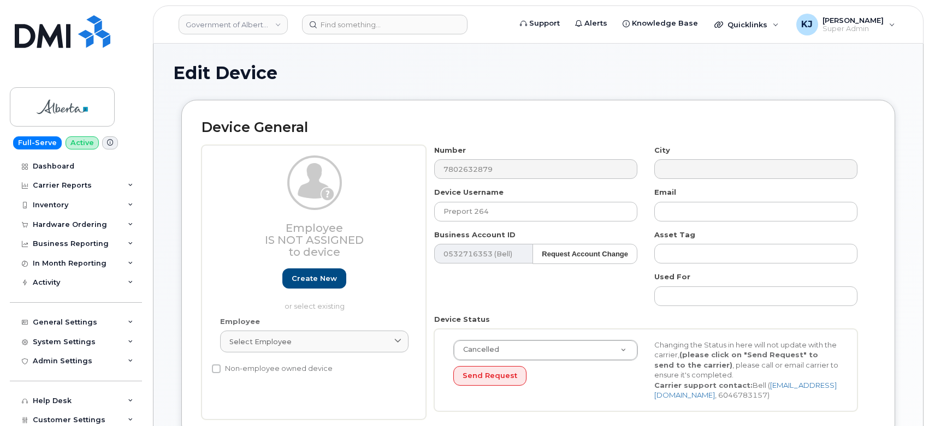
select select "4797729"
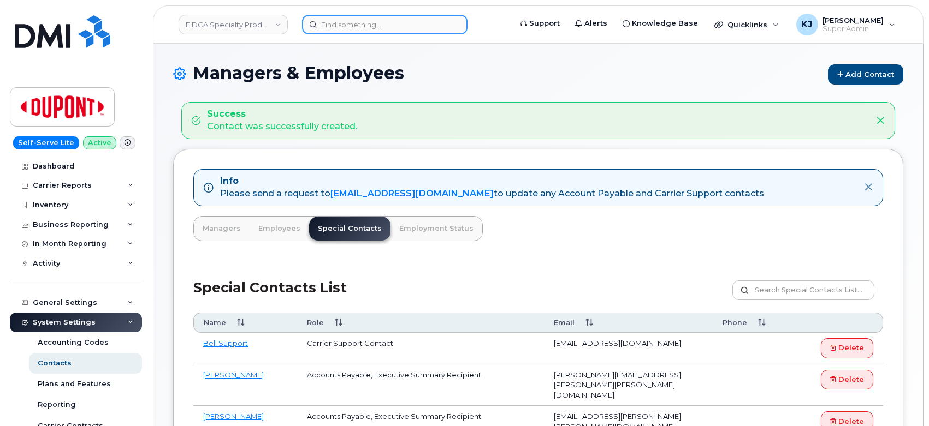
click at [381, 28] on input at bounding box center [384, 25] width 165 height 20
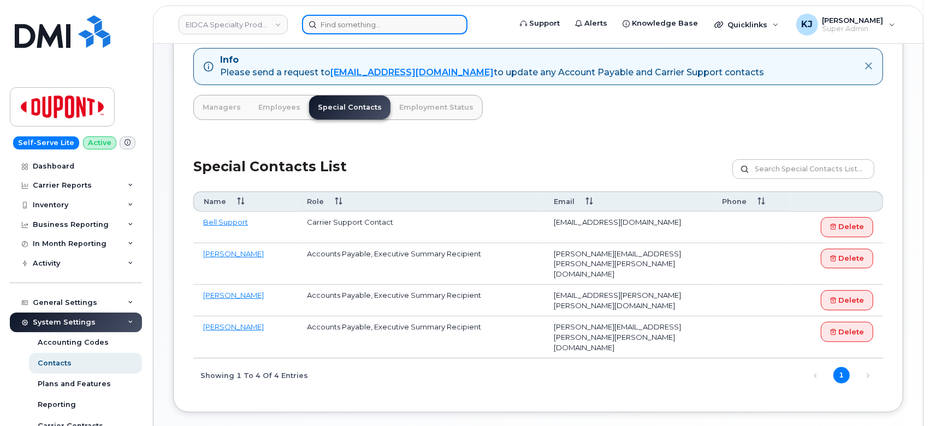
paste input "[PHONE_NUMBER]"
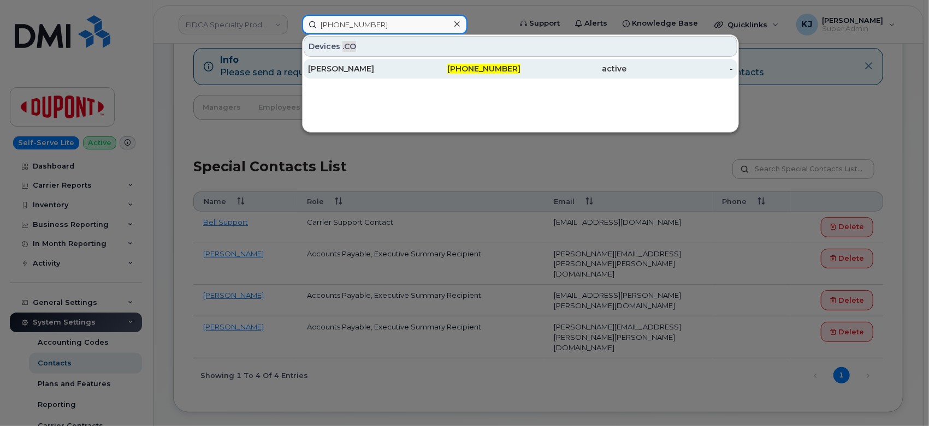
type input "[PHONE_NUMBER]"
click at [424, 72] on div "[PHONE_NUMBER]" at bounding box center [467, 68] width 106 height 11
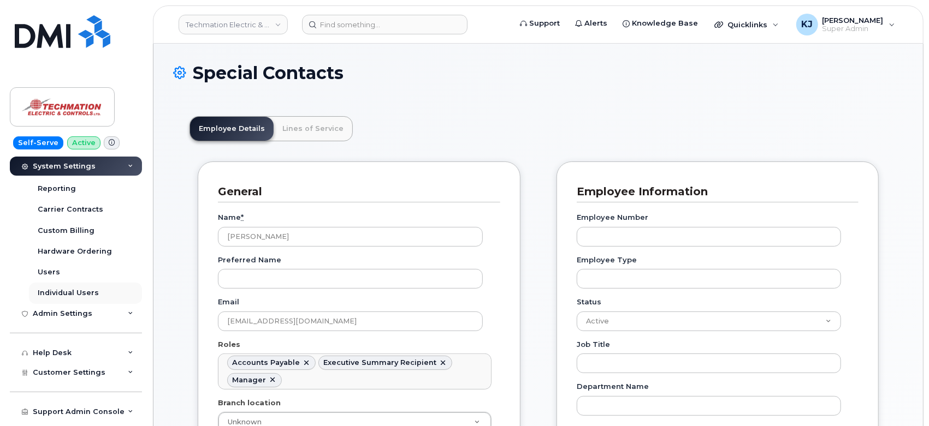
scroll to position [242, 0]
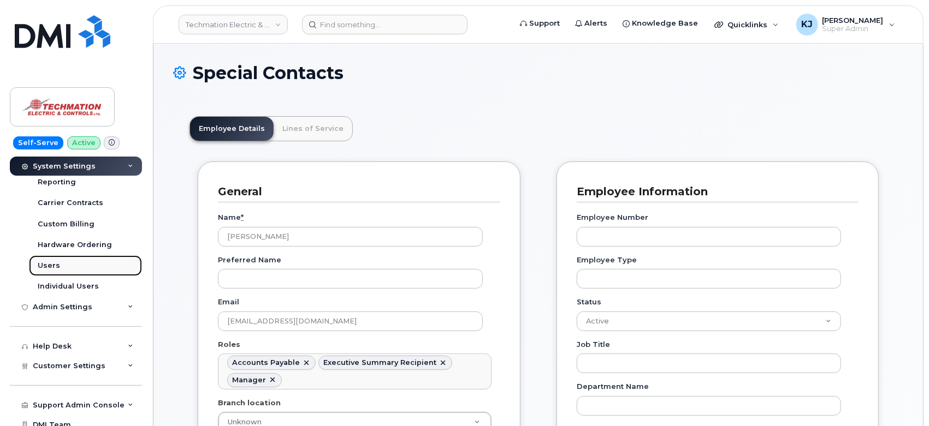
click at [76, 265] on link "Users" at bounding box center [85, 266] width 113 height 21
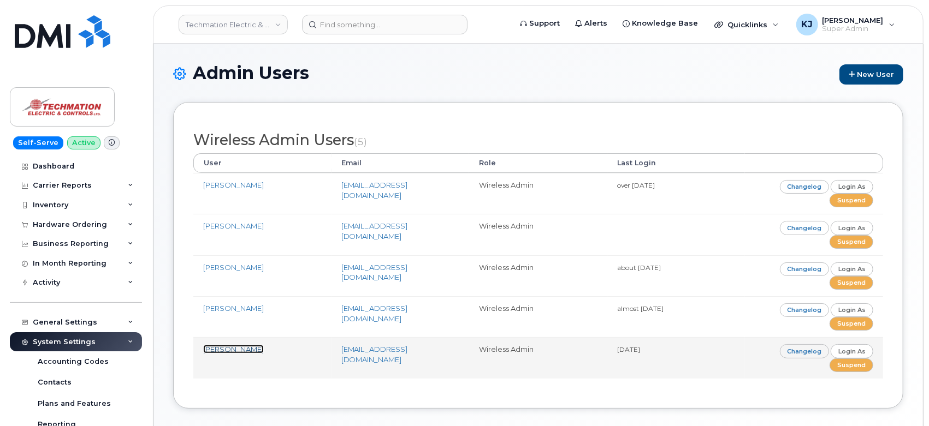
click at [241, 350] on link "[PERSON_NAME]" at bounding box center [233, 349] width 61 height 9
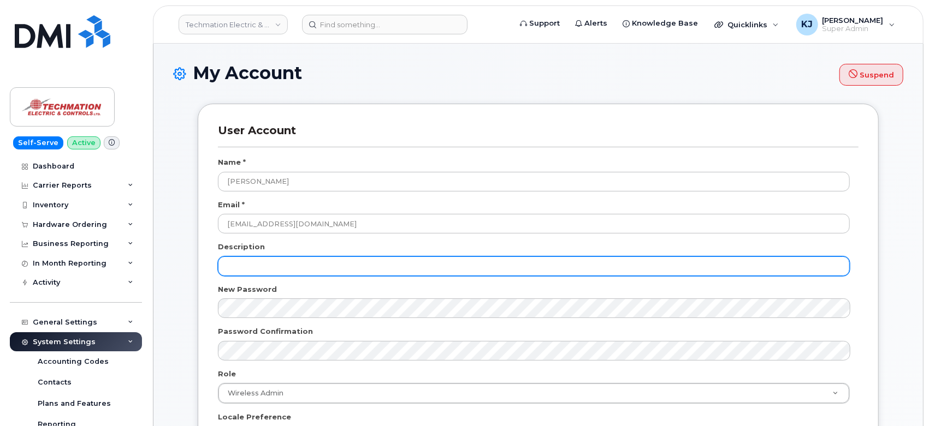
scroll to position [121, 0]
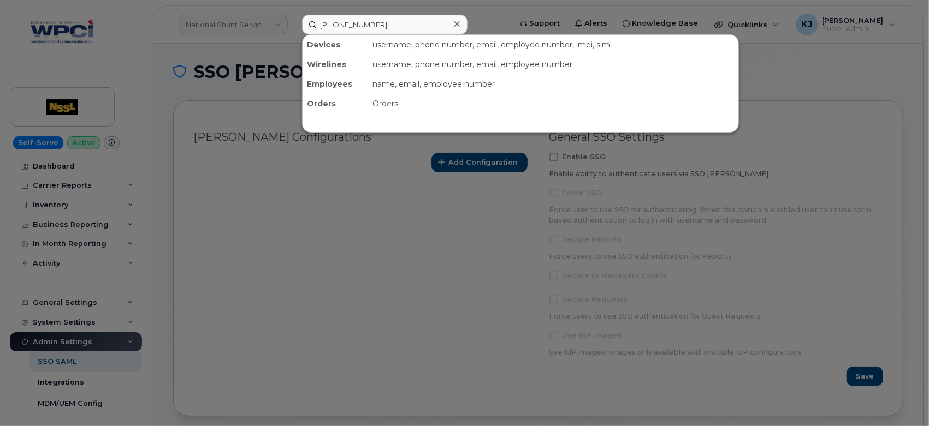
scroll to position [18, 0]
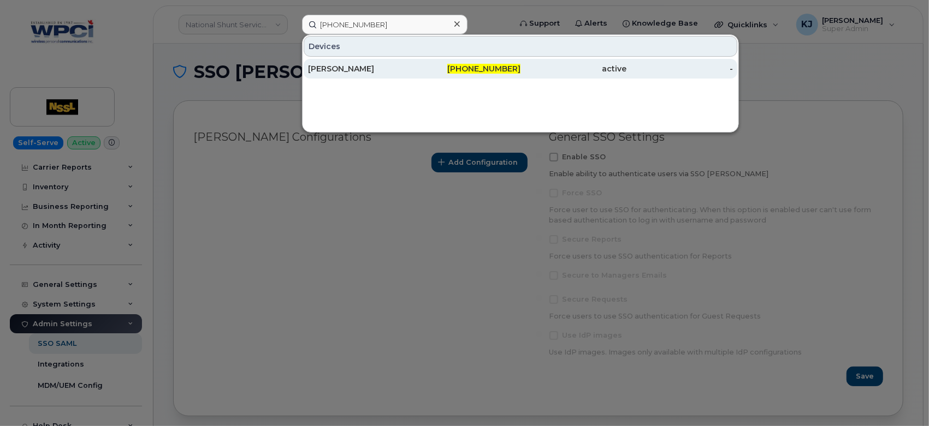
type input "816-534-7022"
click at [410, 71] on div "JOHN STEWART" at bounding box center [361, 68] width 106 height 11
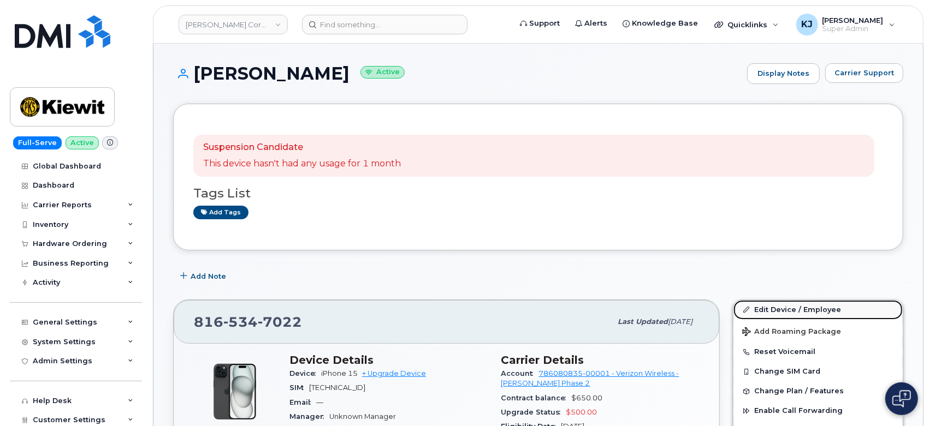
click at [776, 314] on link "Edit Device / Employee" at bounding box center [817, 310] width 169 height 20
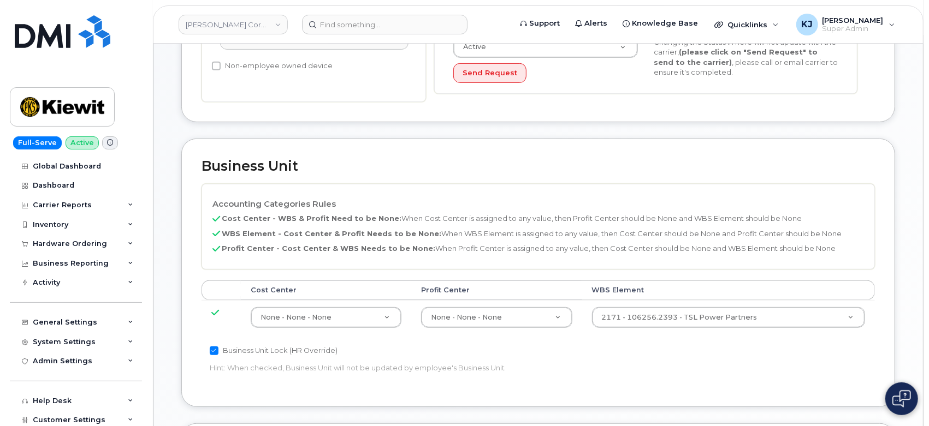
scroll to position [303, 0]
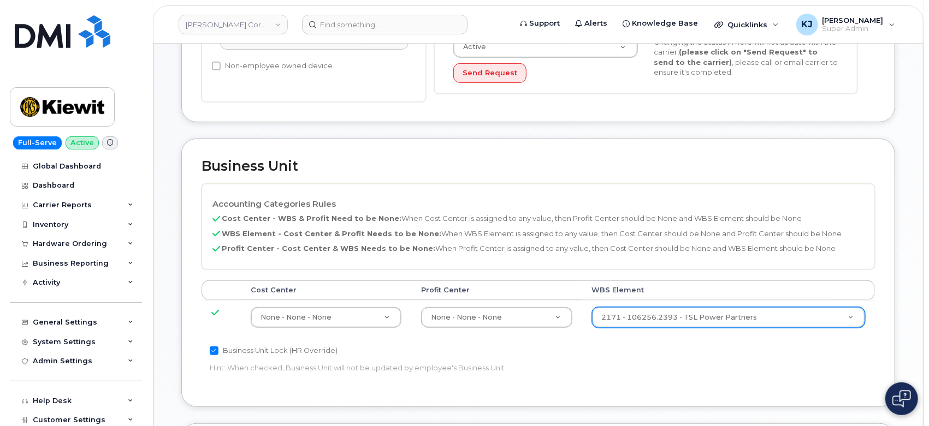
paste input "106256.2393"
type input "106256.2393"
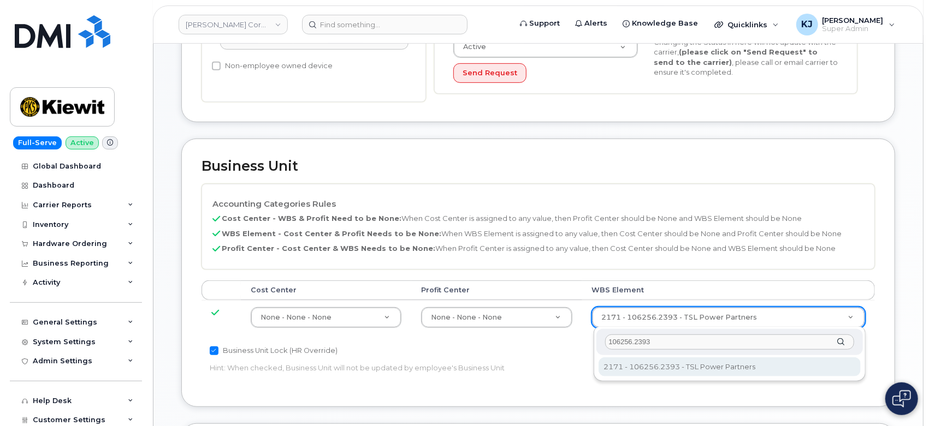
type input "106256.2393"
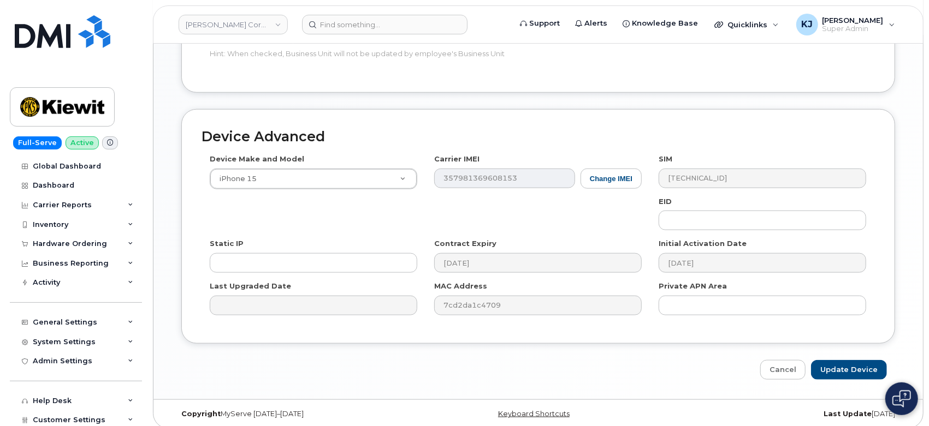
scroll to position [625, 0]
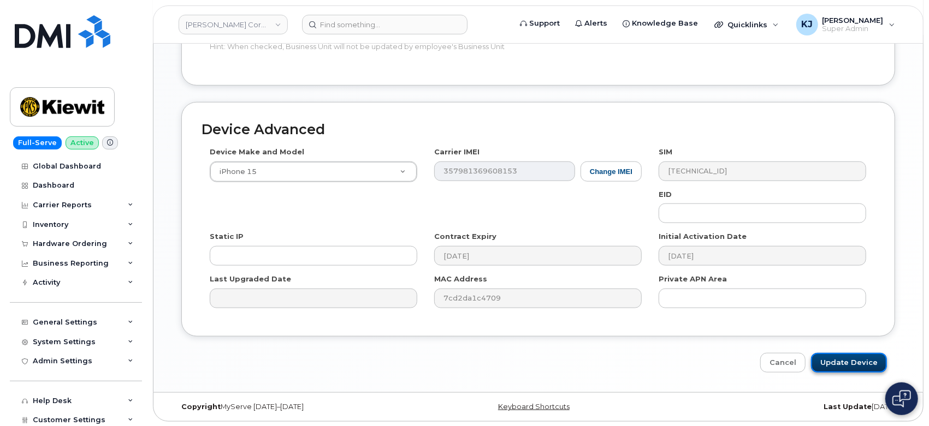
click at [836, 359] on input "Update Device" at bounding box center [849, 363] width 76 height 20
type input "Saving..."
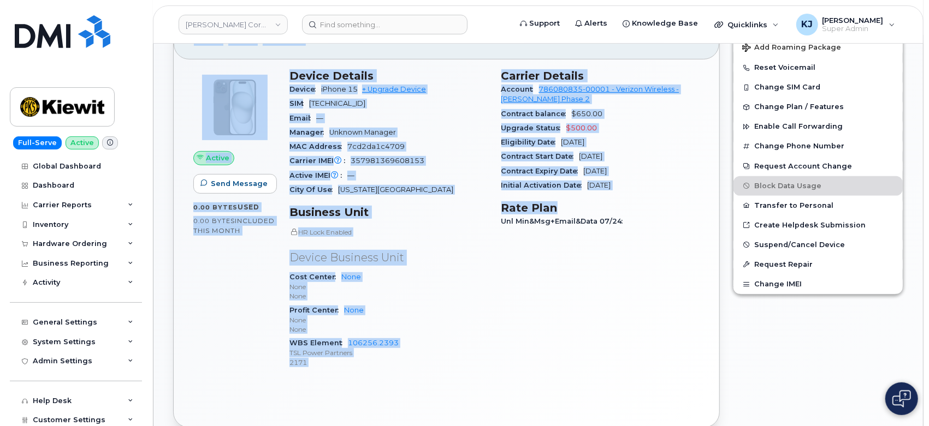
scroll to position [303, 0]
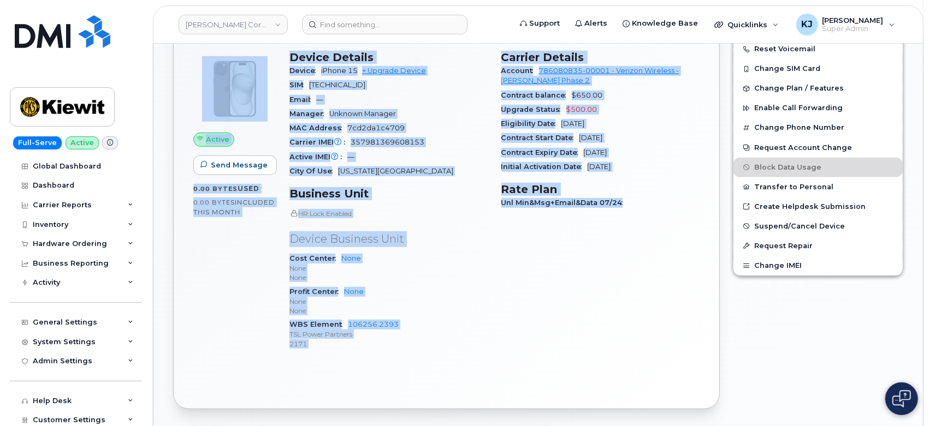
drag, startPoint x: 195, startPoint y: 71, endPoint x: 622, endPoint y: 206, distance: 447.8
click at [622, 206] on div "JOHN STEWART Active Display Notes Carrier Support Suspension Candidate This dev…" at bounding box center [537, 387] width 769 height 1293
copy div "JOHN STEWART Active Display Notes Carrier Support Suspension Candidate This dev…"
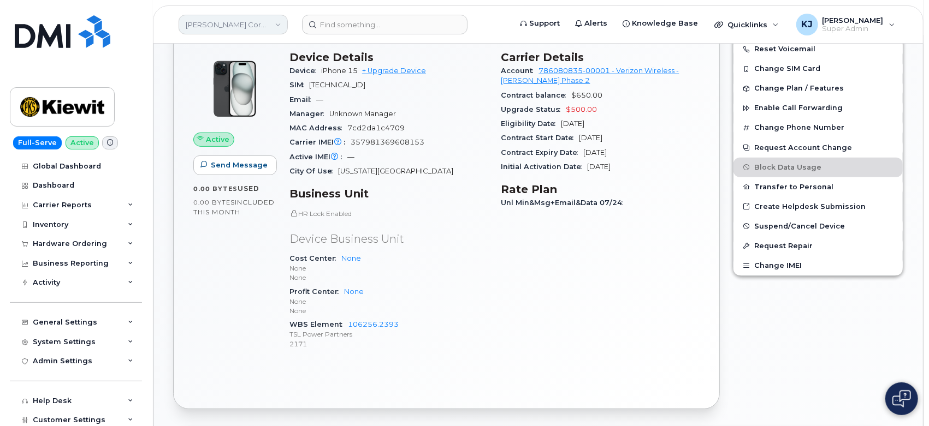
click at [205, 23] on link "Kiewit Corporation" at bounding box center [233, 25] width 109 height 20
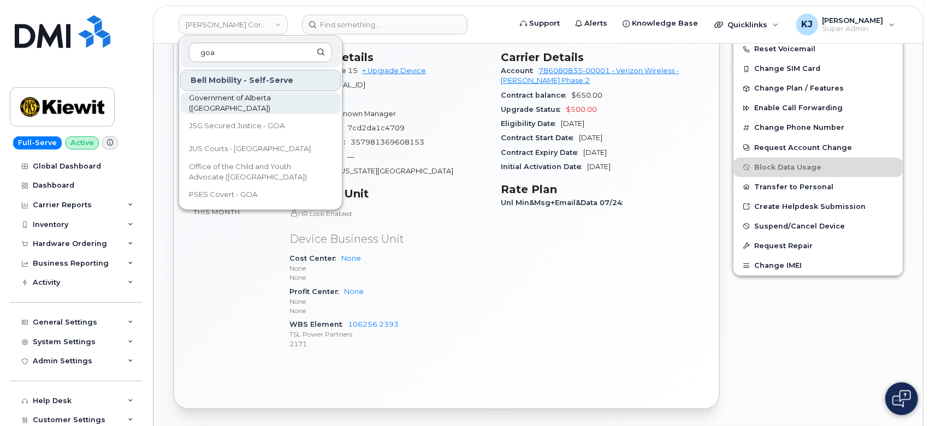
type input "goa"
click at [251, 106] on span "Government of Alberta (GOA)" at bounding box center [252, 103] width 126 height 21
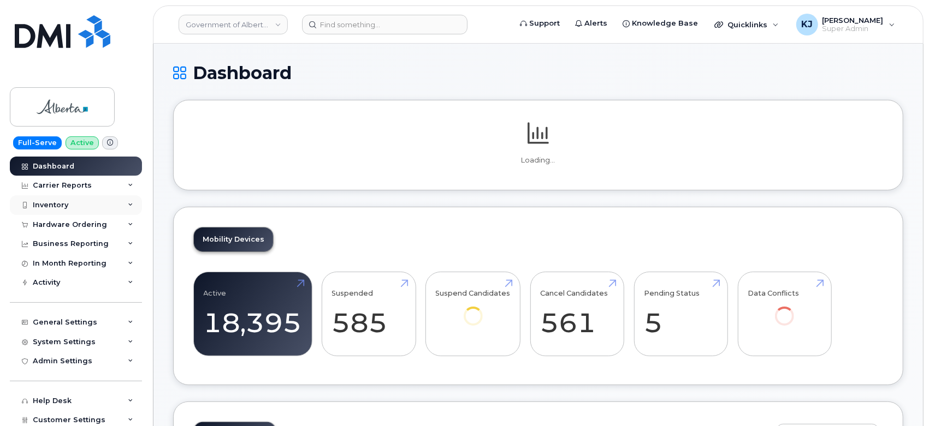
click at [79, 209] on div "Inventory" at bounding box center [76, 205] width 132 height 20
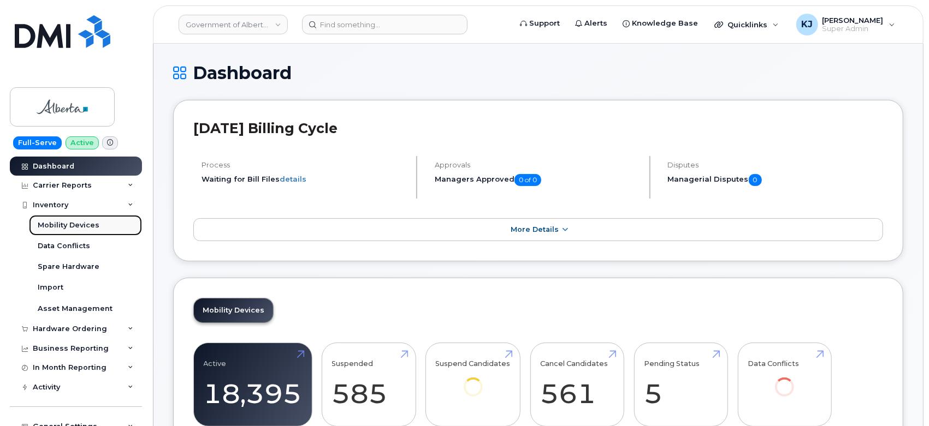
click at [92, 230] on link "Mobility Devices" at bounding box center [85, 225] width 113 height 21
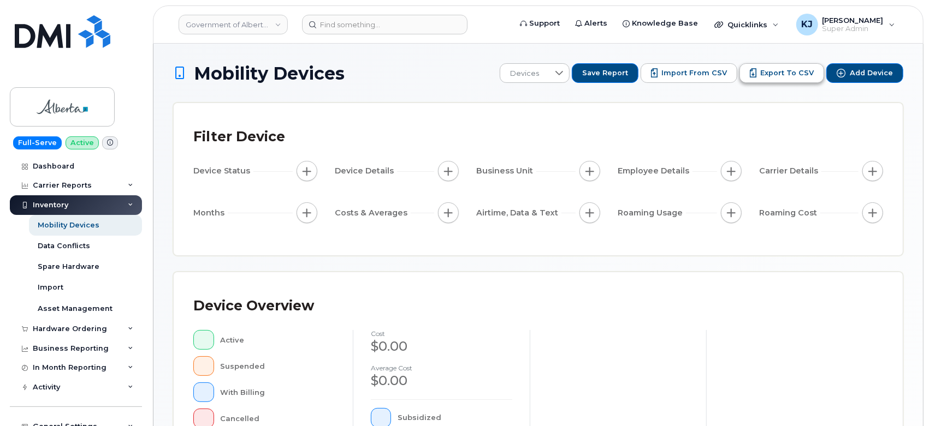
click at [784, 76] on span "Export to CSV" at bounding box center [787, 73] width 54 height 10
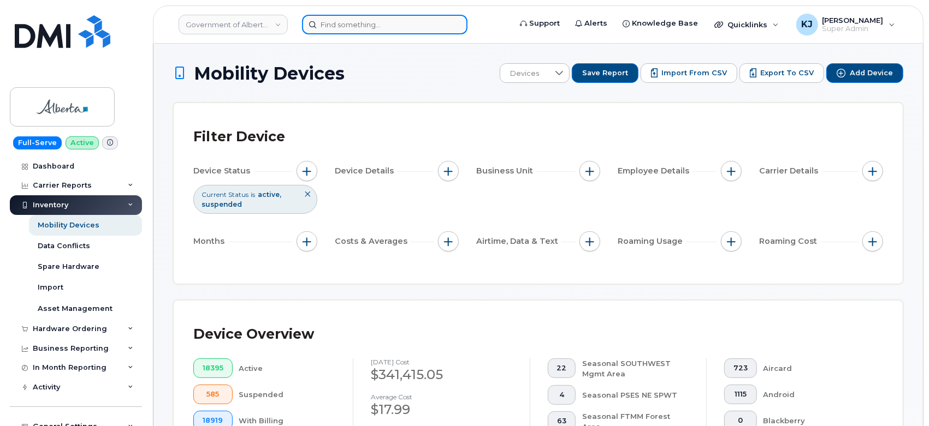
click at [380, 26] on input at bounding box center [384, 25] width 165 height 20
paste input "7802632879"
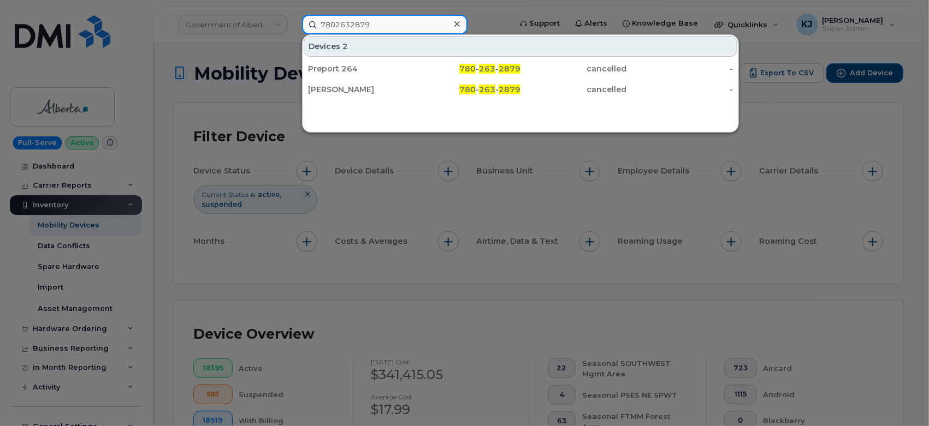
type input "7802632879"
click at [393, 181] on div at bounding box center [464, 213] width 929 height 426
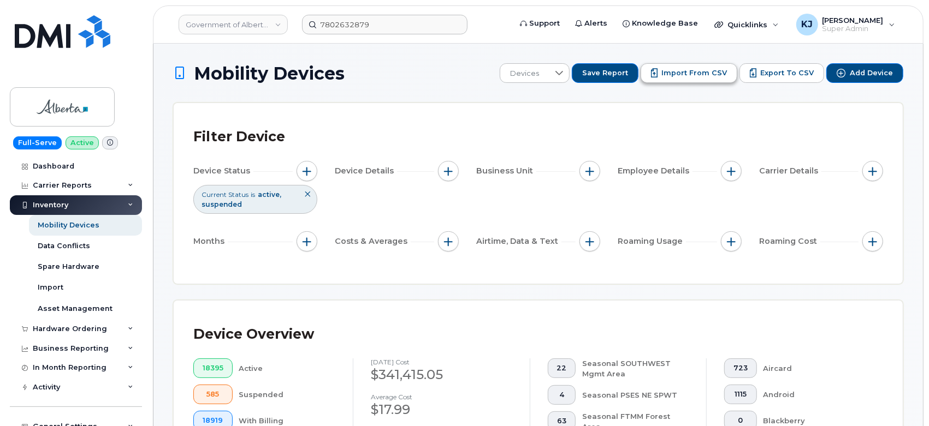
click at [702, 74] on span "Import from CSV" at bounding box center [694, 73] width 66 height 10
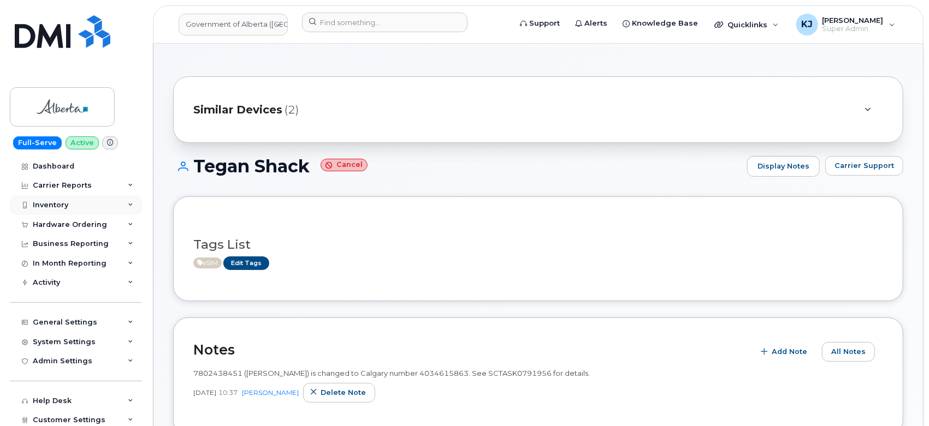
click at [82, 207] on div "Inventory" at bounding box center [76, 205] width 132 height 20
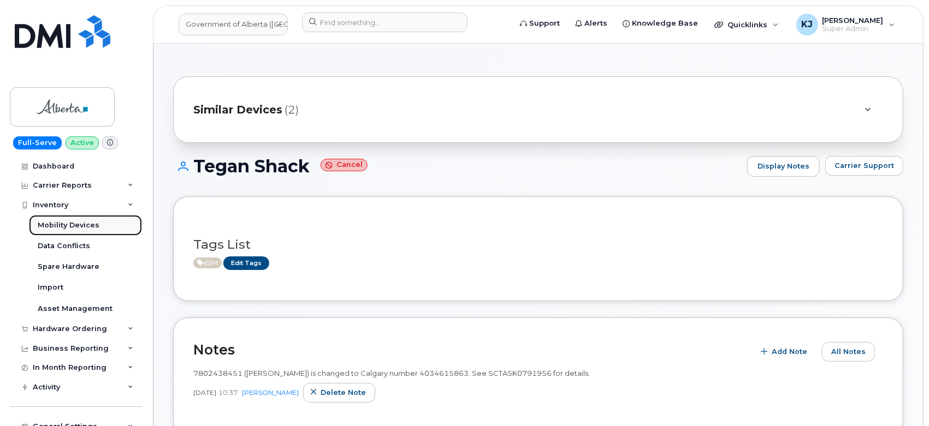
click at [79, 230] on link "Mobility Devices" at bounding box center [85, 225] width 113 height 21
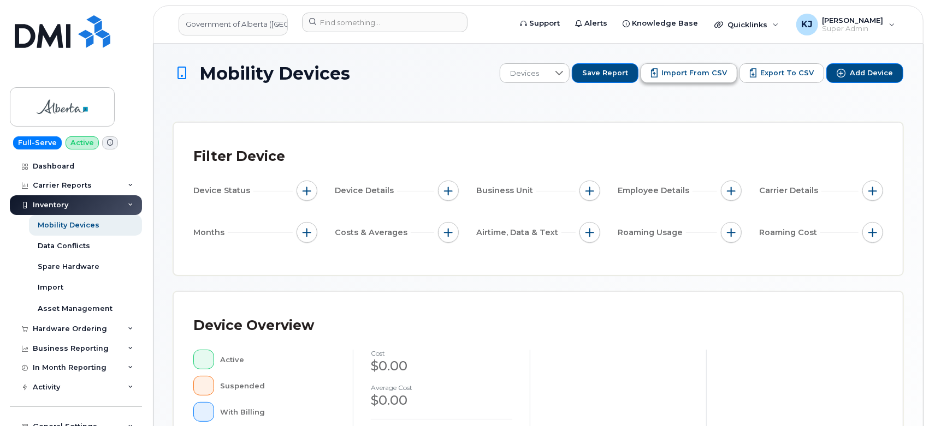
click at [698, 75] on span "Import from CSV" at bounding box center [694, 73] width 66 height 10
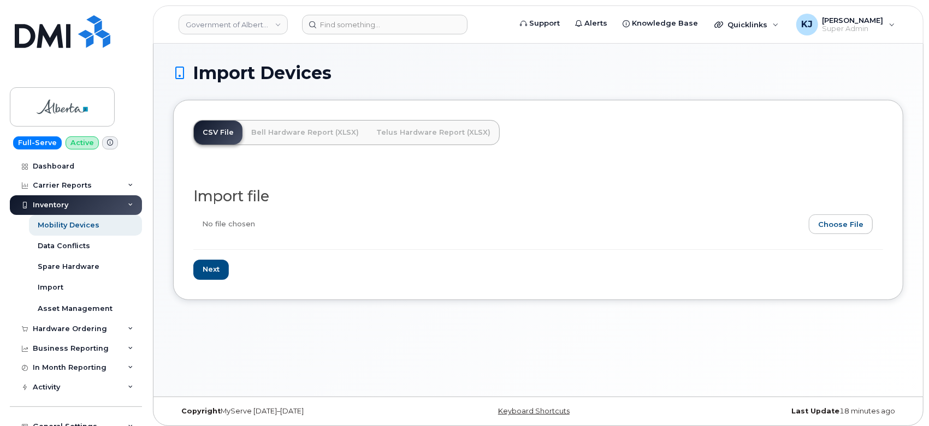
click at [826, 222] on input "file" at bounding box center [533, 227] width 681 height 25
type input "C:\fakepath\GOA City of Use.csv"
click at [209, 270] on input "Next" at bounding box center [210, 270] width 35 height 20
type input "Loading..."
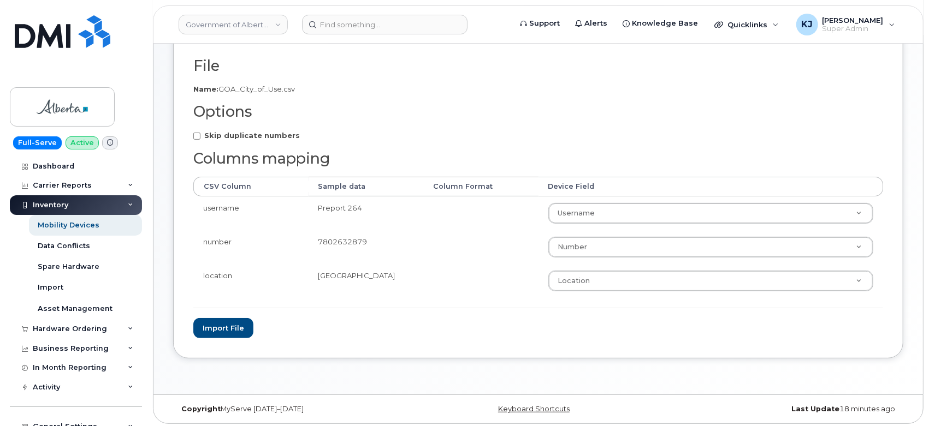
scroll to position [132, 0]
click at [228, 327] on button "Import file" at bounding box center [223, 327] width 60 height 20
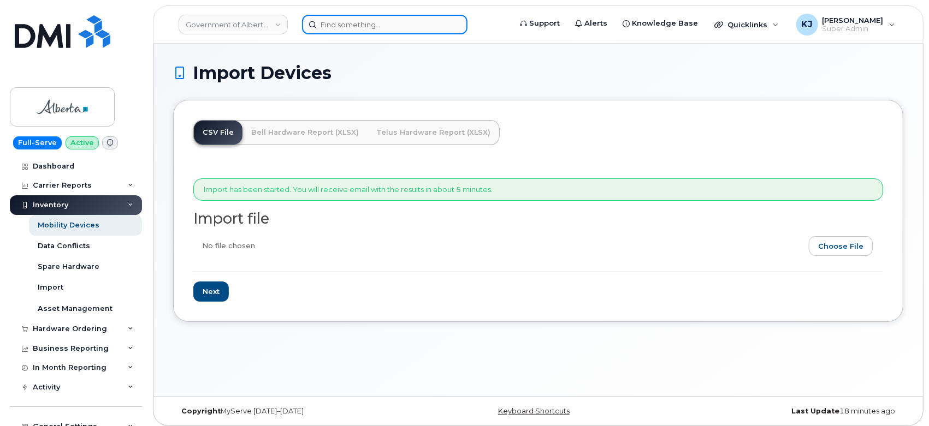
click at [340, 32] on input at bounding box center [384, 25] width 165 height 20
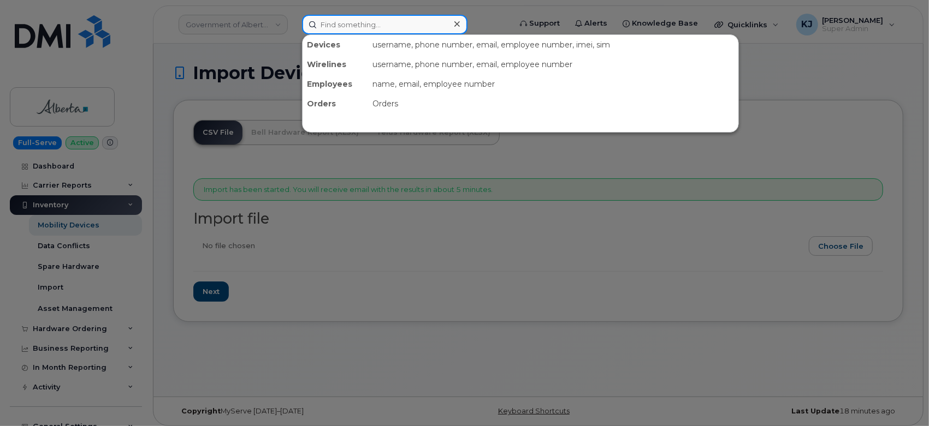
paste input "7808878752"
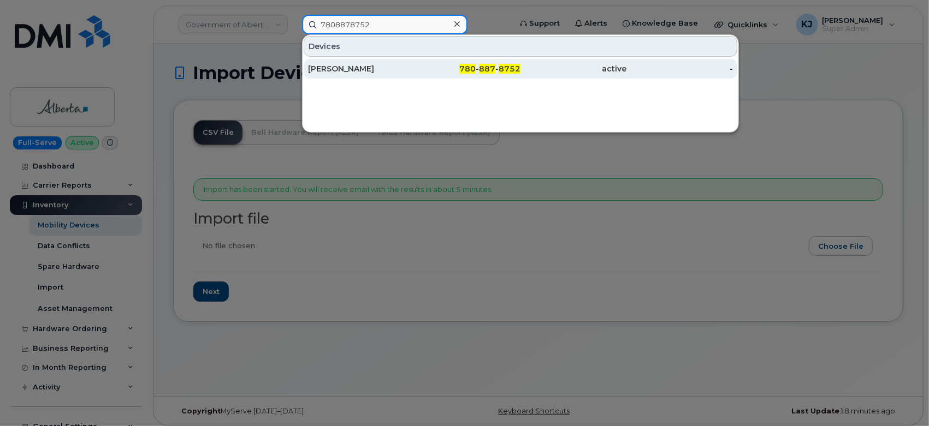
type input "7808878752"
click at [464, 70] on span "780" at bounding box center [467, 69] width 16 height 10
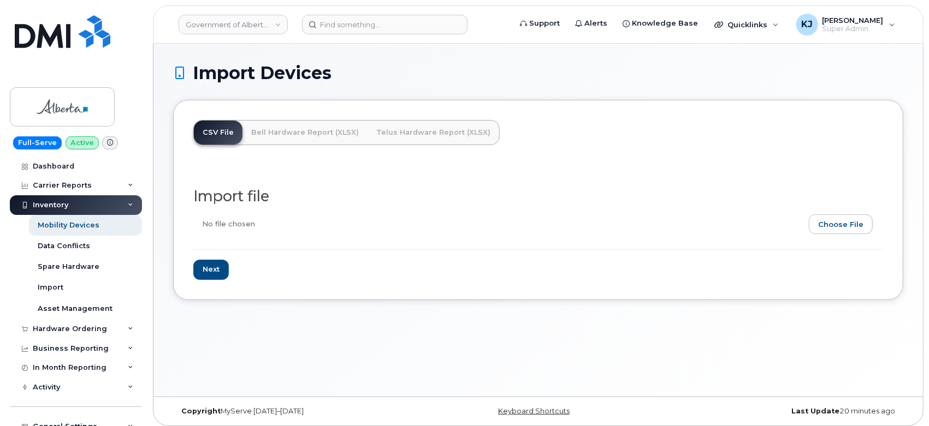
click at [845, 233] on input "file" at bounding box center [533, 227] width 681 height 25
type input "C:\fakepath\GOA City of Use 1.csv"
click at [209, 271] on input "Next" at bounding box center [210, 270] width 35 height 20
type input "Loading..."
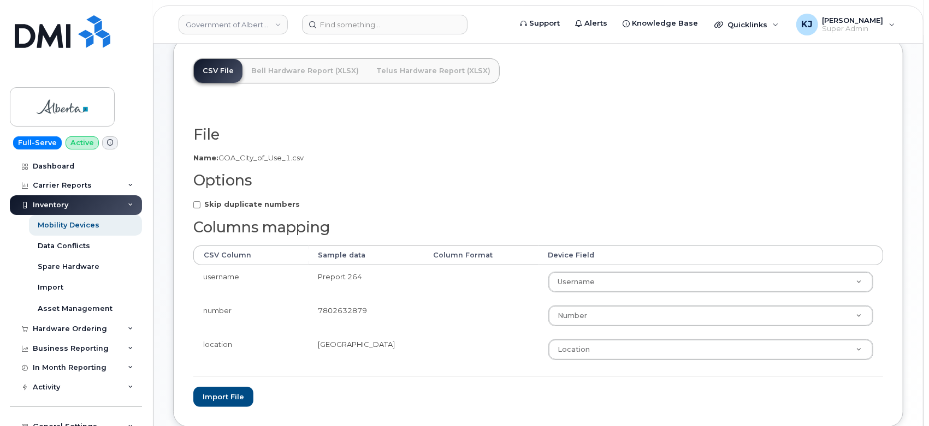
scroll to position [121, 0]
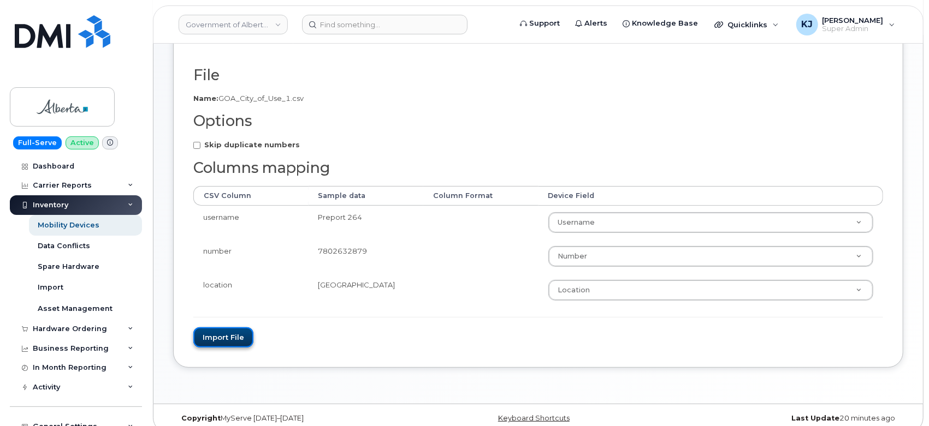
click at [230, 340] on button "Import file" at bounding box center [223, 338] width 60 height 20
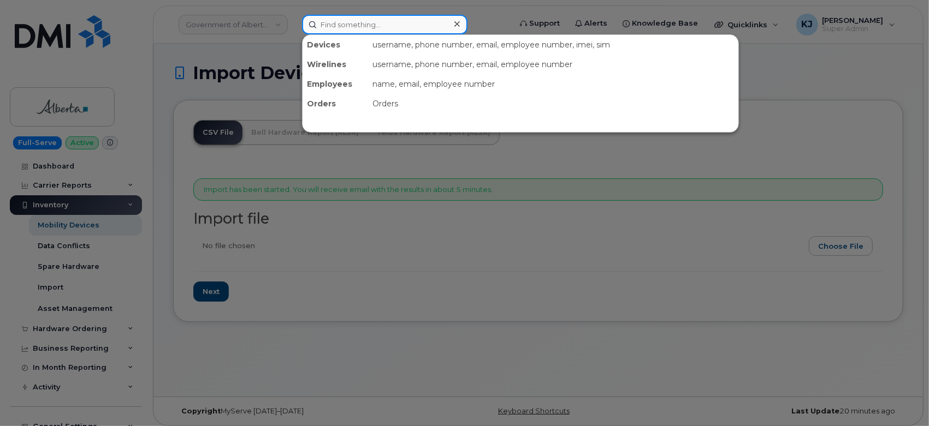
click at [390, 22] on input at bounding box center [384, 25] width 165 height 20
paste input "7802632879"
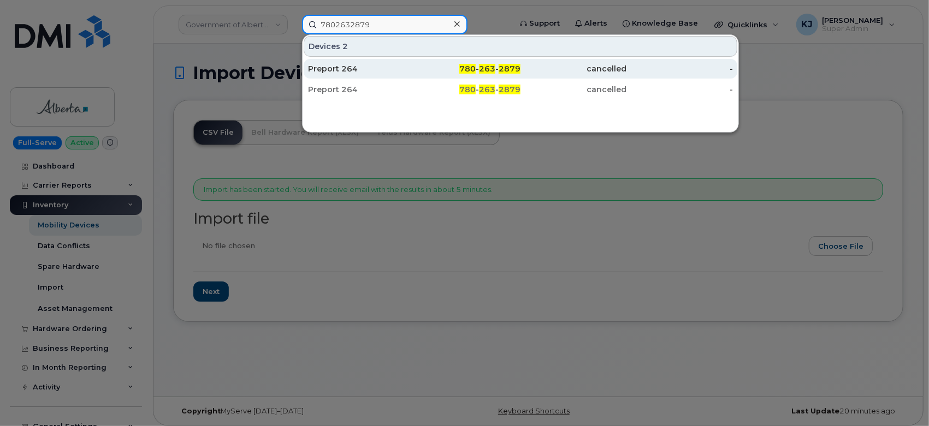
type input "7802632879"
click at [381, 67] on div "Preport 264" at bounding box center [361, 68] width 106 height 11
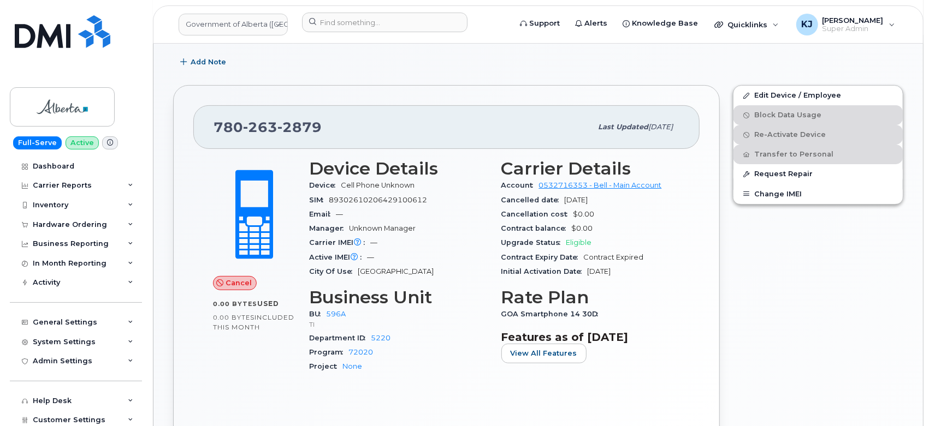
scroll to position [242, 0]
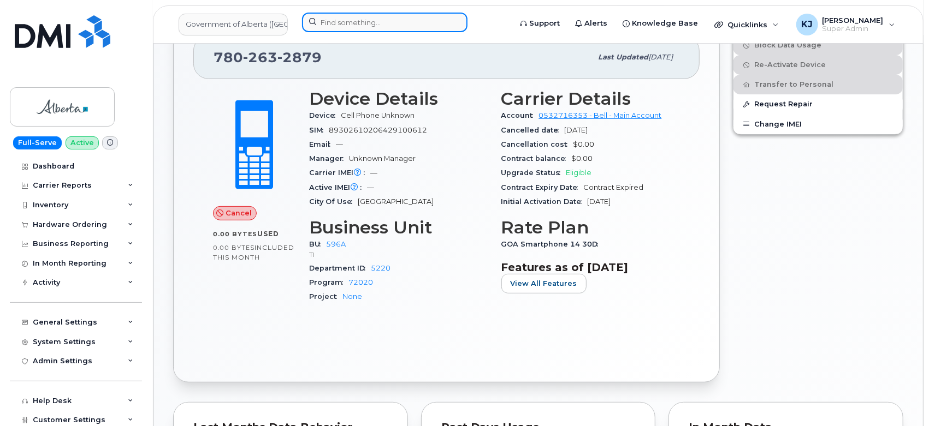
click at [393, 21] on input at bounding box center [384, 23] width 165 height 20
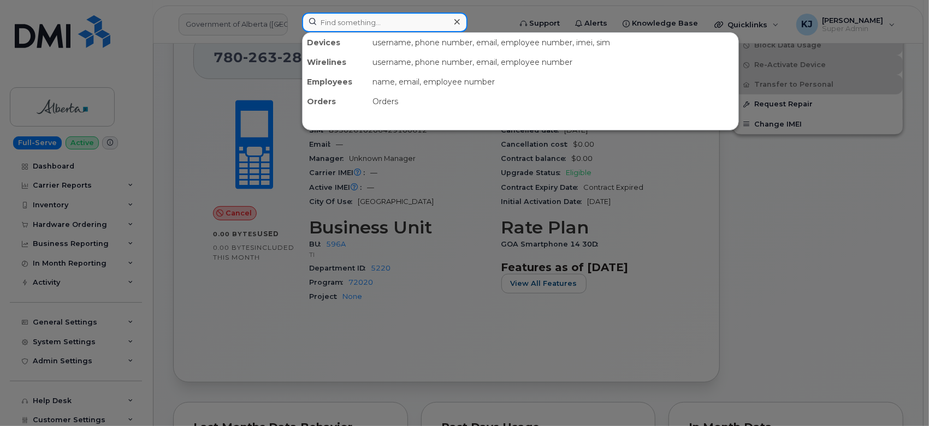
paste input "7802632879"
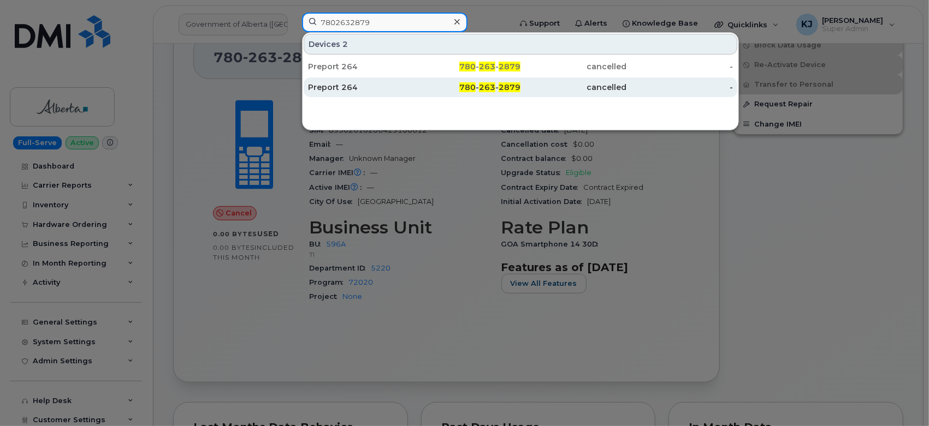
type input "7802632879"
click at [415, 88] on div "780 - 263 - 2879" at bounding box center [467, 87] width 106 height 11
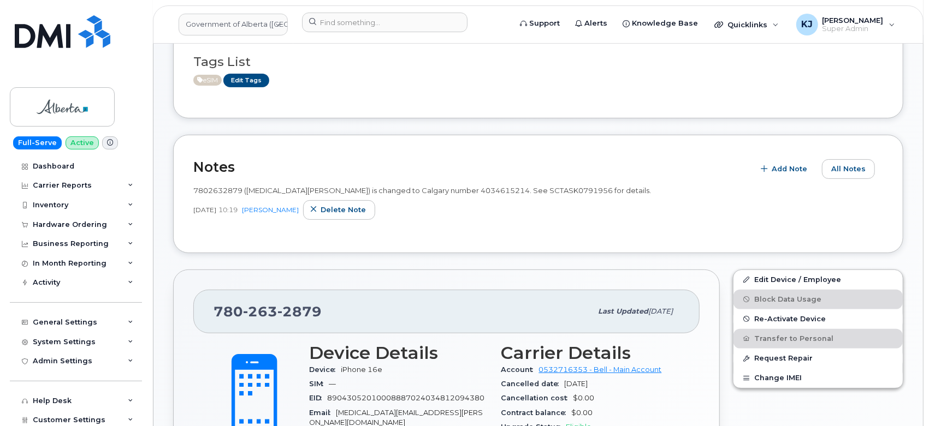
scroll to position [303, 0]
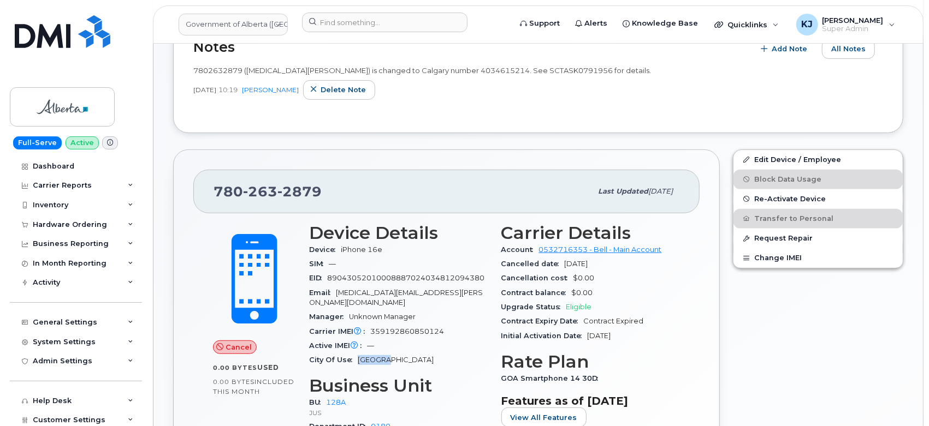
drag, startPoint x: 388, startPoint y: 351, endPoint x: 354, endPoint y: 347, distance: 34.1
click at [354, 353] on div "City Of Use [GEOGRAPHIC_DATA]" at bounding box center [398, 360] width 179 height 14
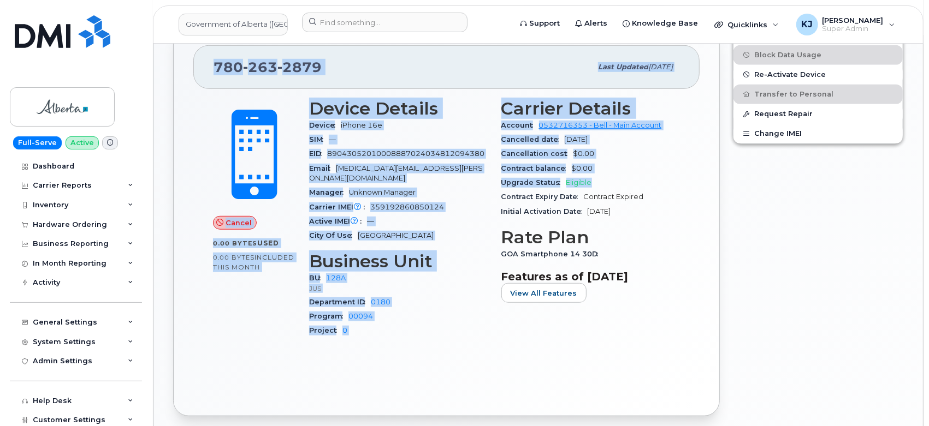
scroll to position [424, 0]
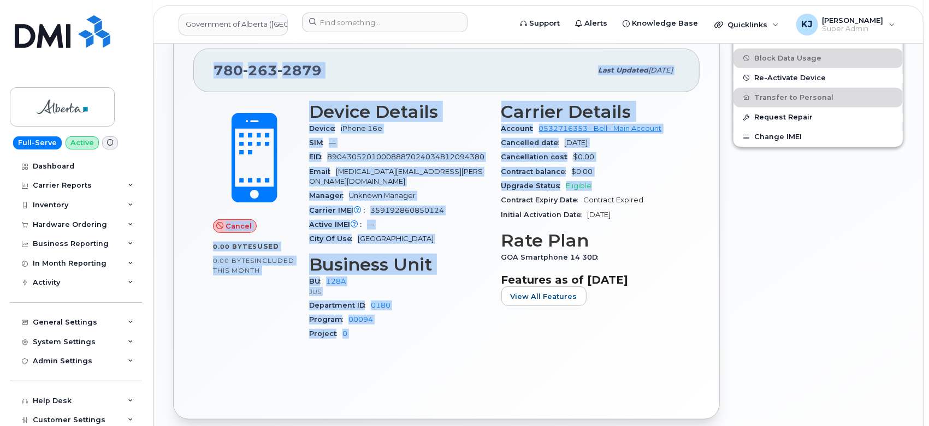
drag, startPoint x: 276, startPoint y: 192, endPoint x: 697, endPoint y: 277, distance: 429.5
click at [697, 277] on div "[PHONE_NUMBER] Last updated [DATE] Cancel 0.00 Bytes  used 0.00 Bytes  included…" at bounding box center [446, 223] width 547 height 391
copy div "780 263 2879 Last updated Aug 15, 2025 Cancel 0.00 Bytes  used 0.00 Bytes  incl…"
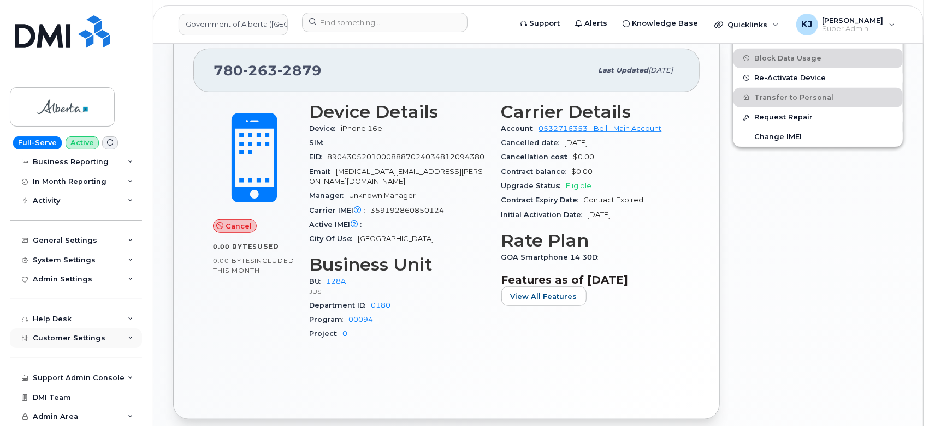
click at [81, 340] on span "Customer Settings" at bounding box center [69, 338] width 73 height 8
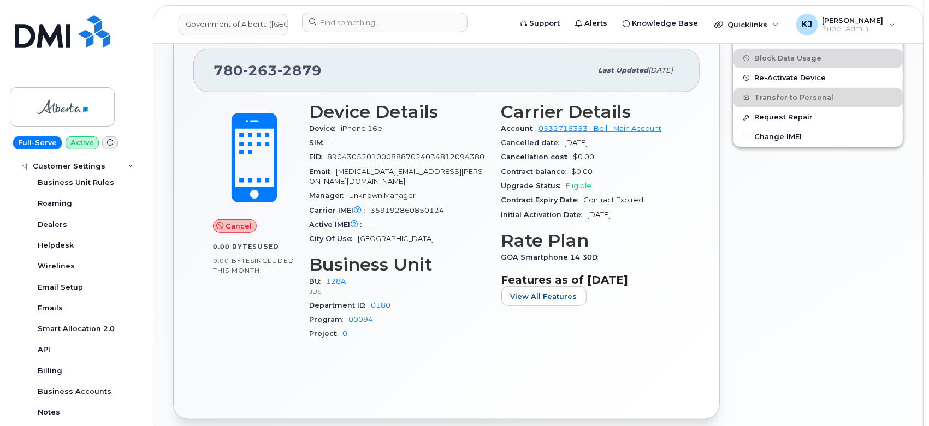
scroll to position [416, 0]
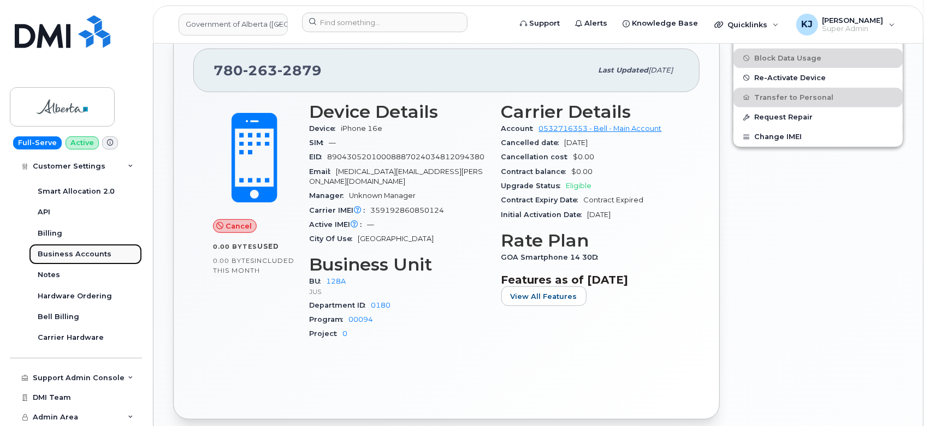
click at [89, 259] on div "Business Accounts" at bounding box center [75, 255] width 74 height 10
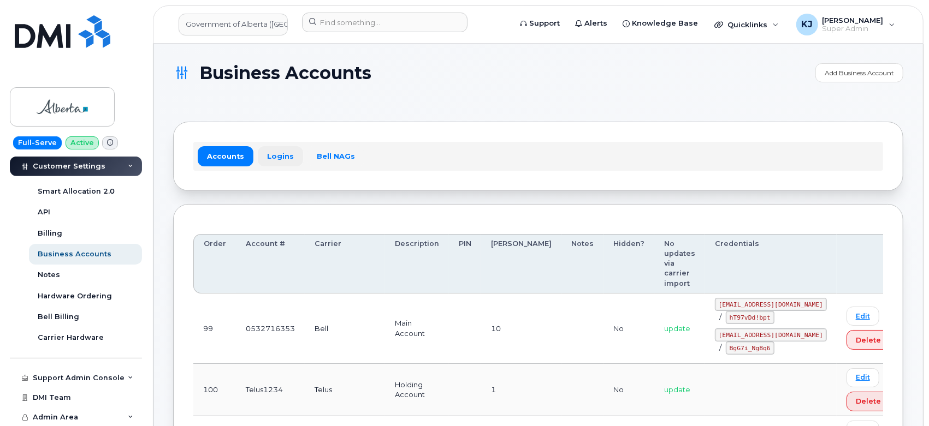
click at [269, 156] on link "Logins" at bounding box center [280, 156] width 45 height 20
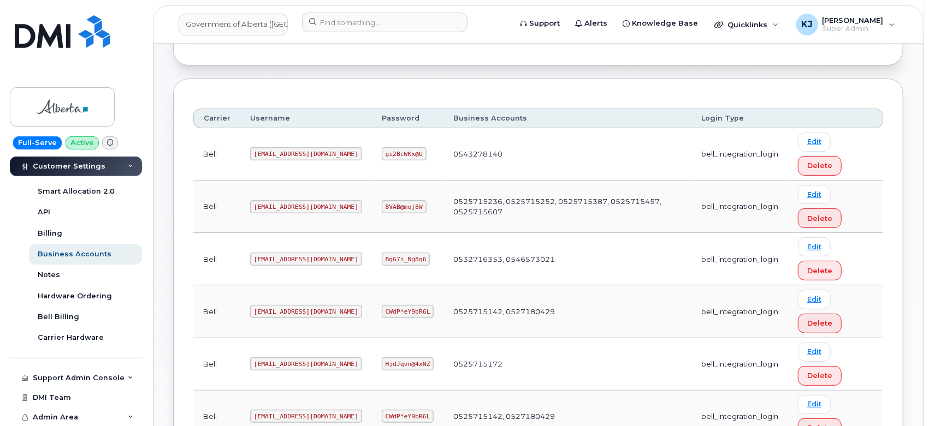
scroll to position [121, 0]
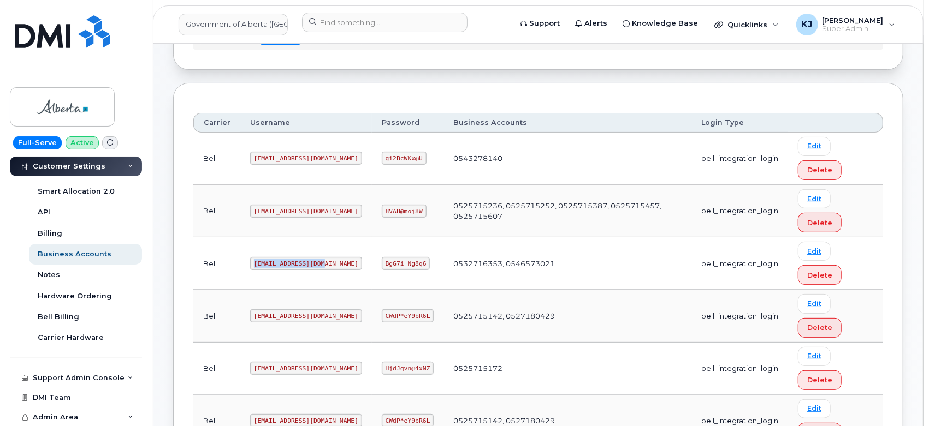
drag, startPoint x: 248, startPoint y: 263, endPoint x: 319, endPoint y: 265, distance: 70.5
click at [319, 265] on code "goa482E2@myserve.ca" at bounding box center [306, 263] width 112 height 13
copy code "goa482E2@myserve.ca"
drag, startPoint x: 353, startPoint y: 261, endPoint x: 401, endPoint y: 264, distance: 48.1
click at [401, 264] on td "BgG7i_Ng8q6" at bounding box center [408, 264] width 72 height 52
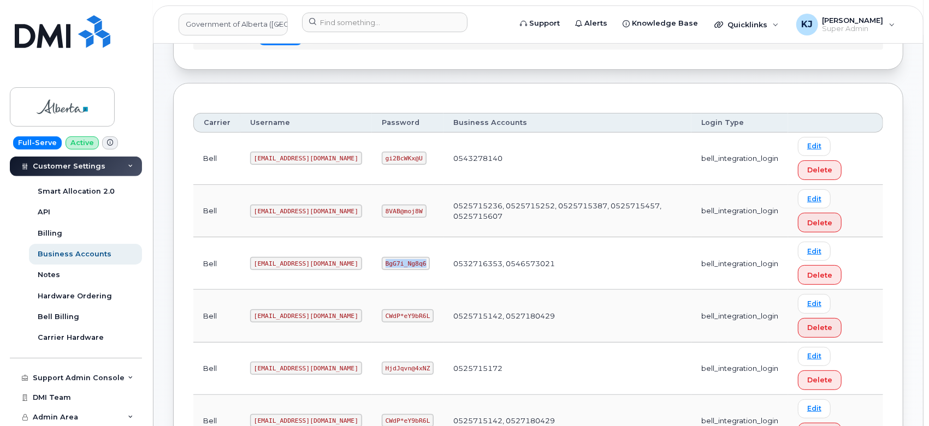
copy code "BgG7i_Ng8q6"
click at [227, 26] on link "Government of Alberta (GOA)" at bounding box center [233, 25] width 109 height 22
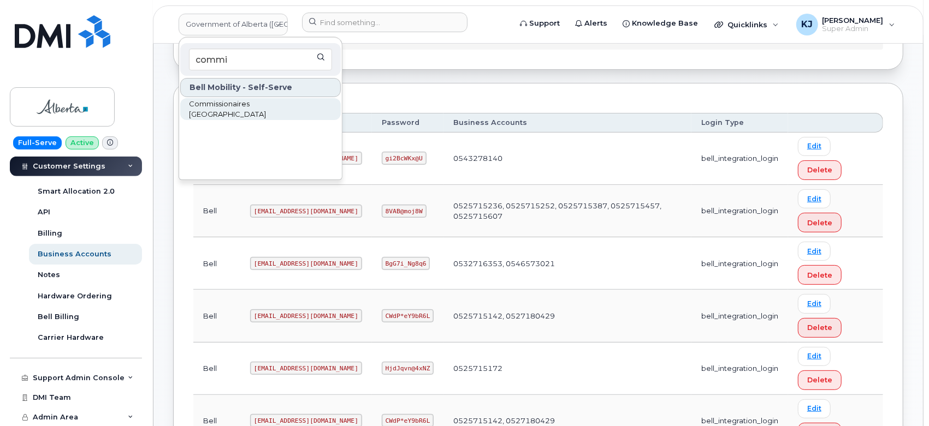
type input "commi"
click at [233, 99] on link "Commissionaires [GEOGRAPHIC_DATA]" at bounding box center [260, 109] width 161 height 22
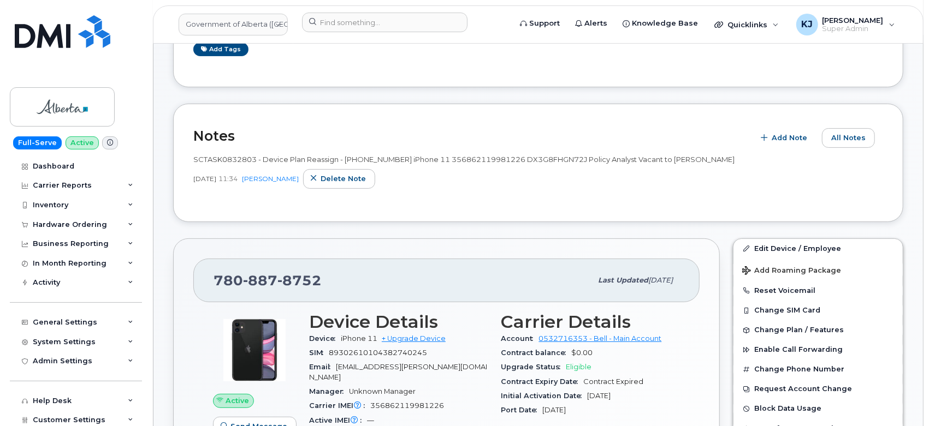
scroll to position [182, 0]
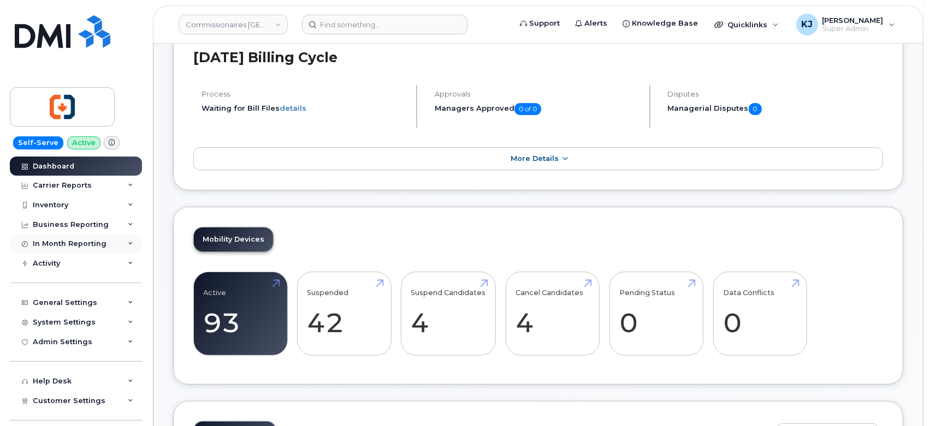
scroll to position [121, 0]
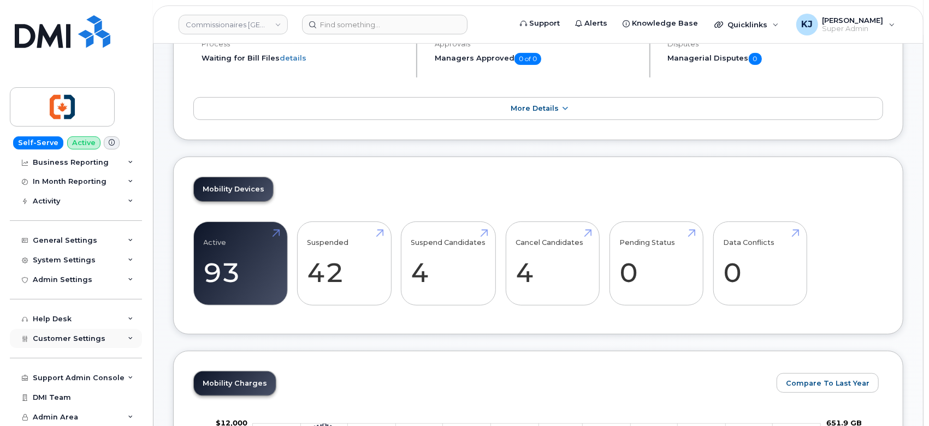
click at [74, 340] on span "Customer Settings" at bounding box center [69, 339] width 73 height 8
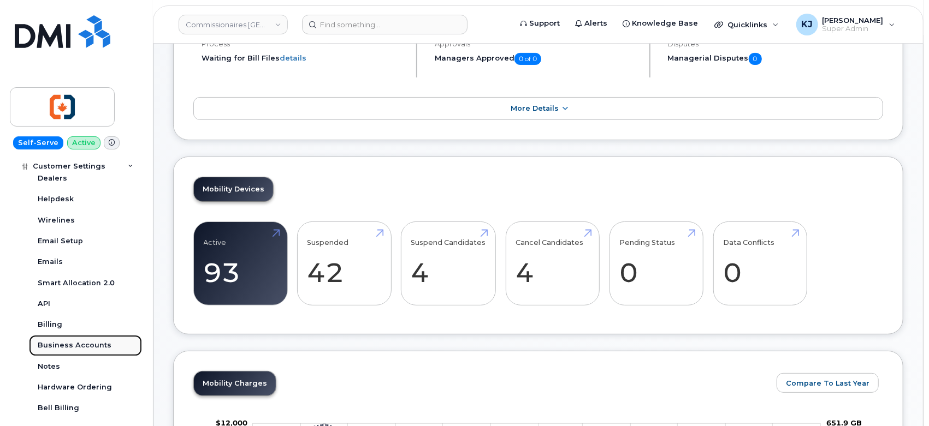
click at [80, 347] on div "Business Accounts" at bounding box center [75, 346] width 74 height 10
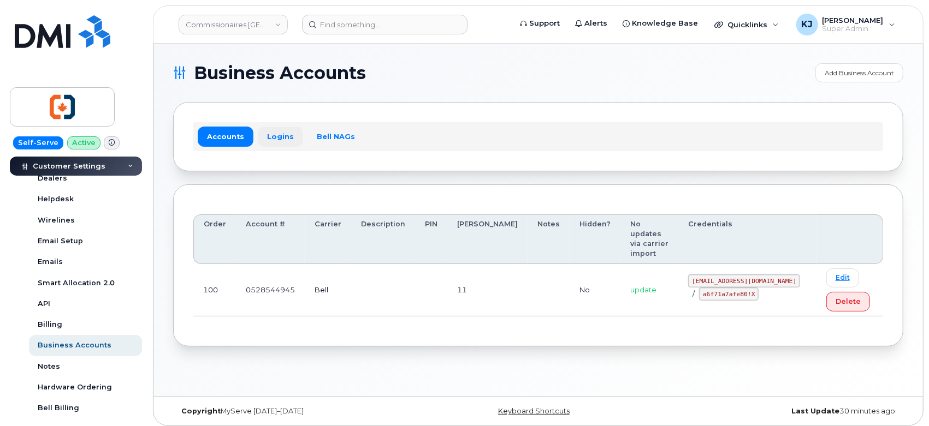
click at [281, 127] on link "Logins" at bounding box center [280, 137] width 45 height 20
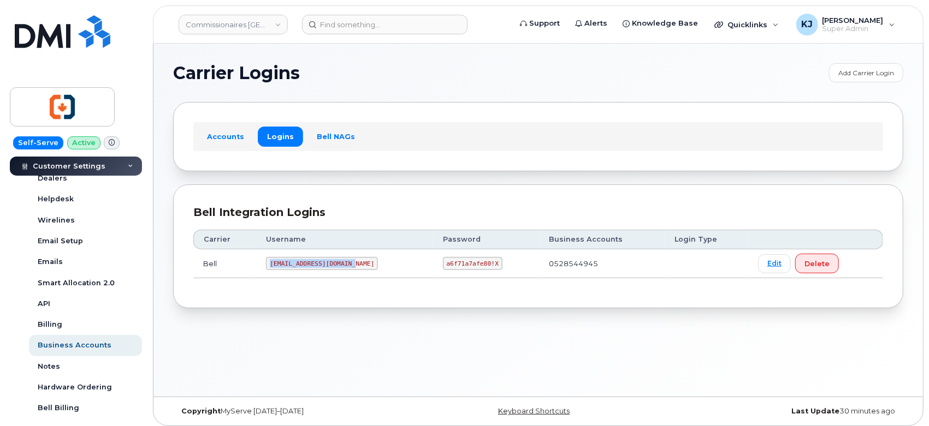
drag, startPoint x: 271, startPoint y: 264, endPoint x: 354, endPoint y: 269, distance: 83.7
click at [354, 270] on td "[EMAIL_ADDRESS][DOMAIN_NAME]" at bounding box center [344, 264] width 176 height 29
copy code "[EMAIL_ADDRESS][DOMAIN_NAME]"
drag, startPoint x: 432, startPoint y: 262, endPoint x: 489, endPoint y: 261, distance: 56.3
click at [489, 261] on td "a6f71a7afe80!X" at bounding box center [486, 264] width 106 height 29
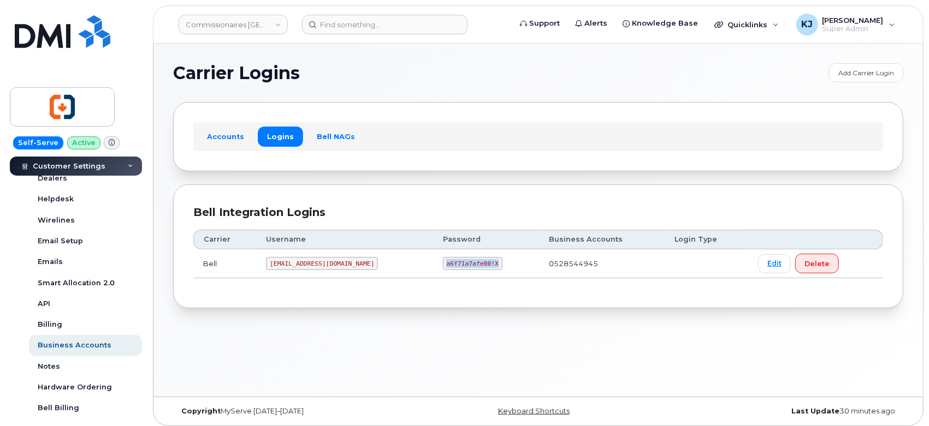
copy code "a6f71a7afe80!X"
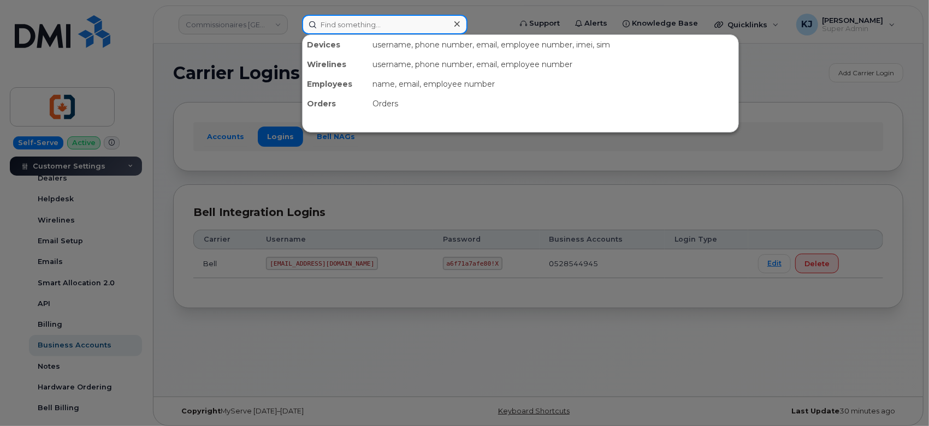
click at [342, 32] on input at bounding box center [384, 25] width 165 height 20
paste input "4373264015"
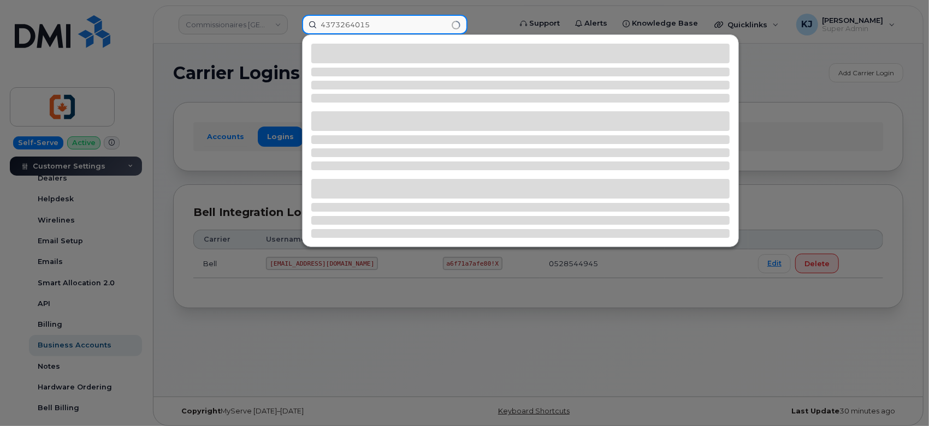
type input "4373264015"
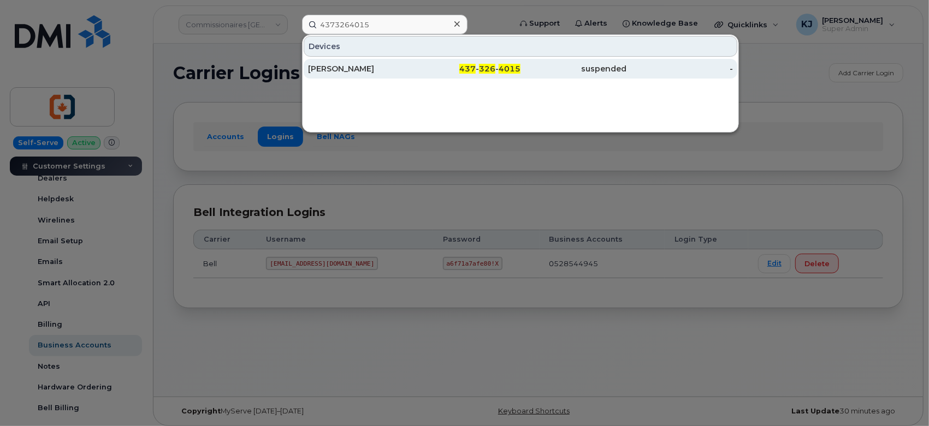
click at [380, 73] on div "[PERSON_NAME]" at bounding box center [361, 68] width 106 height 11
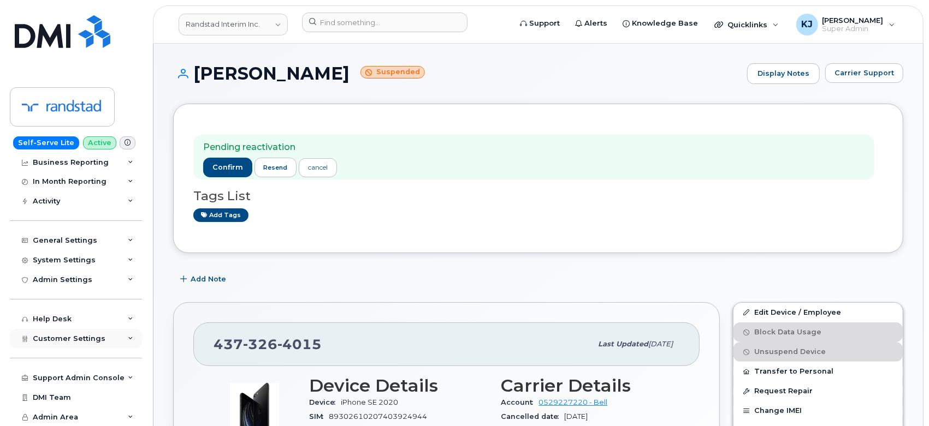
click at [73, 341] on span "Customer Settings" at bounding box center [69, 339] width 73 height 8
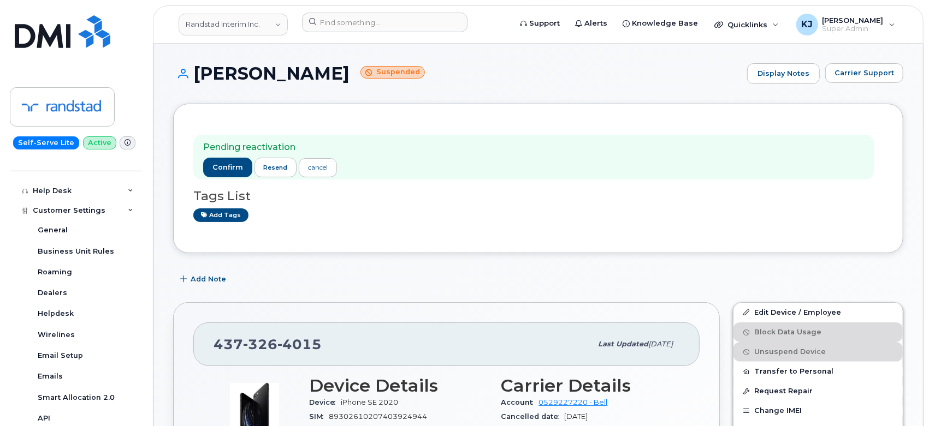
scroll to position [366, 0]
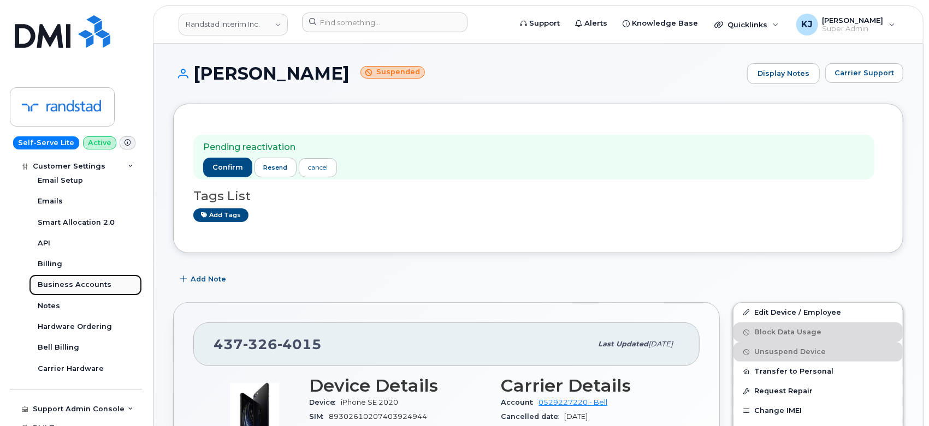
click at [83, 293] on link "Business Accounts" at bounding box center [85, 285] width 113 height 21
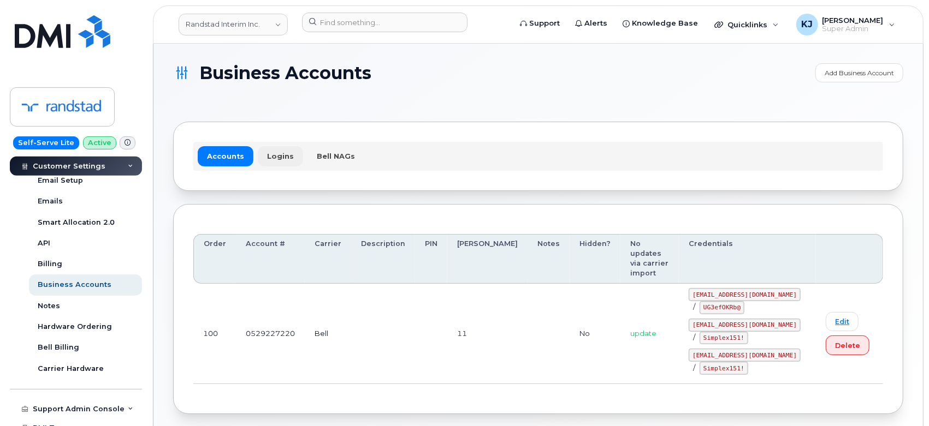
click at [262, 148] on link "Logins" at bounding box center [280, 156] width 45 height 20
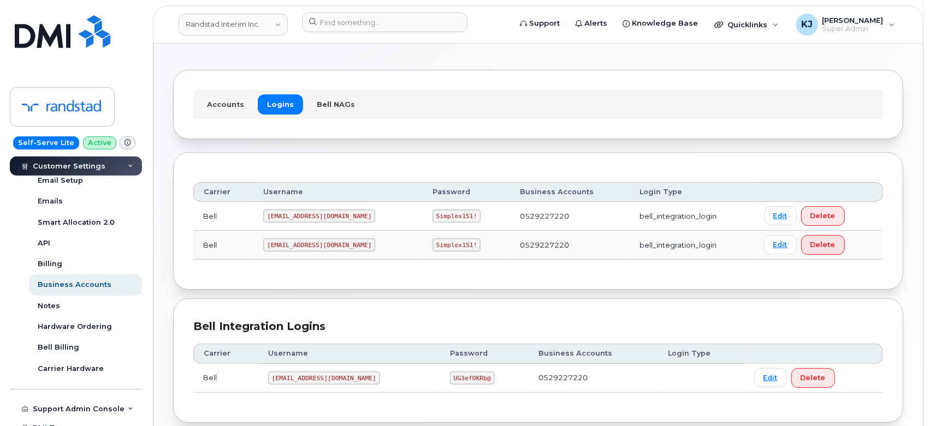
scroll to position [110, 0]
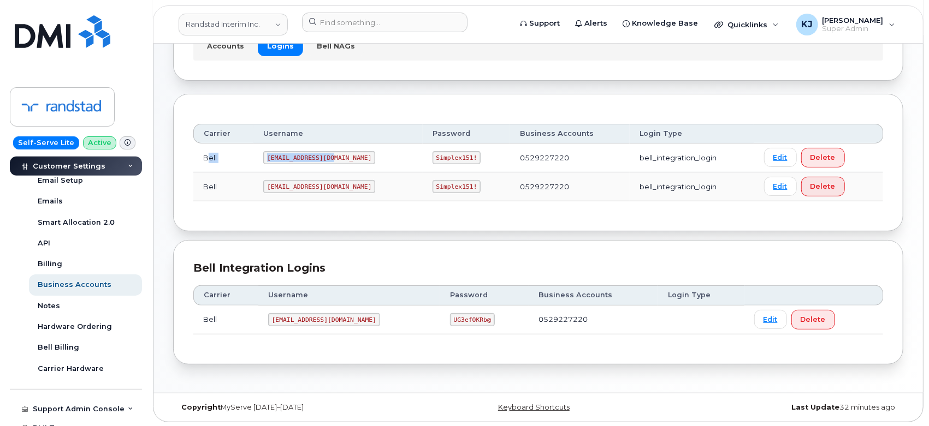
drag, startPoint x: 333, startPoint y: 156, endPoint x: 211, endPoint y: 156, distance: 121.2
click at [209, 156] on tr "Bell 1Randst@myserve.ca Simplex151! 0529227220 bell_integration_login Edit Dele…" at bounding box center [538, 158] width 690 height 29
copy tr "ell 1Randst@myserve.ca"
click at [366, 152] on td "1Randst@myserve.ca" at bounding box center [337, 158] width 169 height 29
drag, startPoint x: 269, startPoint y: 156, endPoint x: 335, endPoint y: 155, distance: 66.6
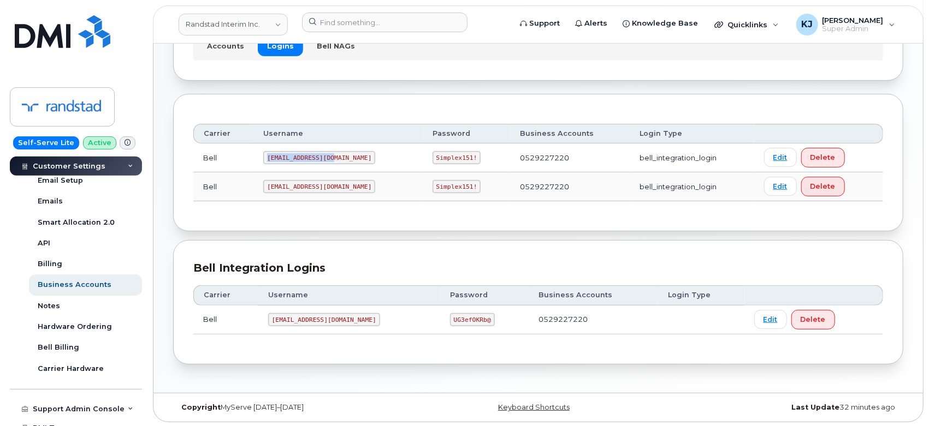
click at [335, 155] on td "1Randst@myserve.ca" at bounding box center [337, 158] width 169 height 29
copy code "1Randst@myserve.ca"
drag, startPoint x: 401, startPoint y: 156, endPoint x: 446, endPoint y: 156, distance: 44.8
click at [446, 156] on td "Simplex151!" at bounding box center [466, 158] width 87 height 29
copy code "Simplex151!"
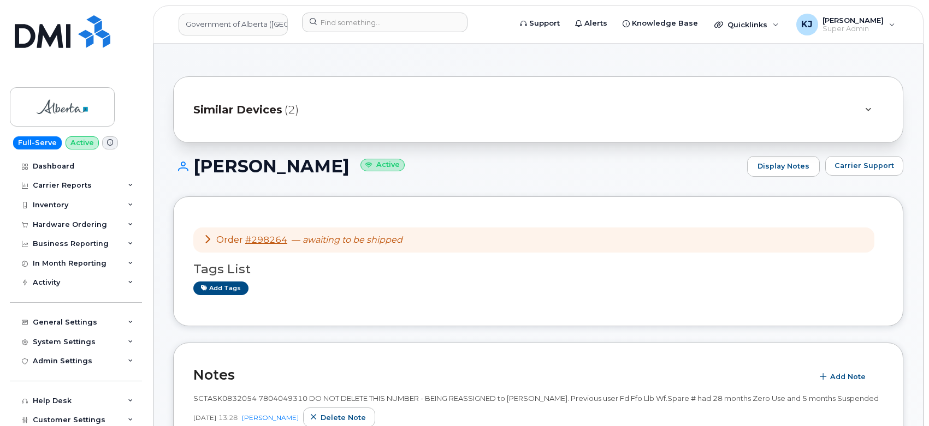
scroll to position [303, 0]
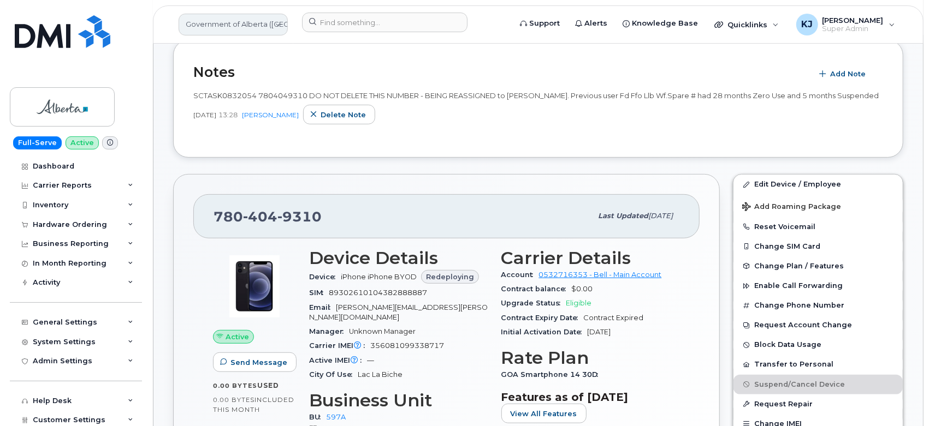
click at [210, 29] on link "Government of Alberta ([GEOGRAPHIC_DATA])" at bounding box center [233, 25] width 109 height 22
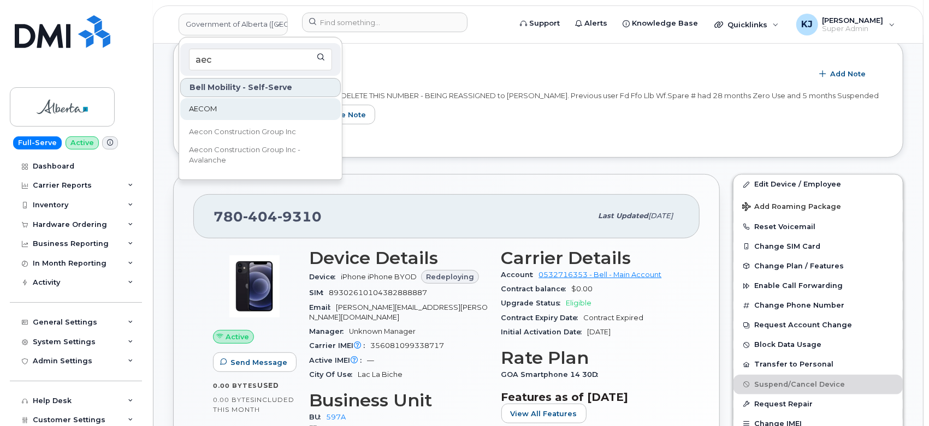
type input "aec"
click at [215, 109] on span "AECOM" at bounding box center [203, 109] width 28 height 11
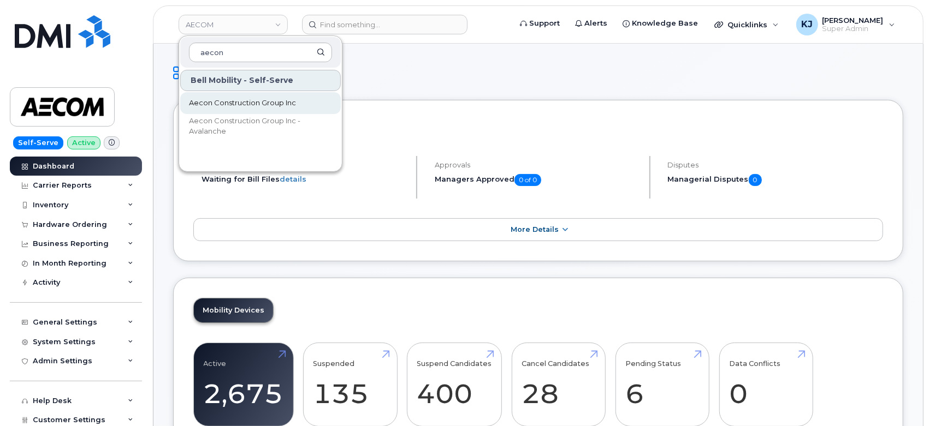
type input "aecon"
click at [266, 99] on span "Aecon Construction Group Inc" at bounding box center [242, 103] width 107 height 11
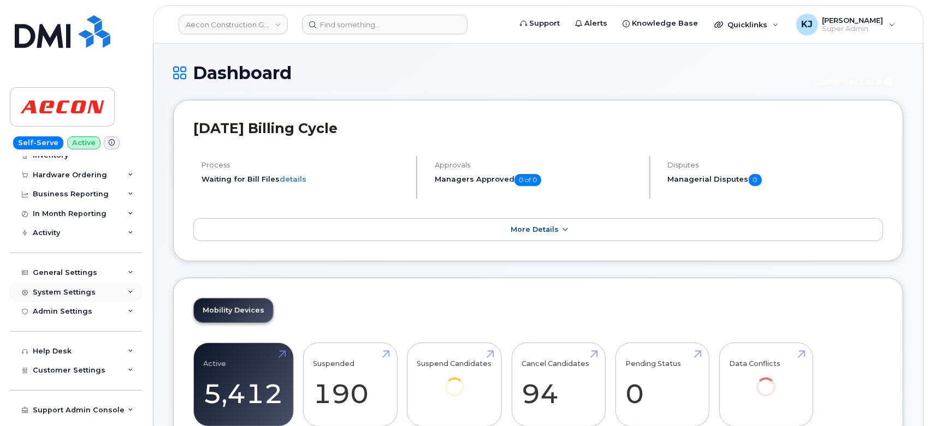
scroll to position [82, 0]
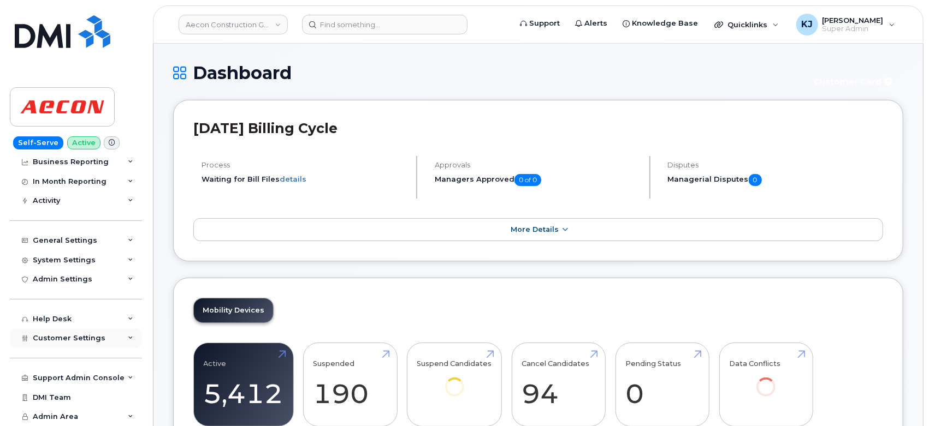
click at [95, 341] on span "Customer Settings" at bounding box center [69, 338] width 73 height 8
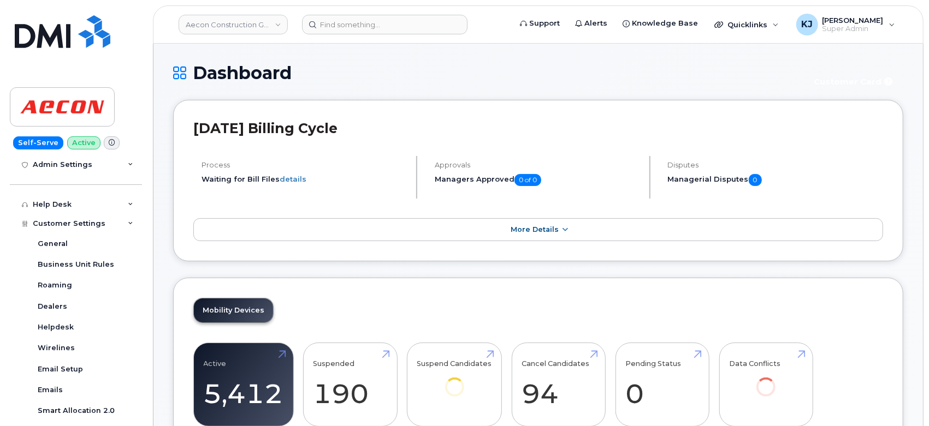
scroll to position [416, 0]
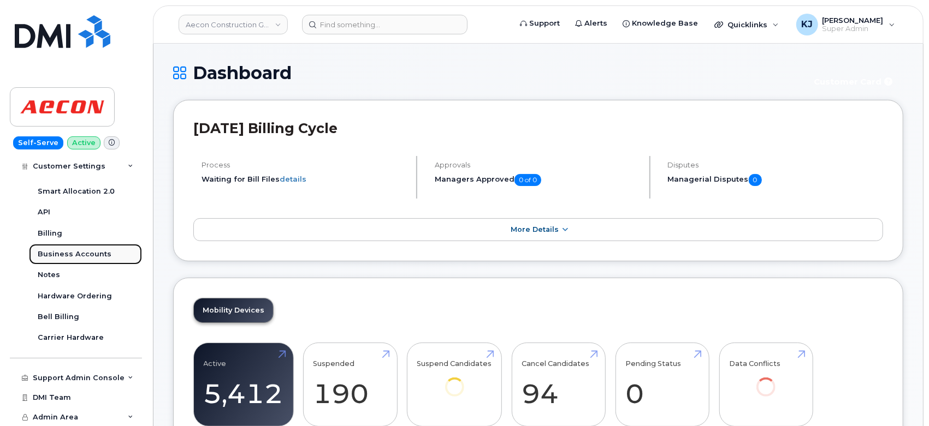
click at [93, 247] on link "Business Accounts" at bounding box center [85, 254] width 113 height 21
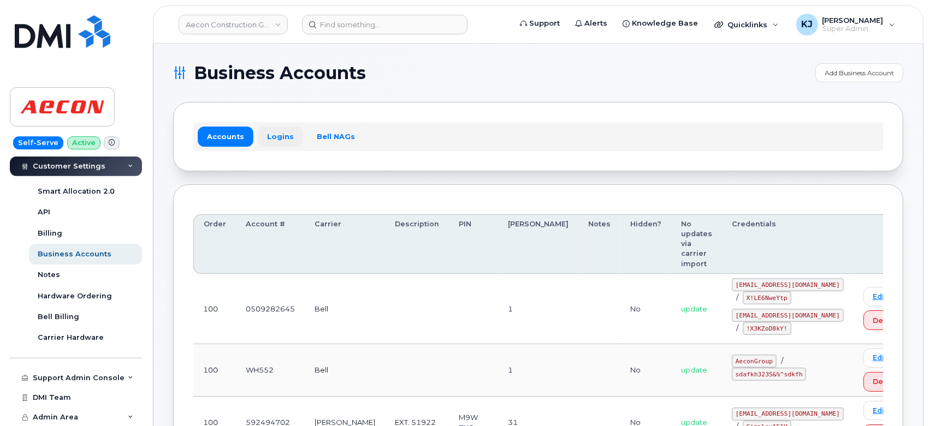
click at [275, 137] on link "Logins" at bounding box center [280, 137] width 45 height 20
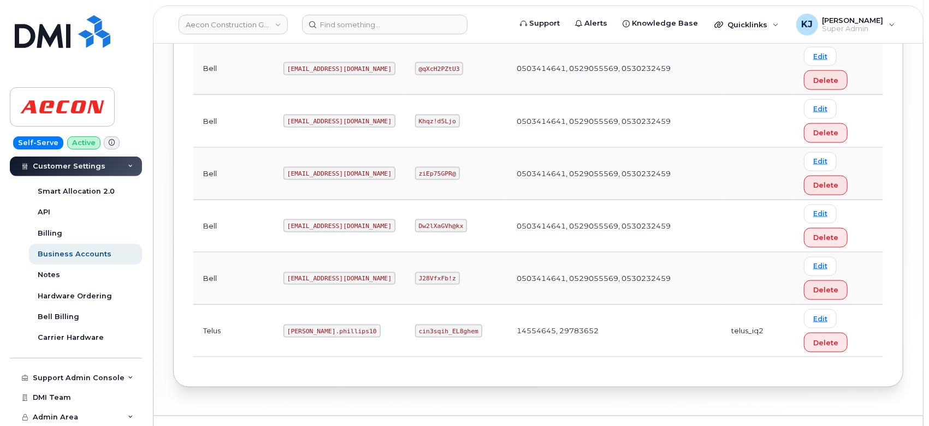
scroll to position [1027, 0]
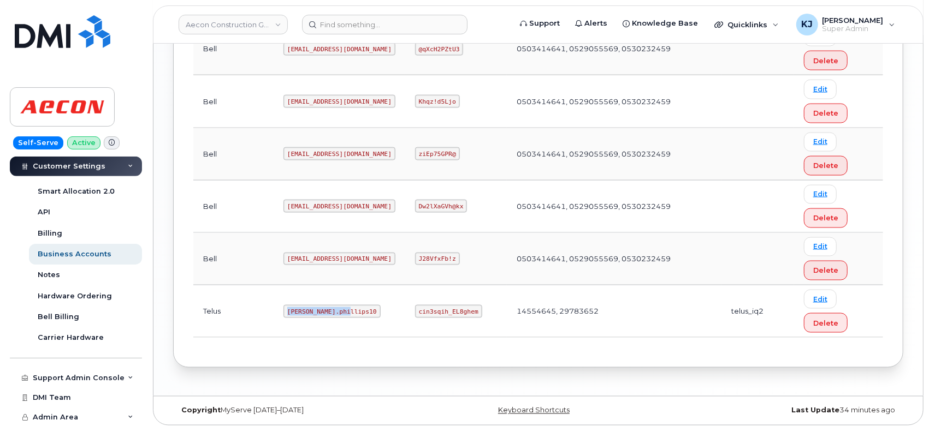
drag, startPoint x: 250, startPoint y: 305, endPoint x: 312, endPoint y: 312, distance: 62.7
click at [312, 312] on code "[PERSON_NAME].phillips10" at bounding box center [331, 311] width 97 height 13
copy code "[PERSON_NAME].phillips10"
drag, startPoint x: 397, startPoint y: 307, endPoint x: 455, endPoint y: 301, distance: 57.6
click at [455, 305] on code "cin3sqih_EL8ghem" at bounding box center [448, 311] width 67 height 13
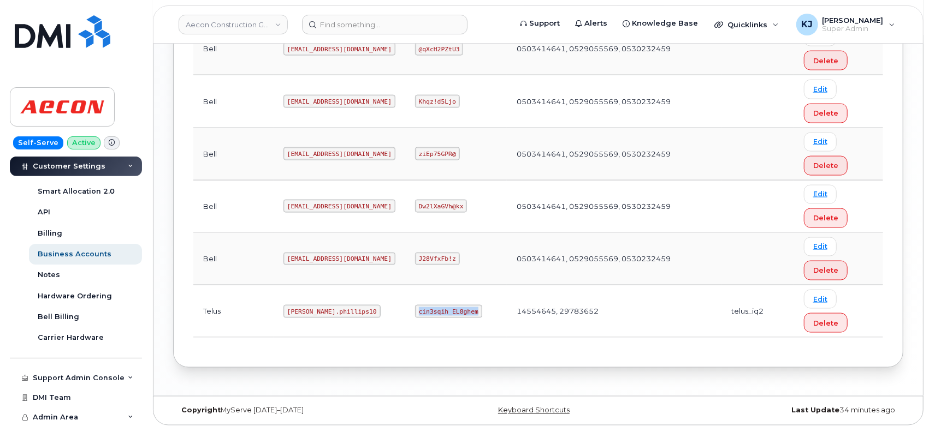
copy code "cin3sqih_EL8ghem"
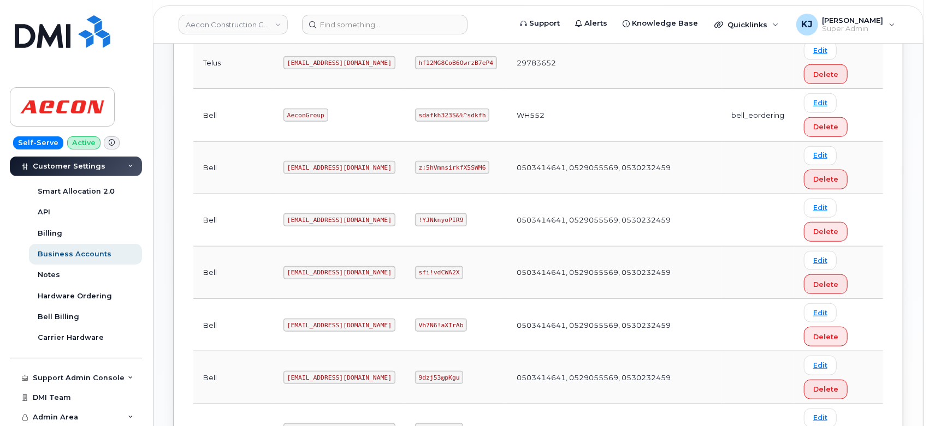
scroll to position [360, 0]
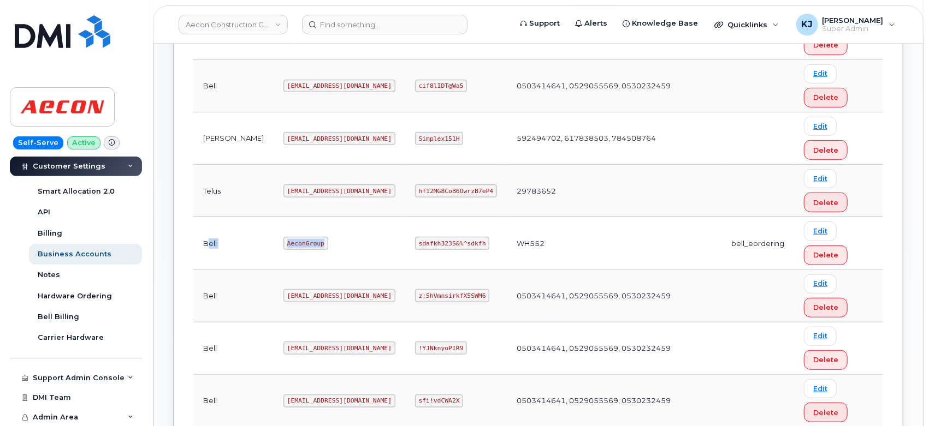
drag, startPoint x: 284, startPoint y: 239, endPoint x: 203, endPoint y: 240, distance: 80.8
click at [205, 270] on tr "Bell AeconGroup sdafkh323S&%^sdkfh WH552 bell_eordering Edit Delete" at bounding box center [538, 296] width 690 height 52
copy tr "Bell AeconGroup"
click at [350, 248] on td "AeconGroup" at bounding box center [340, 243] width 132 height 52
drag, startPoint x: 286, startPoint y: 241, endPoint x: 244, endPoint y: 239, distance: 42.1
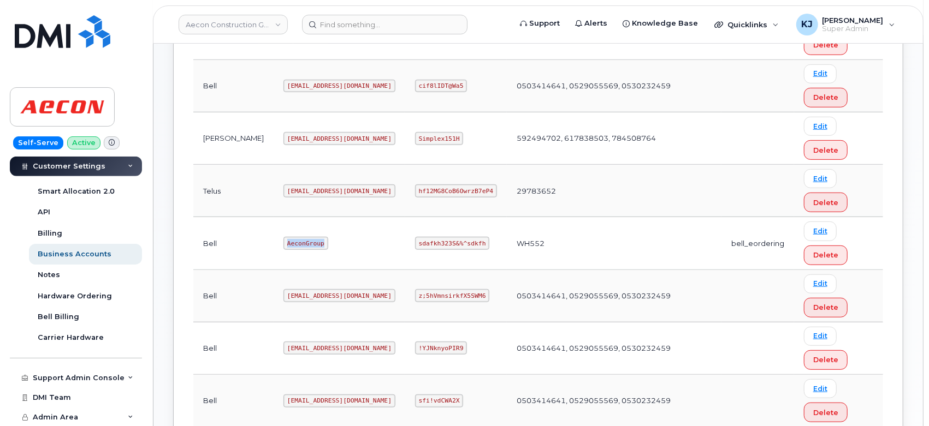
click at [274, 239] on td "AeconGroup" at bounding box center [340, 243] width 132 height 52
copy code "AeconGroup"
drag, startPoint x: 395, startPoint y: 239, endPoint x: 462, endPoint y: 245, distance: 67.4
click at [462, 245] on code "sdafkh323S&%^sdkfh" at bounding box center [452, 243] width 74 height 13
copy code "sdafkh323S&%^sdkfh"
